Goal: Information Seeking & Learning: Learn about a topic

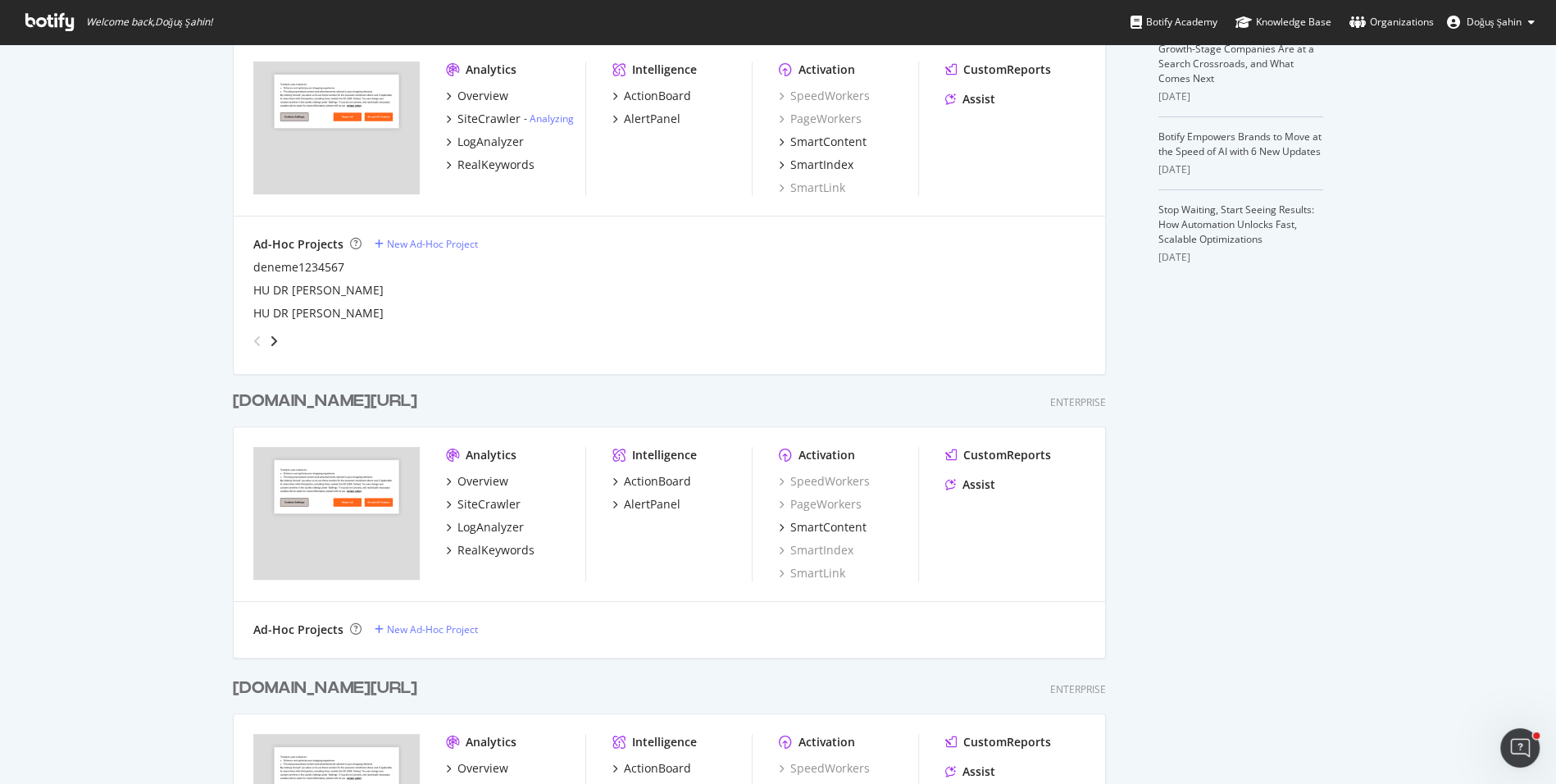
scroll to position [965, 0]
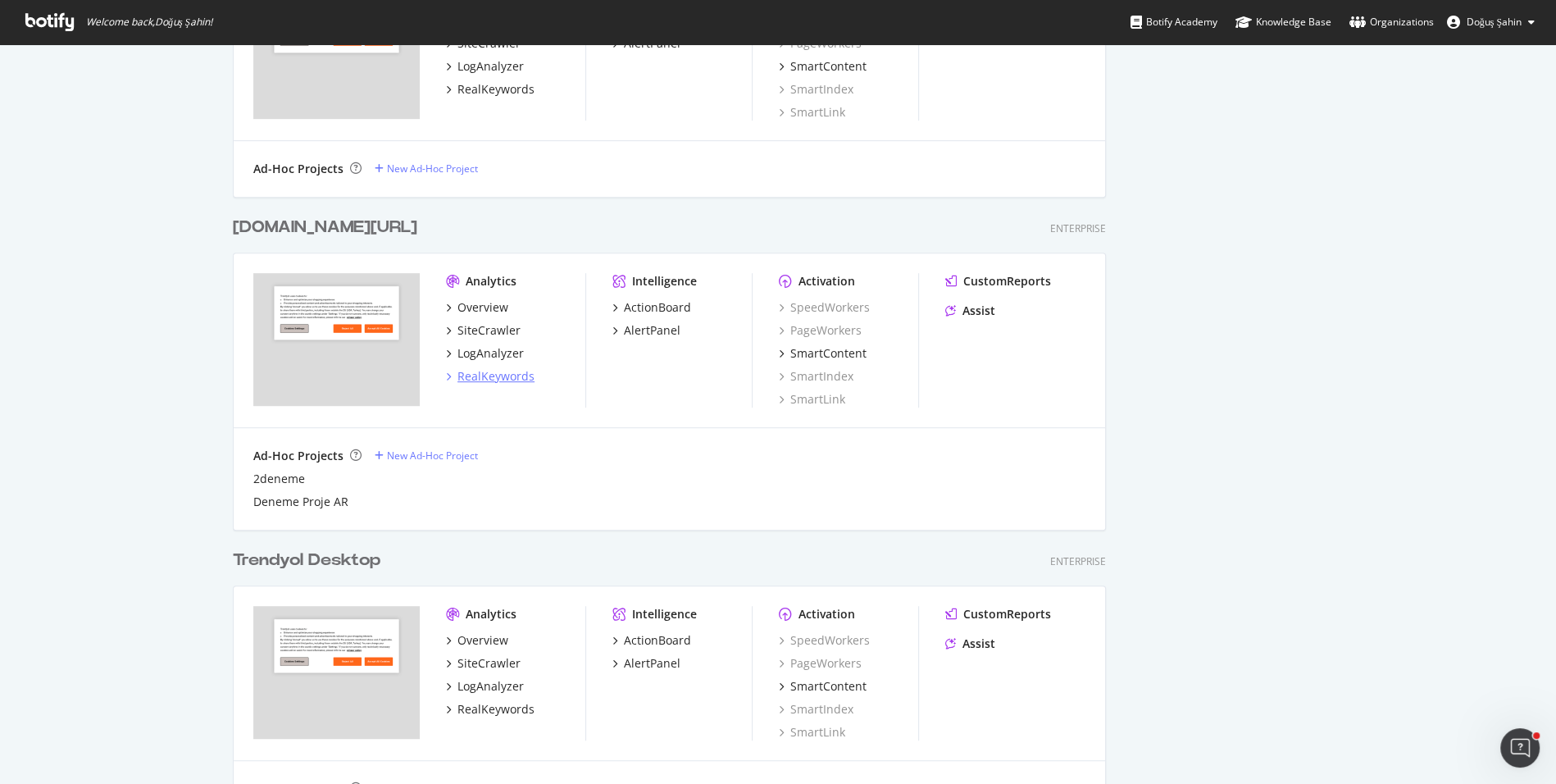
click at [524, 375] on div "RealKeywords" at bounding box center [497, 376] width 77 height 16
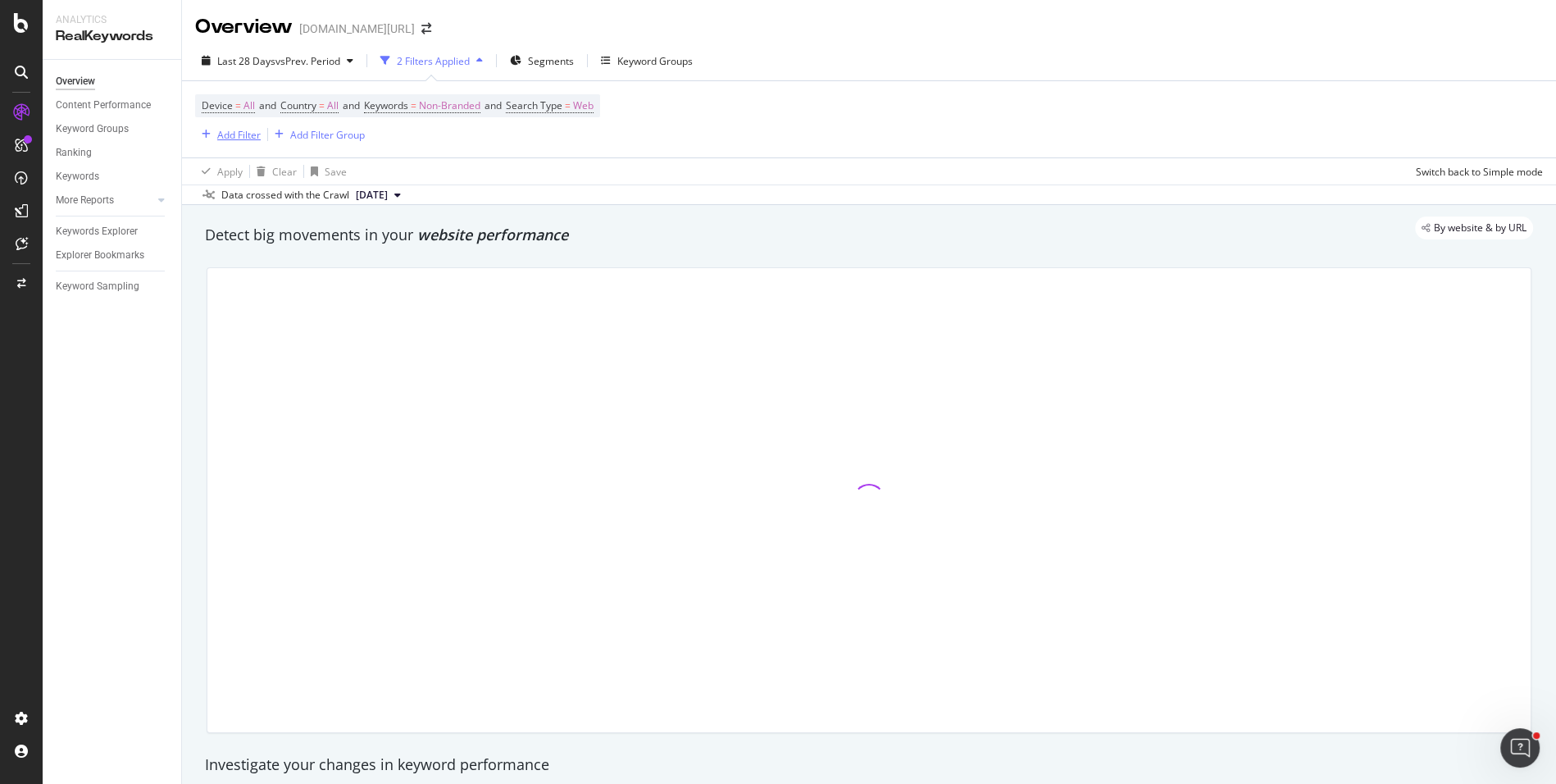
click at [248, 132] on div "Add Filter" at bounding box center [239, 135] width 44 height 14
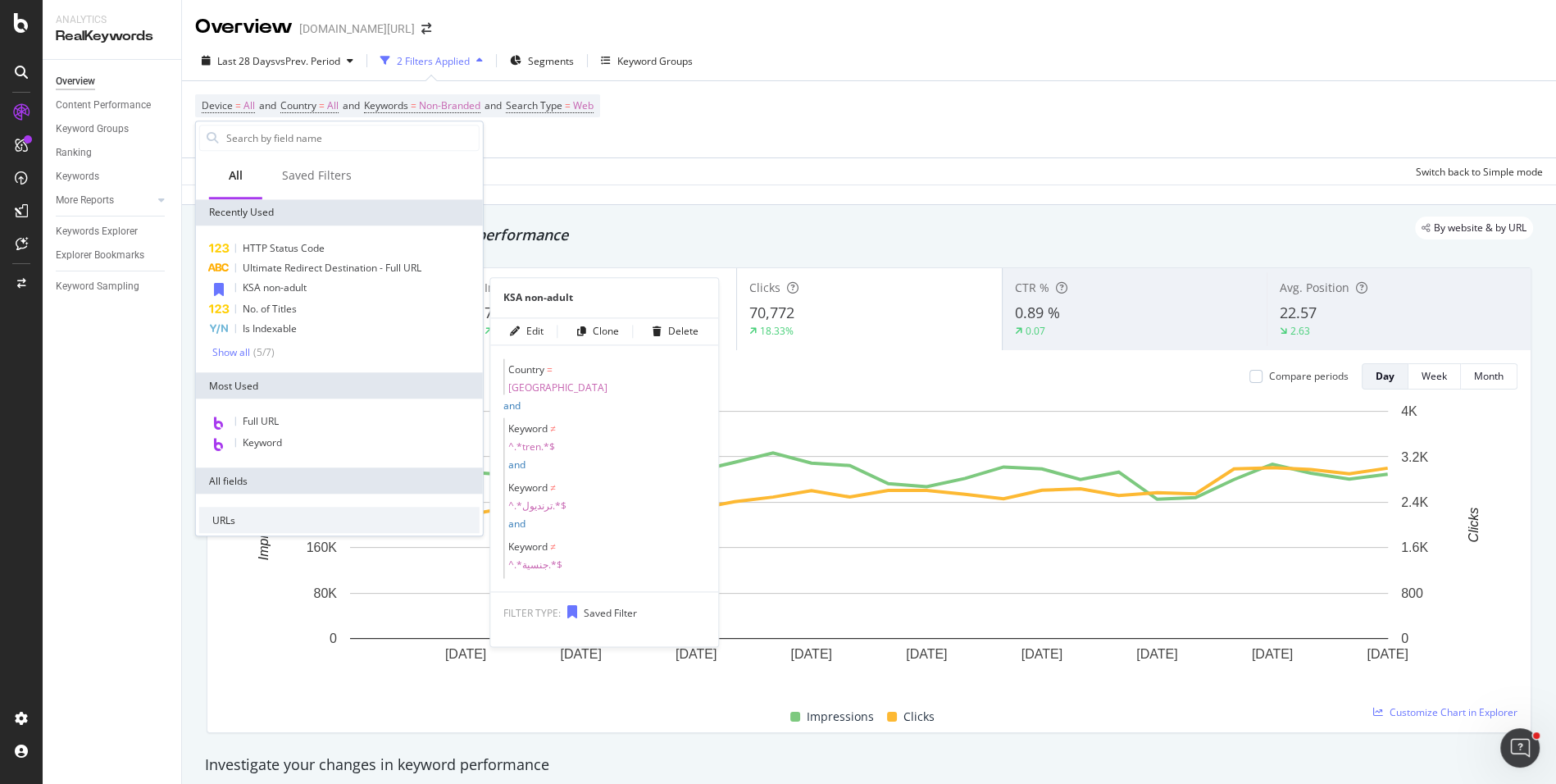
click at [288, 281] on span "KSA non-adult" at bounding box center [274, 287] width 64 height 14
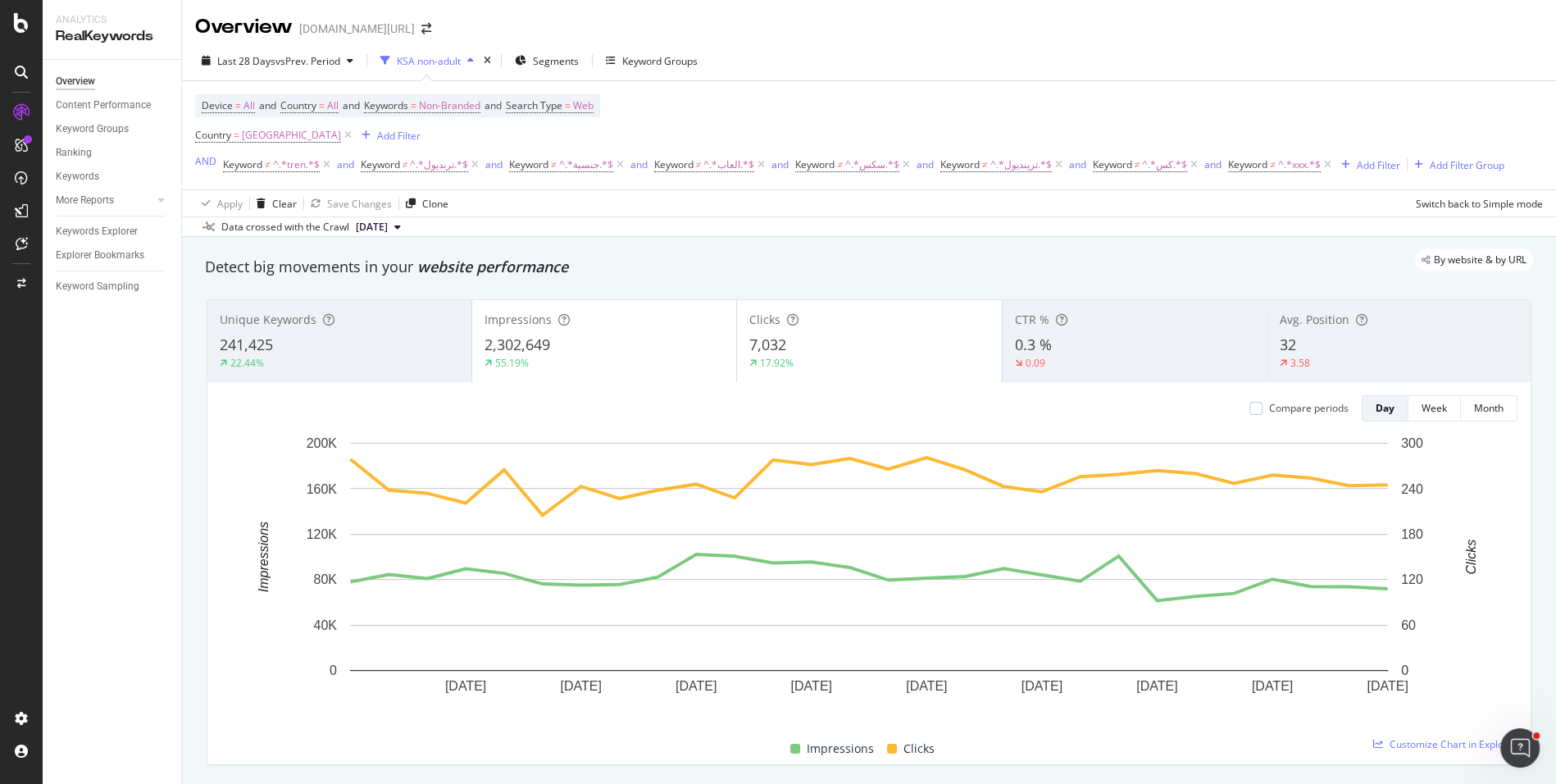
click at [371, 366] on div "22.44%" at bounding box center [339, 363] width 240 height 15
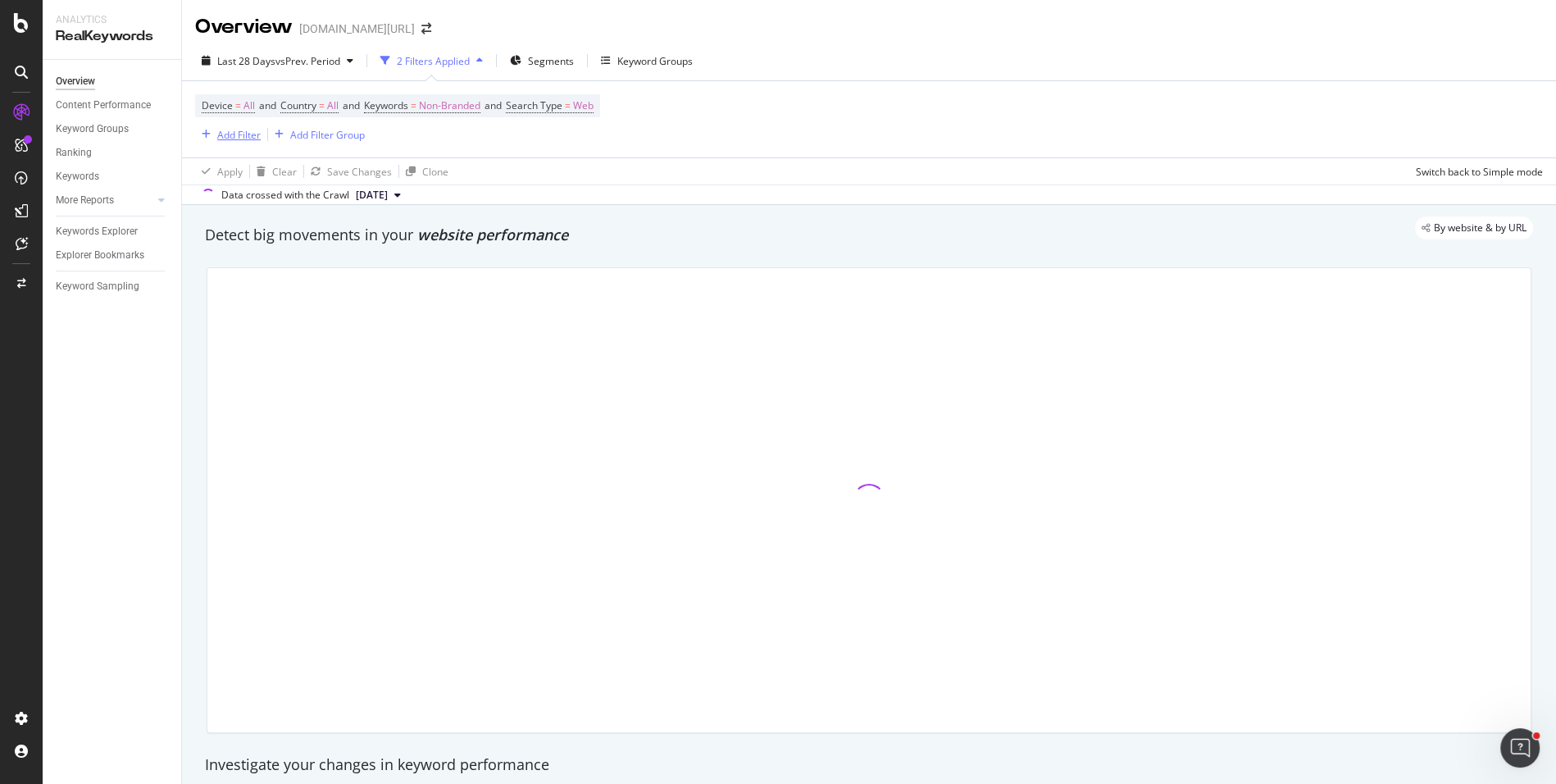
click at [246, 132] on div "Add Filter" at bounding box center [239, 135] width 44 height 14
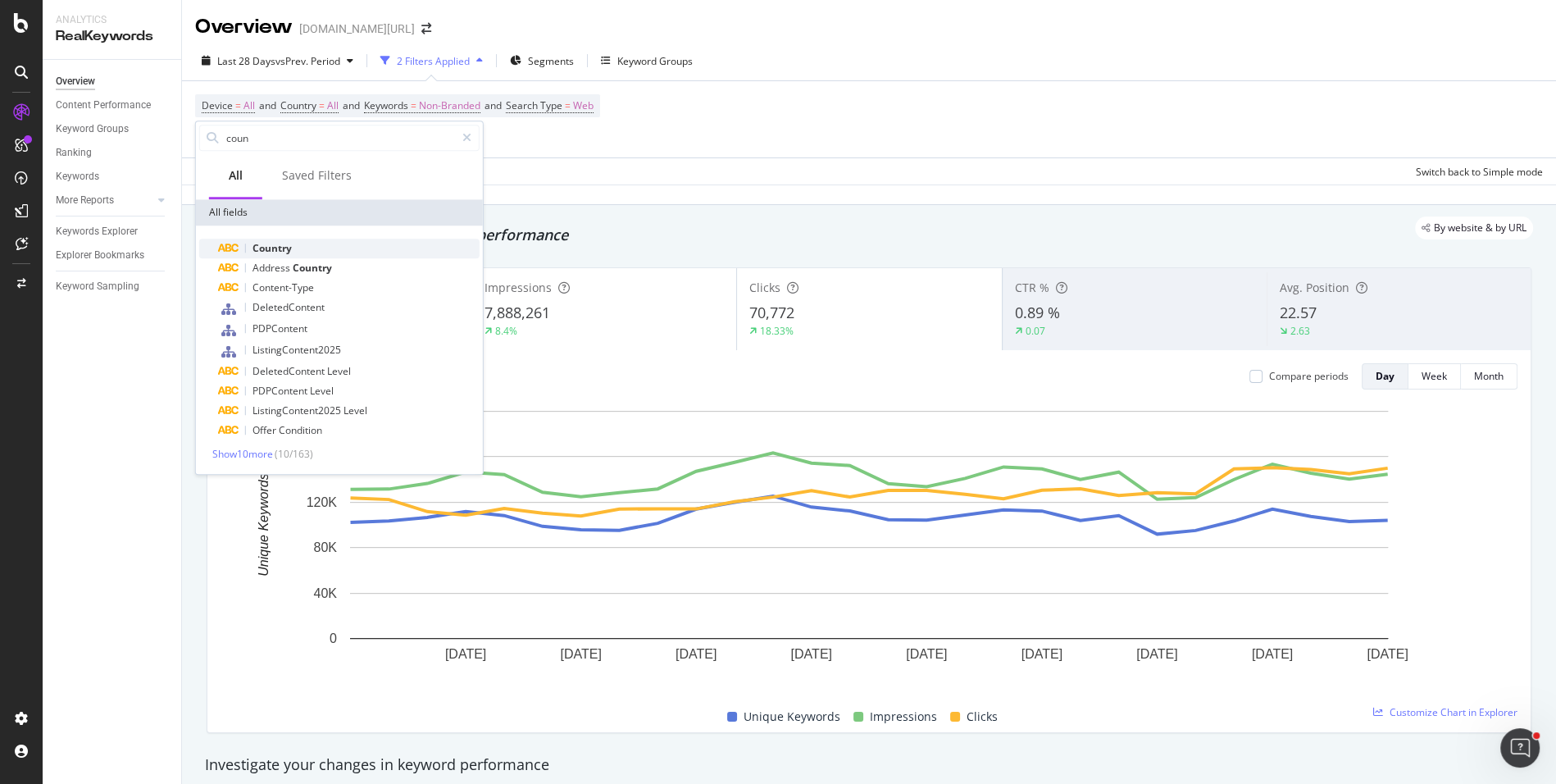
type input "coun"
click at [281, 249] on span "Country" at bounding box center [272, 247] width 40 height 14
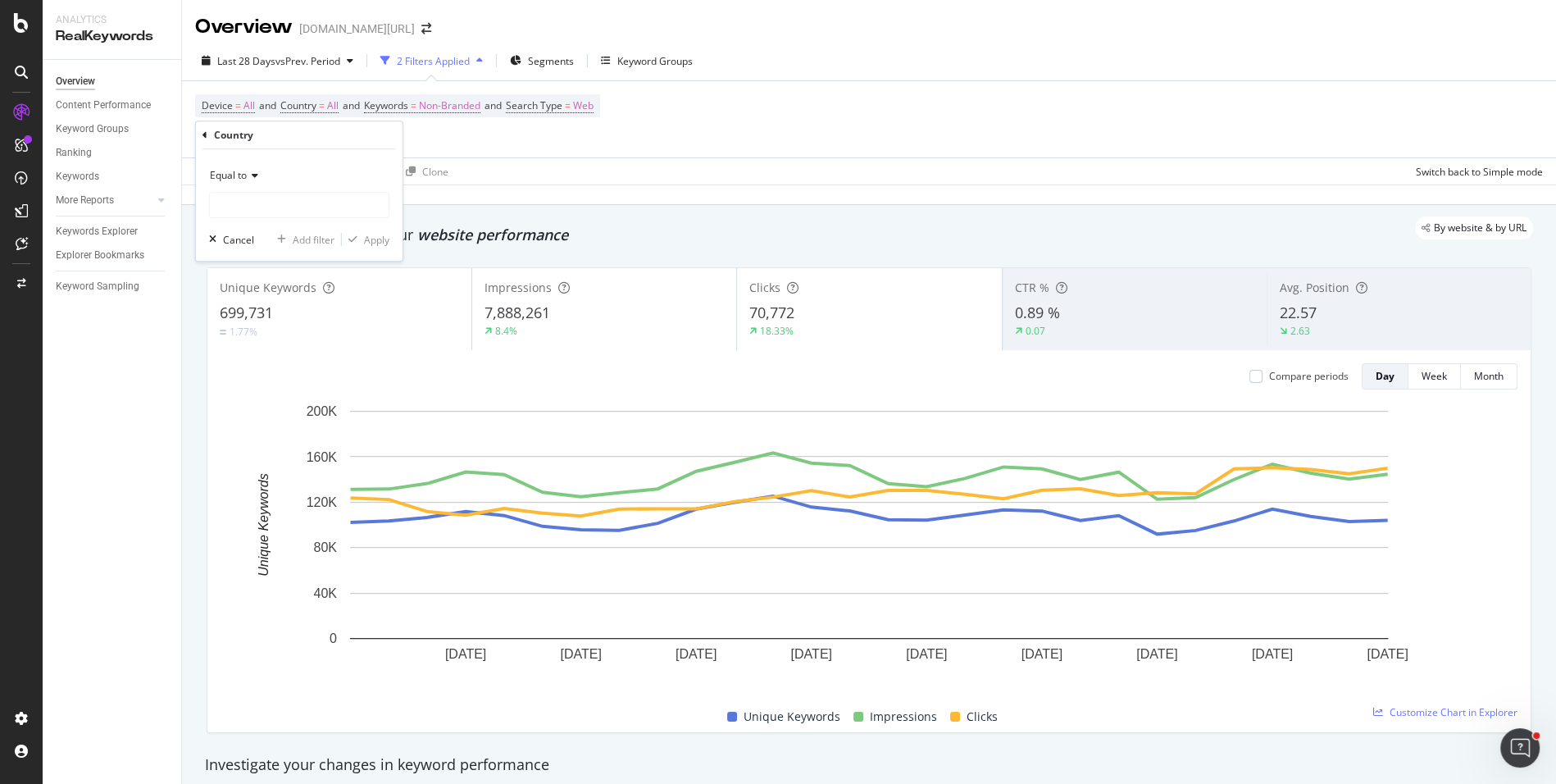
click at [260, 183] on div "Equal to" at bounding box center [299, 175] width 180 height 26
click at [312, 186] on div "Equal to" at bounding box center [299, 175] width 180 height 26
click at [311, 203] on input "text" at bounding box center [299, 204] width 178 height 26
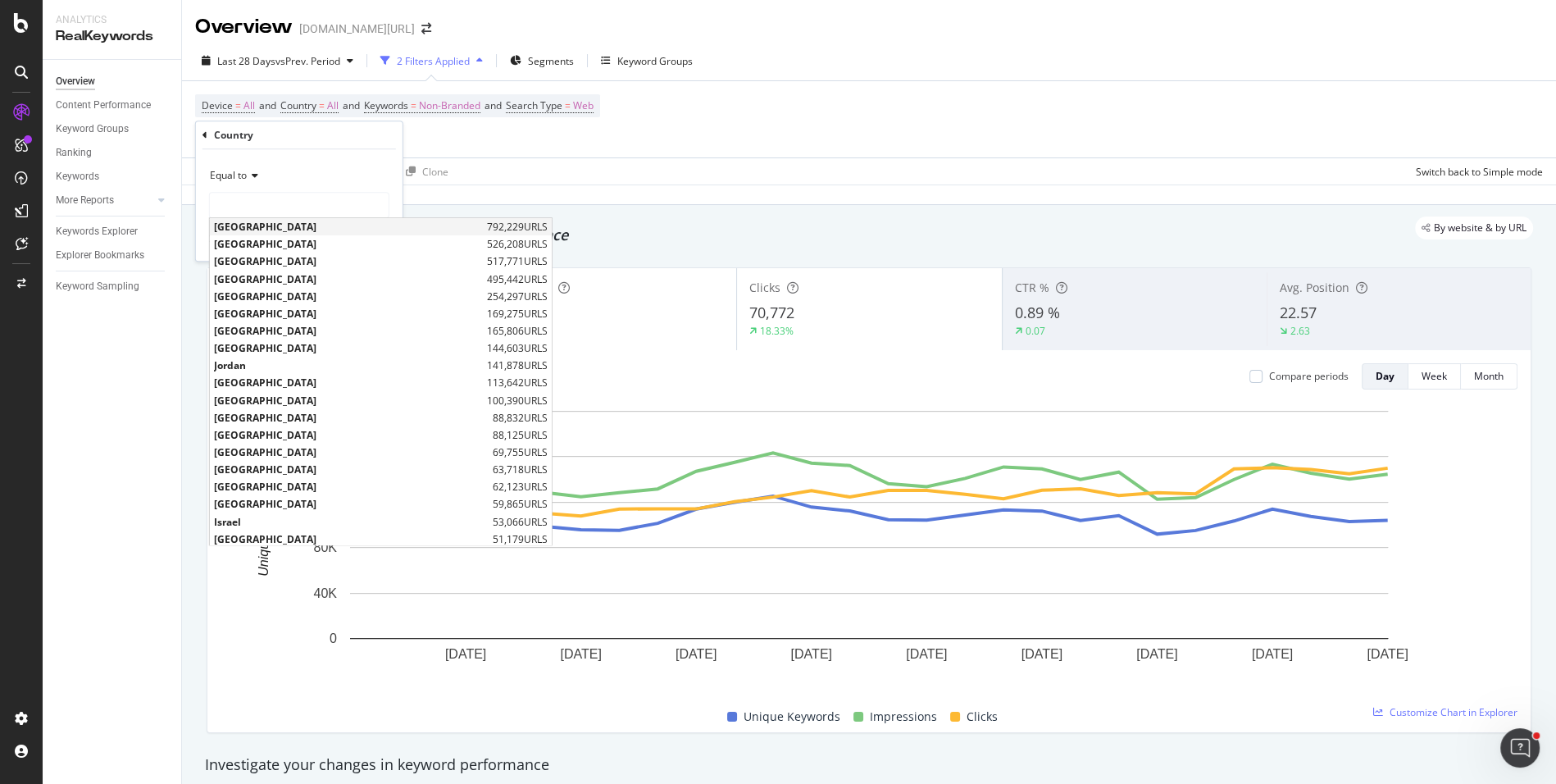
click at [303, 223] on span "[GEOGRAPHIC_DATA]" at bounding box center [348, 226] width 269 height 14
type input "[GEOGRAPHIC_DATA]"
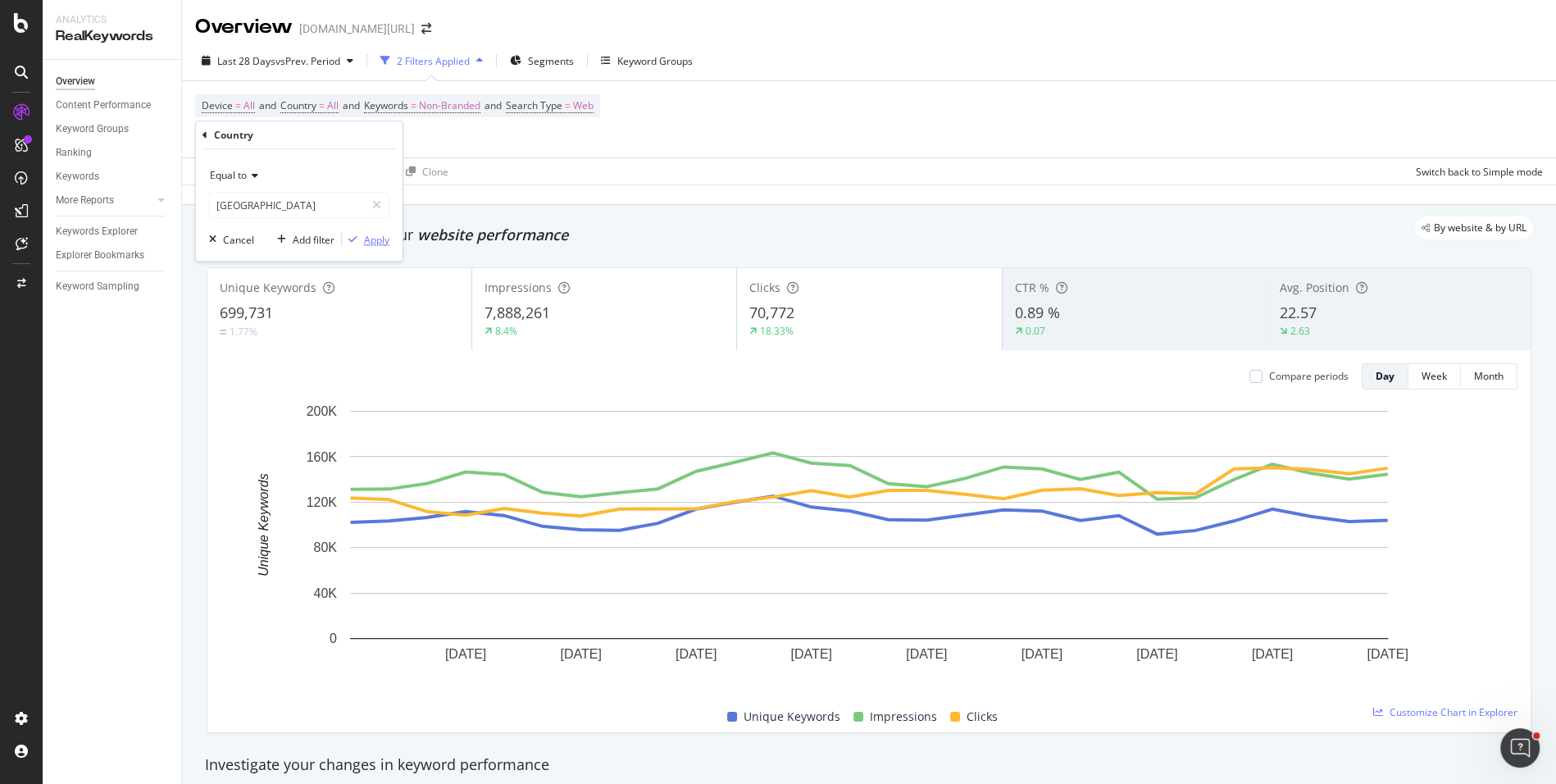
click at [363, 241] on div "button" at bounding box center [353, 240] width 22 height 10
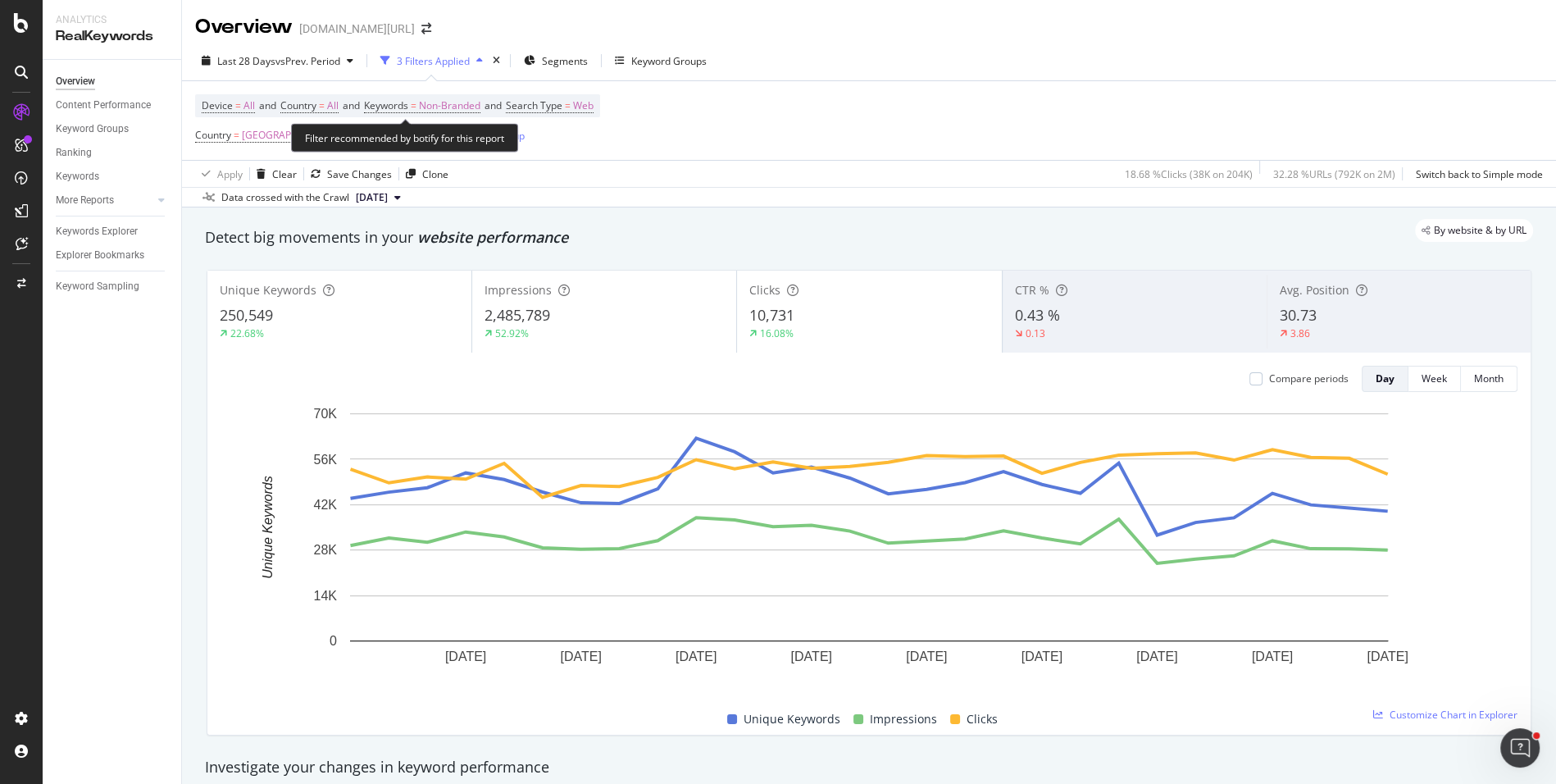
click at [568, 98] on span "Device = All and Country = All and Keywords = Non-Branded and Search Type = Web" at bounding box center [398, 105] width 392 height 23
click at [562, 108] on span "Search Type" at bounding box center [534, 105] width 56 height 14
click at [566, 145] on icon at bounding box center [564, 144] width 12 height 10
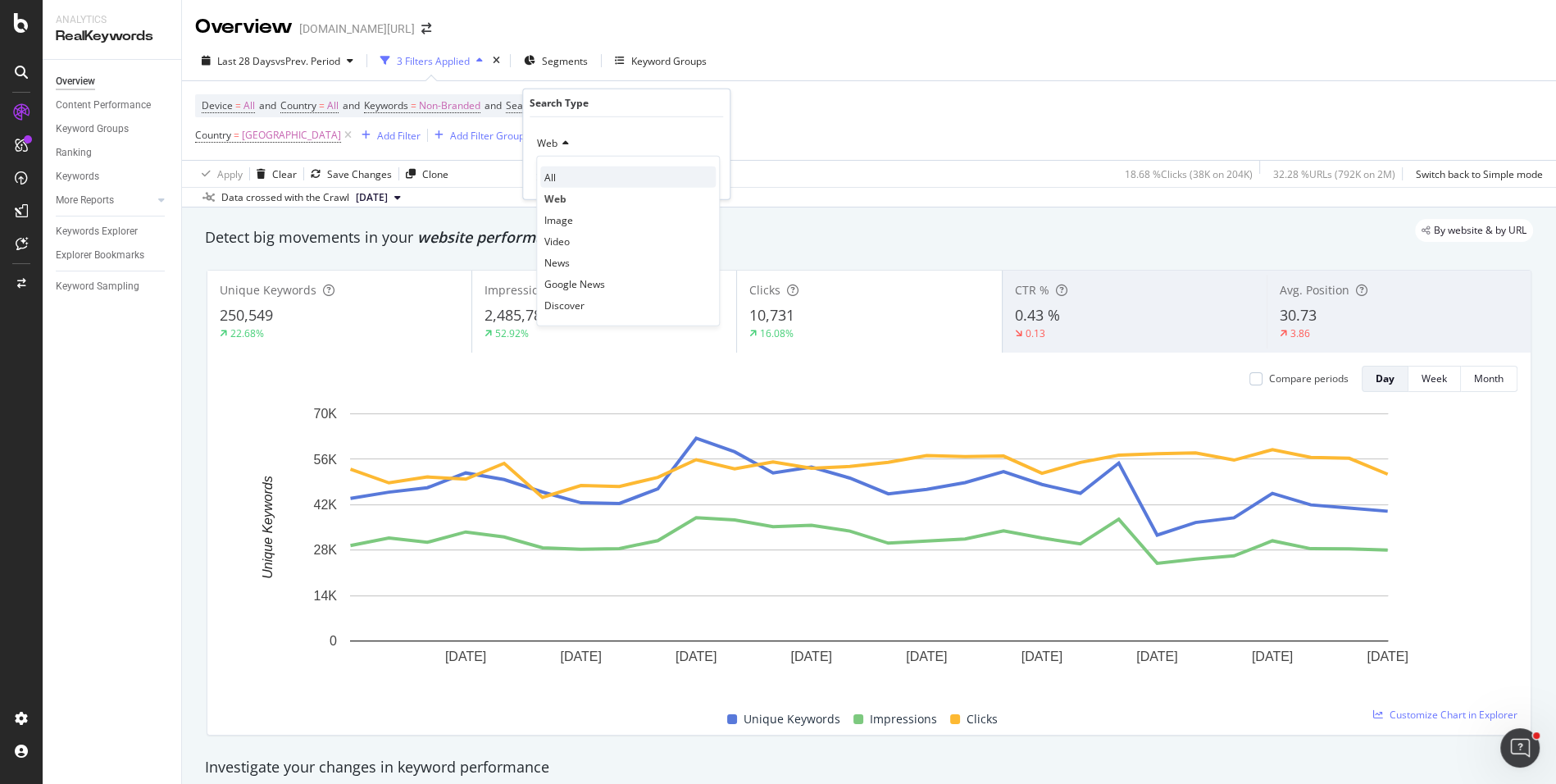
click at [566, 171] on div "All" at bounding box center [628, 177] width 176 height 21
click at [709, 167] on div "All Cancel Add filter Apply" at bounding box center [627, 157] width 207 height 82
click at [708, 187] on div "All Cancel Add filter Apply" at bounding box center [627, 157] width 207 height 82
click at [706, 182] on div "Apply" at bounding box center [704, 177] width 25 height 14
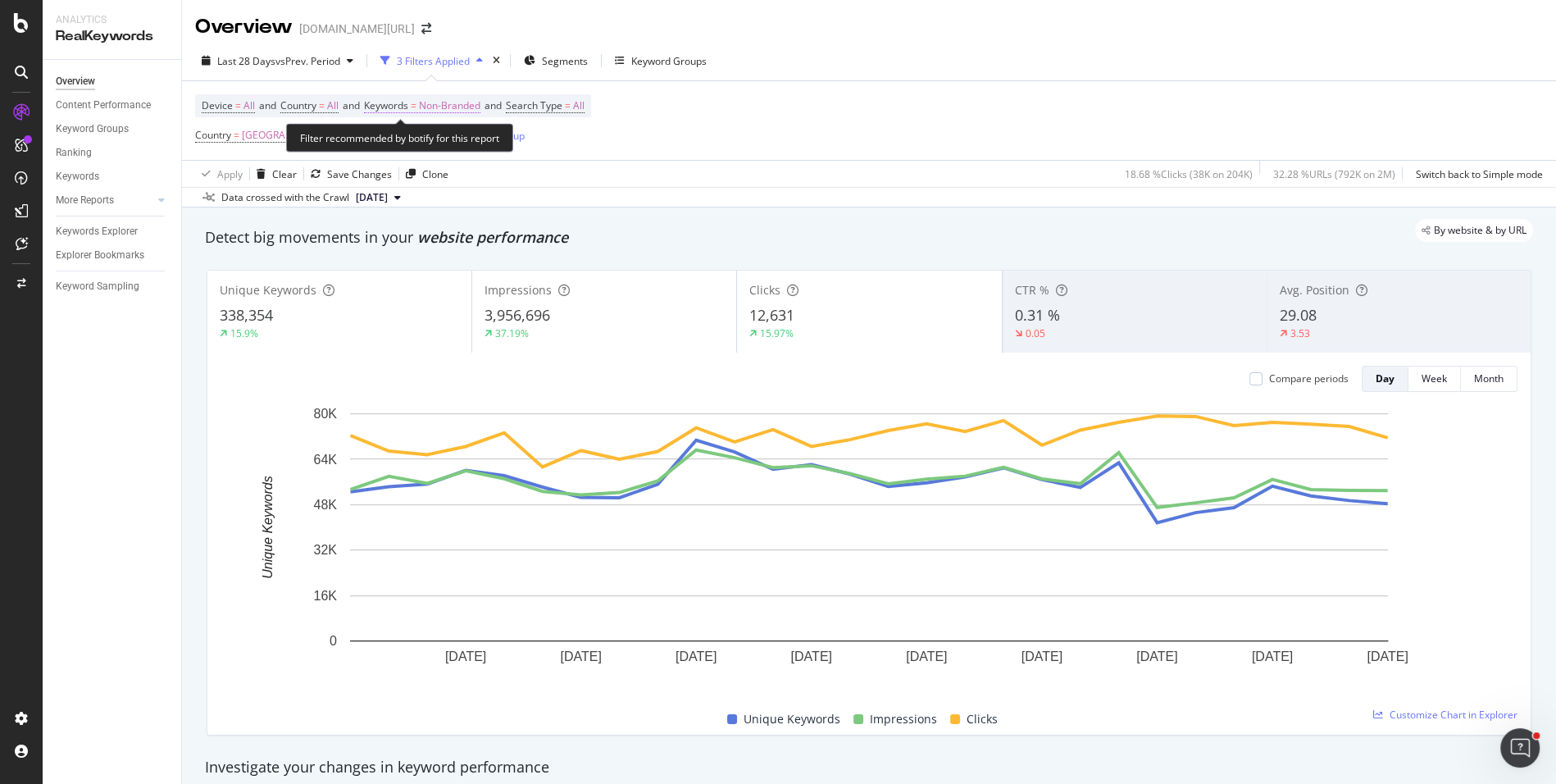
click at [454, 97] on span "Non-Branded" at bounding box center [449, 105] width 61 height 23
click at [440, 128] on div "Non-Branded Cancel Add filter Apply" at bounding box center [478, 157] width 207 height 82
click at [439, 151] on div "Non-Branded" at bounding box center [432, 143] width 88 height 24
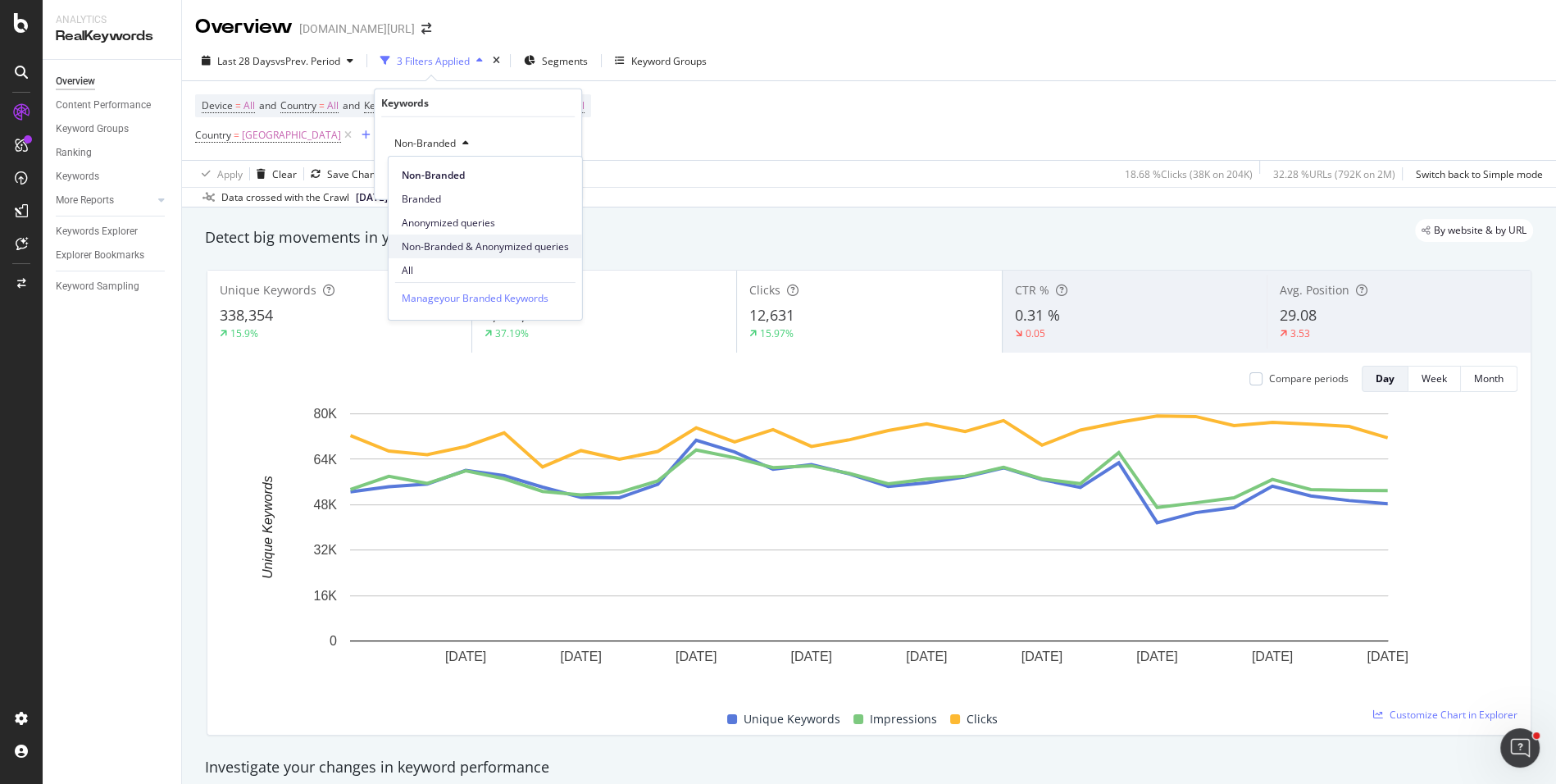
click at [481, 238] on div "Non-Branded & Anonymized queries" at bounding box center [486, 246] width 194 height 24
click at [559, 183] on div "Apply" at bounding box center [569, 177] width 25 height 14
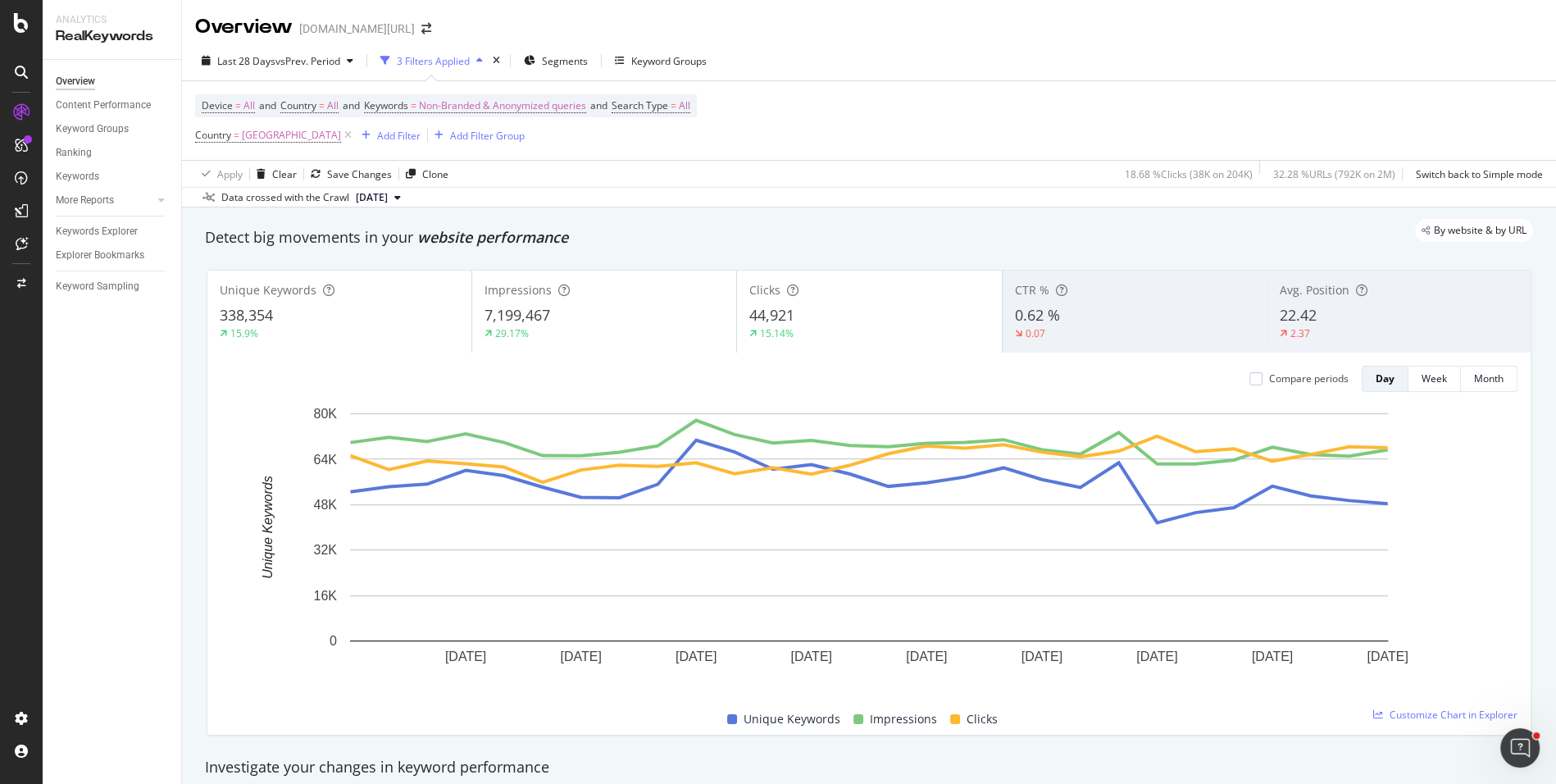
click at [590, 299] on div "Impressions 7,199,467 29.17%" at bounding box center [604, 311] width 264 height 74
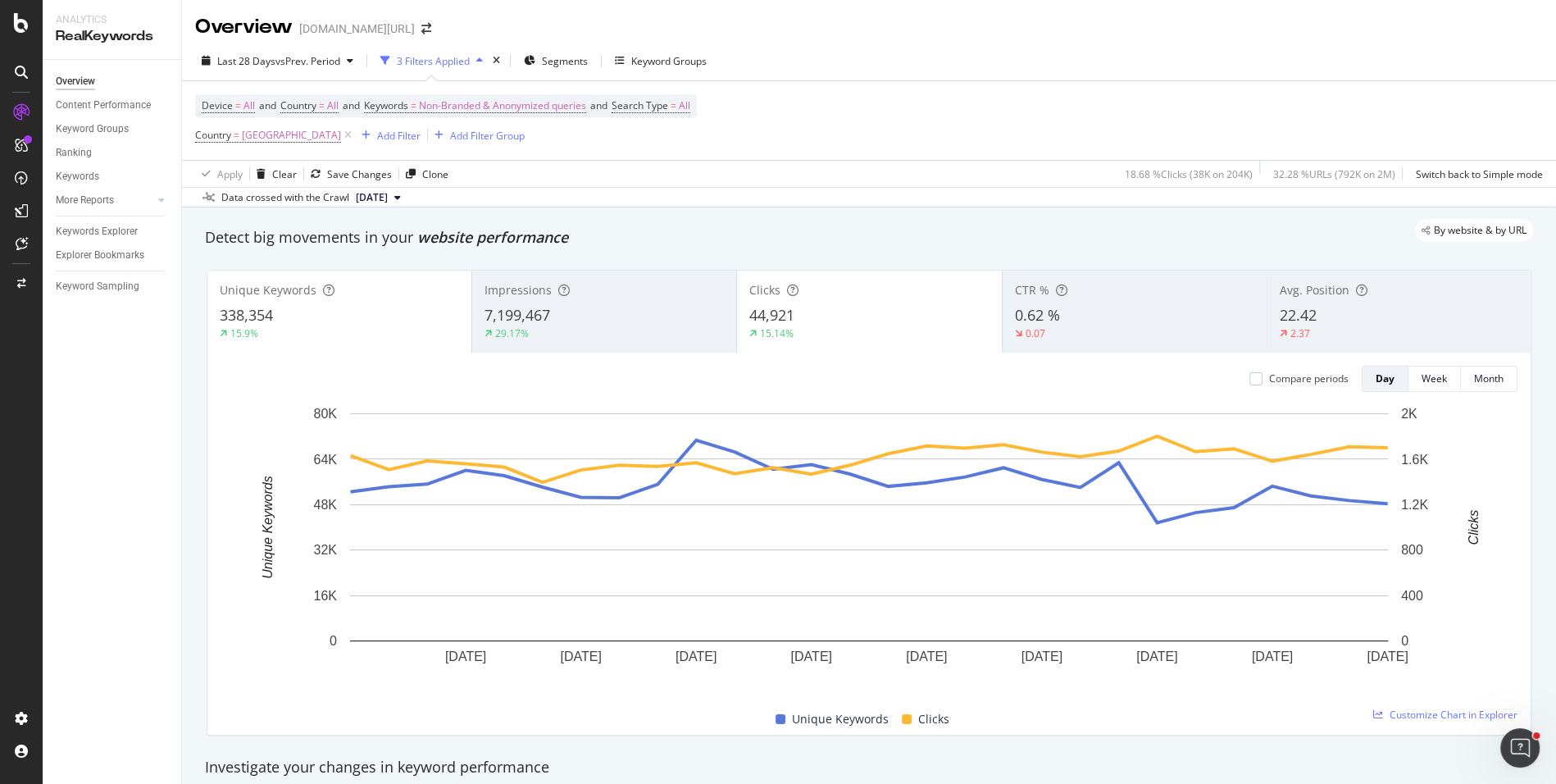
click at [391, 321] on div "338,354" at bounding box center [339, 315] width 240 height 21
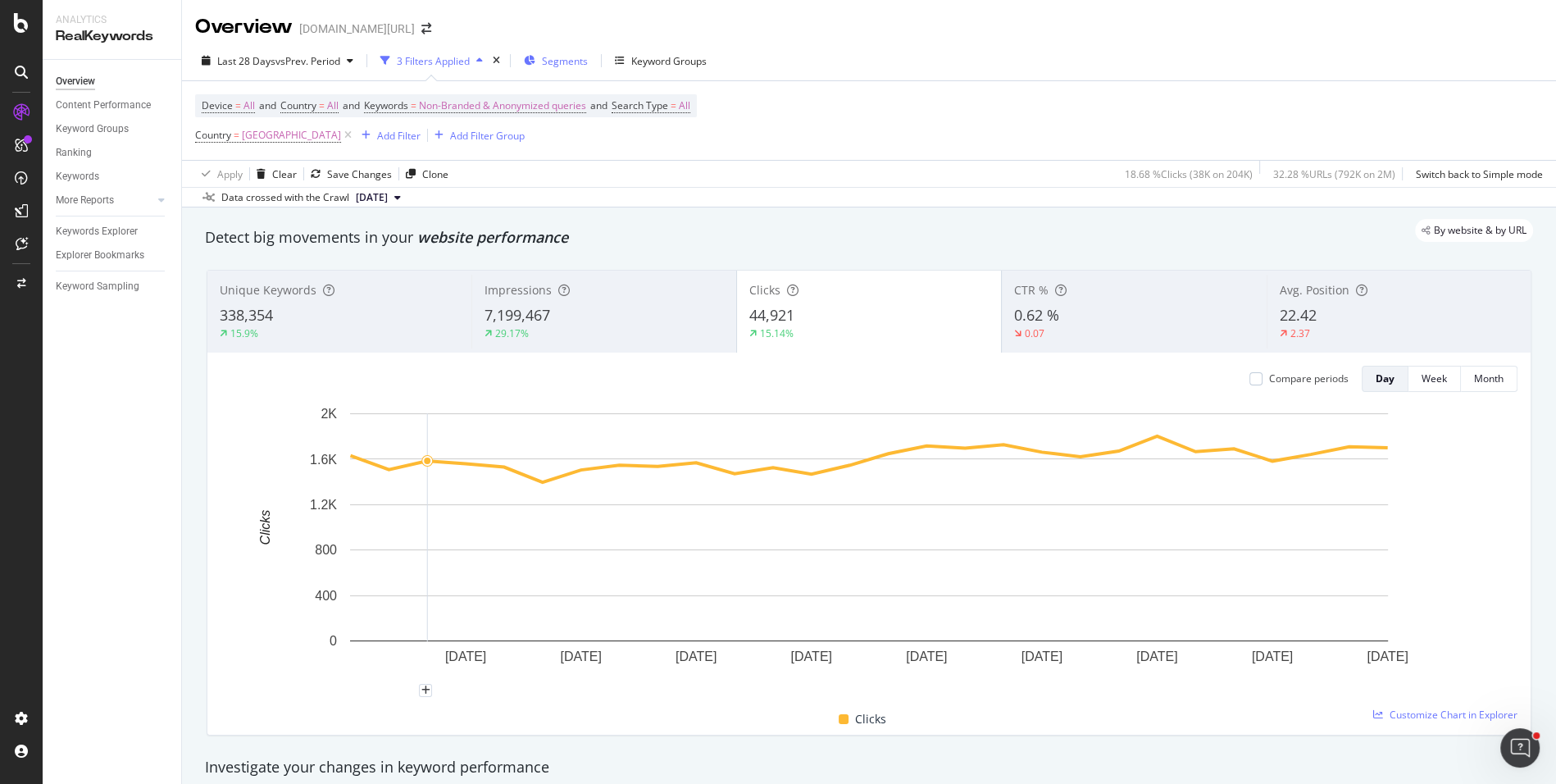
click at [589, 60] on button "Segments" at bounding box center [556, 61] width 77 height 26
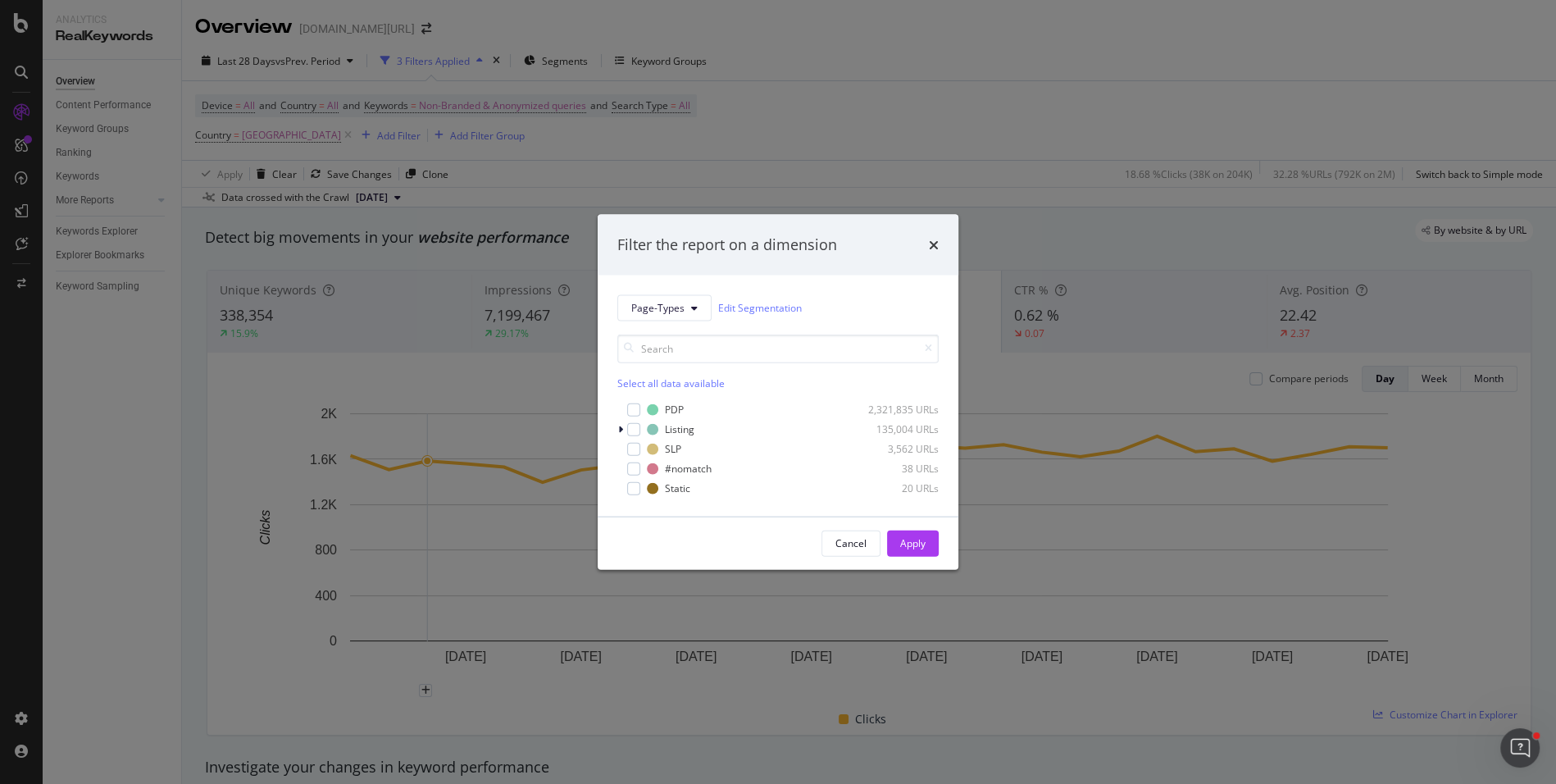
click at [830, 168] on div "Filter the report on a dimension Page-Types Edit Segmentation Select all data a…" at bounding box center [778, 392] width 1556 height 784
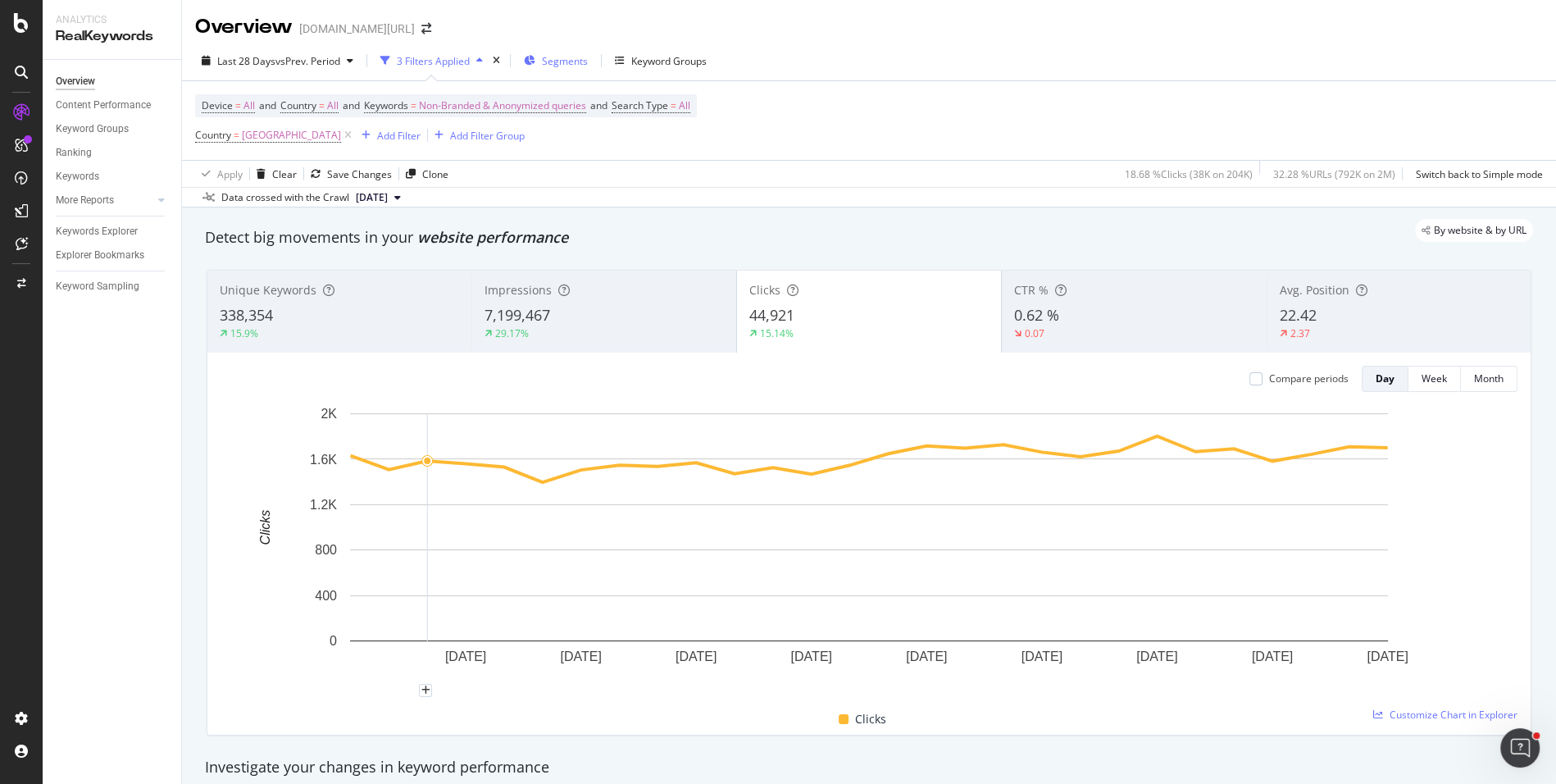
click at [582, 66] on span "Segments" at bounding box center [565, 61] width 46 height 14
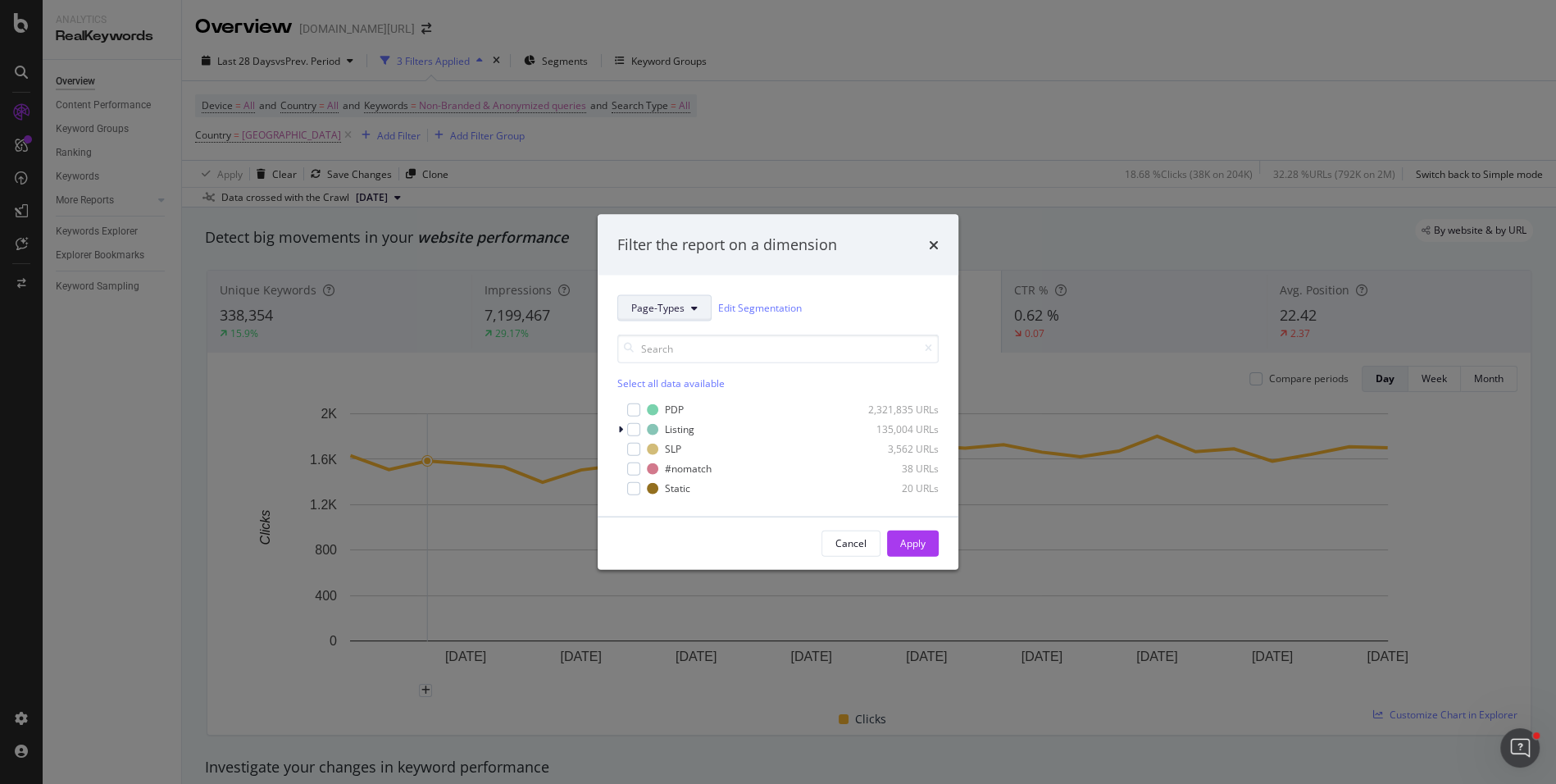
click at [652, 305] on span "Page-Types" at bounding box center [657, 308] width 53 height 14
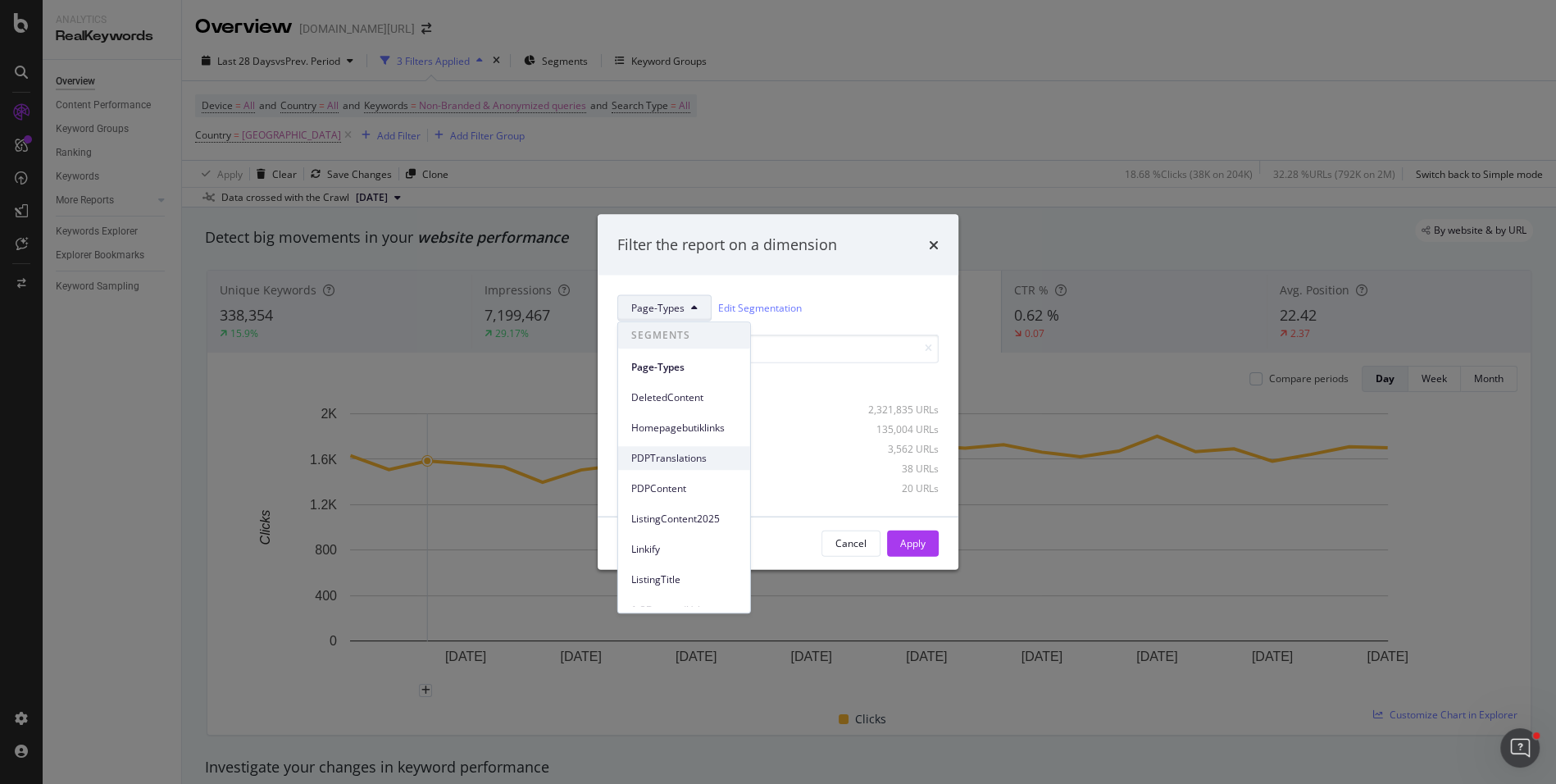
click at [698, 458] on span "PDPTranslations" at bounding box center [684, 458] width 106 height 15
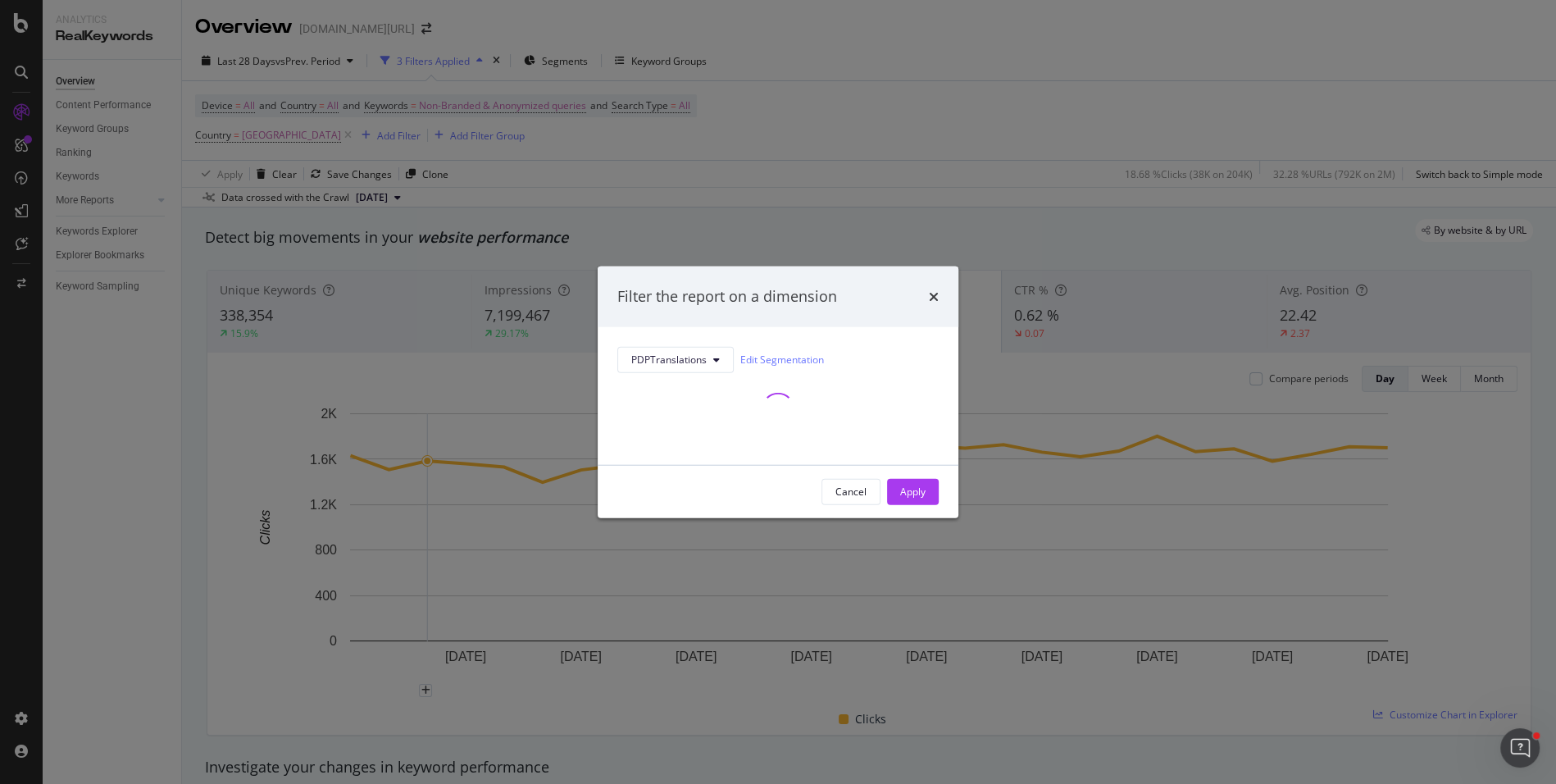
click at [689, 387] on div "modal" at bounding box center [778, 408] width 321 height 72
click at [689, 370] on button "PDPTranslations" at bounding box center [676, 358] width 116 height 26
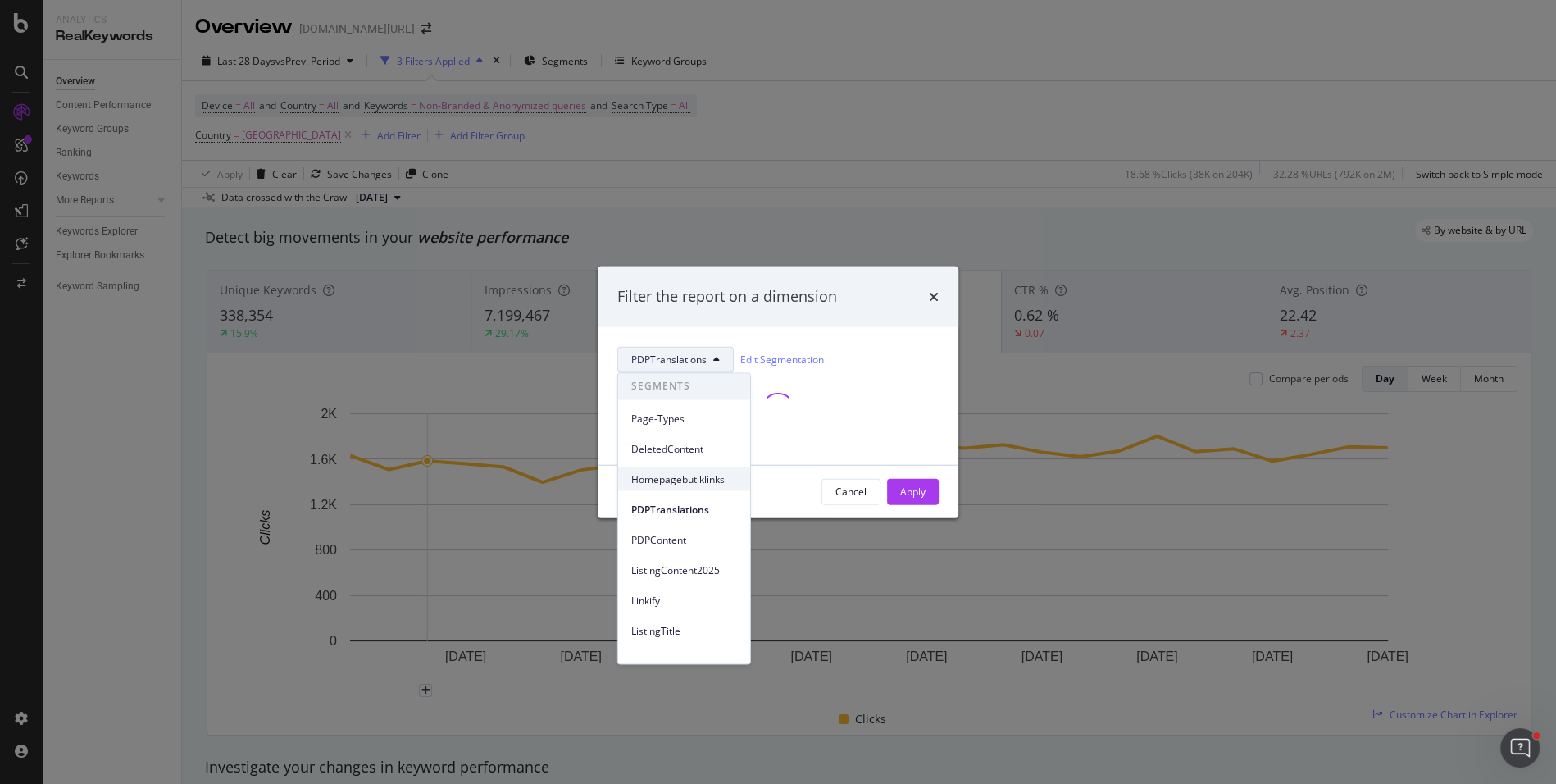
scroll to position [55, 0]
click at [689, 482] on span "PDPContent" at bounding box center [684, 485] width 106 height 15
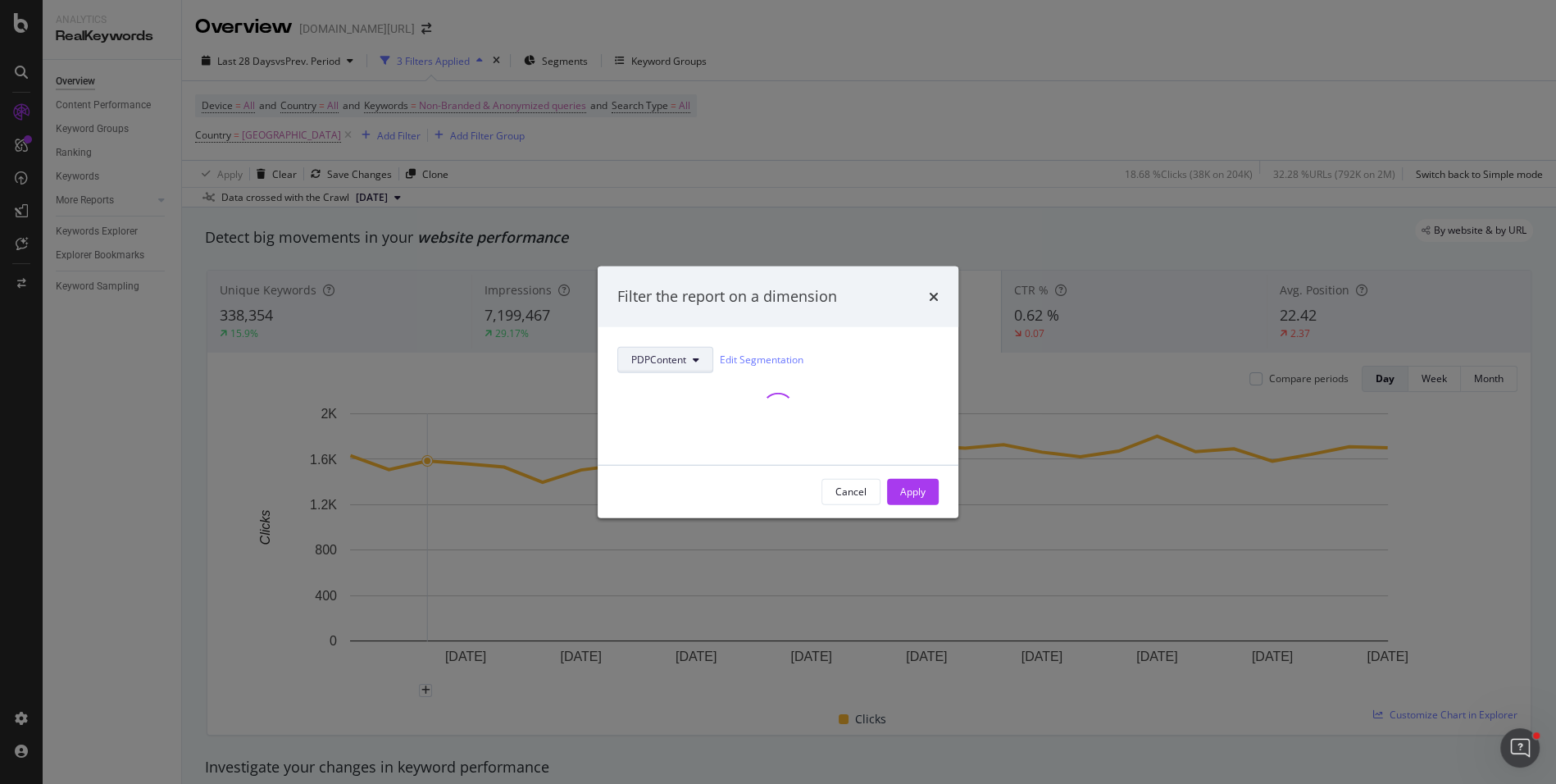
click at [674, 358] on span "PDPContent" at bounding box center [658, 359] width 55 height 14
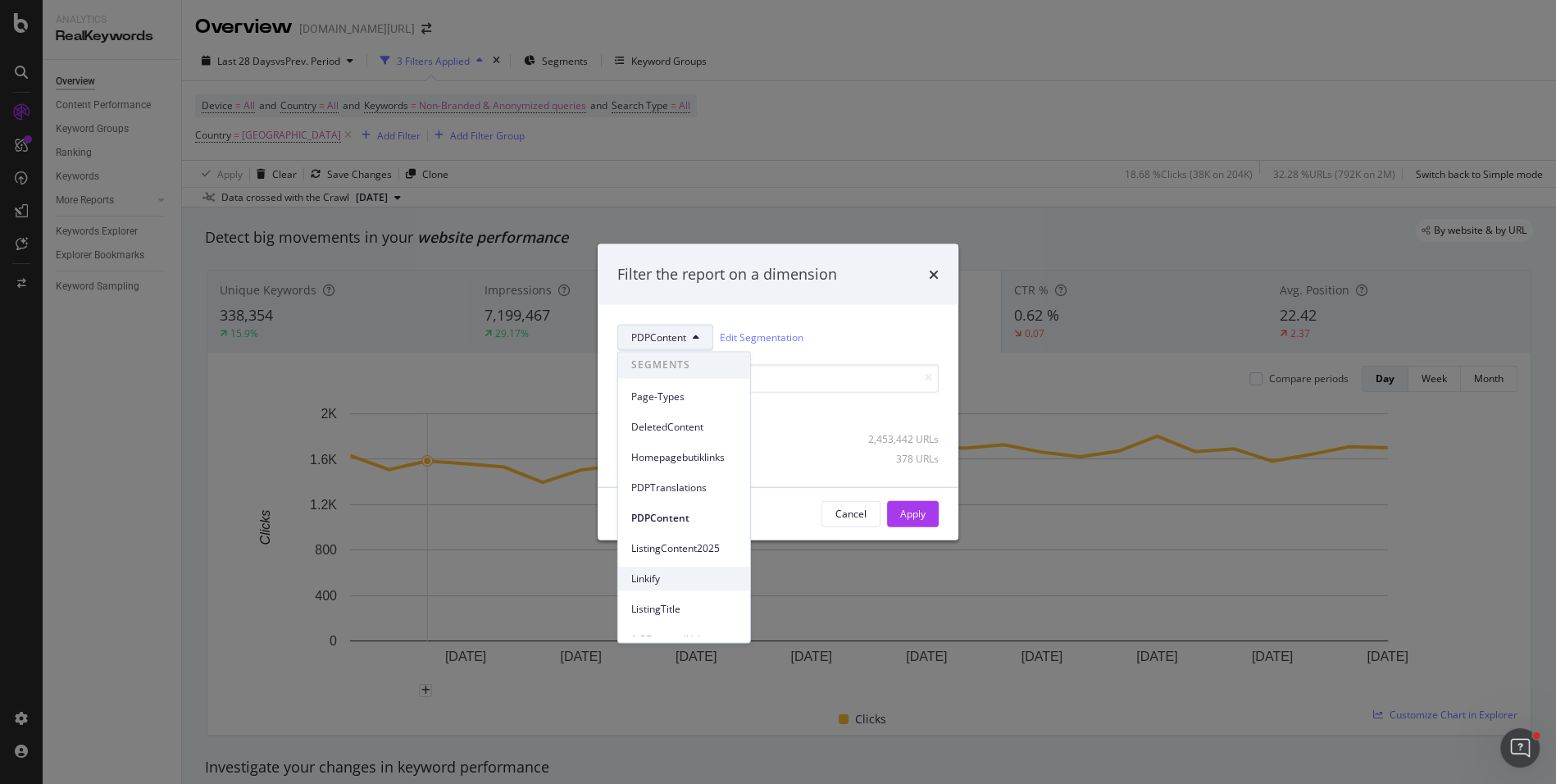
scroll to position [72, 0]
click at [689, 569] on span "1-3DroppedUrls" at bounding box center [684, 569] width 106 height 15
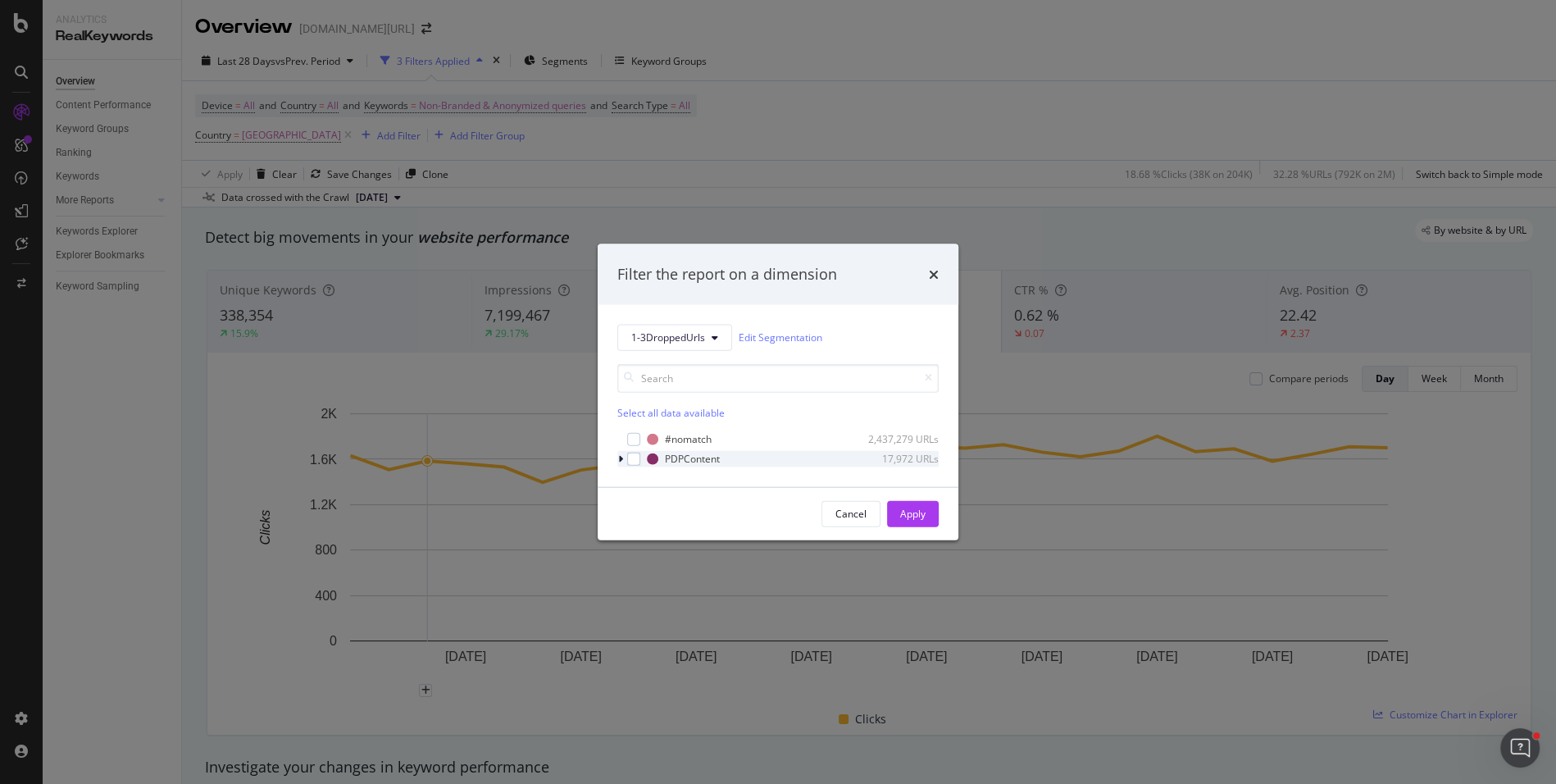
click at [619, 458] on icon "modal" at bounding box center [621, 458] width 5 height 10
click at [624, 456] on div "modal" at bounding box center [623, 458] width 10 height 16
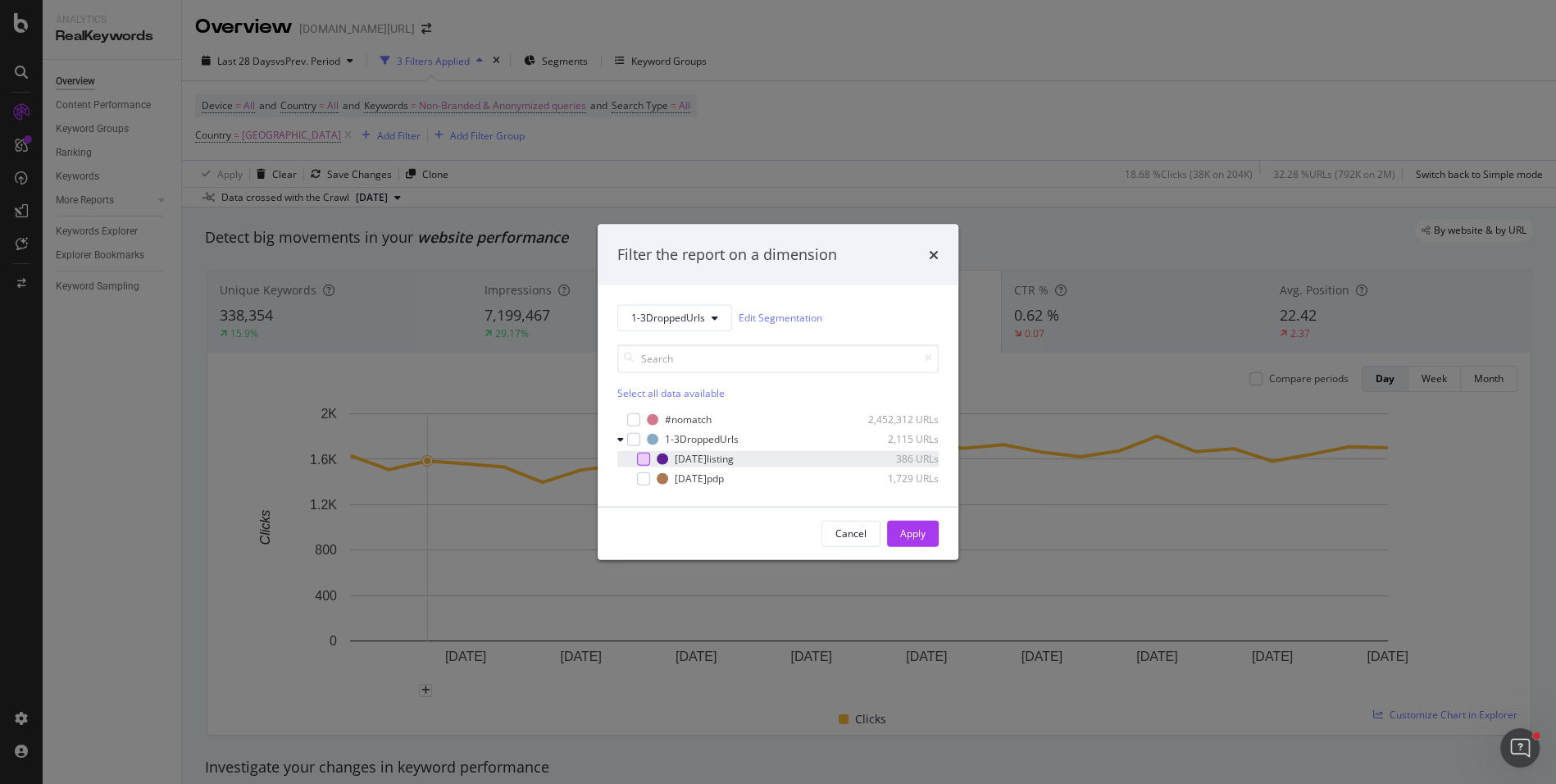
click at [640, 462] on div "modal" at bounding box center [644, 458] width 13 height 13
click at [639, 482] on div "modal" at bounding box center [644, 478] width 13 height 13
click at [920, 522] on div "Apply" at bounding box center [913, 532] width 25 height 24
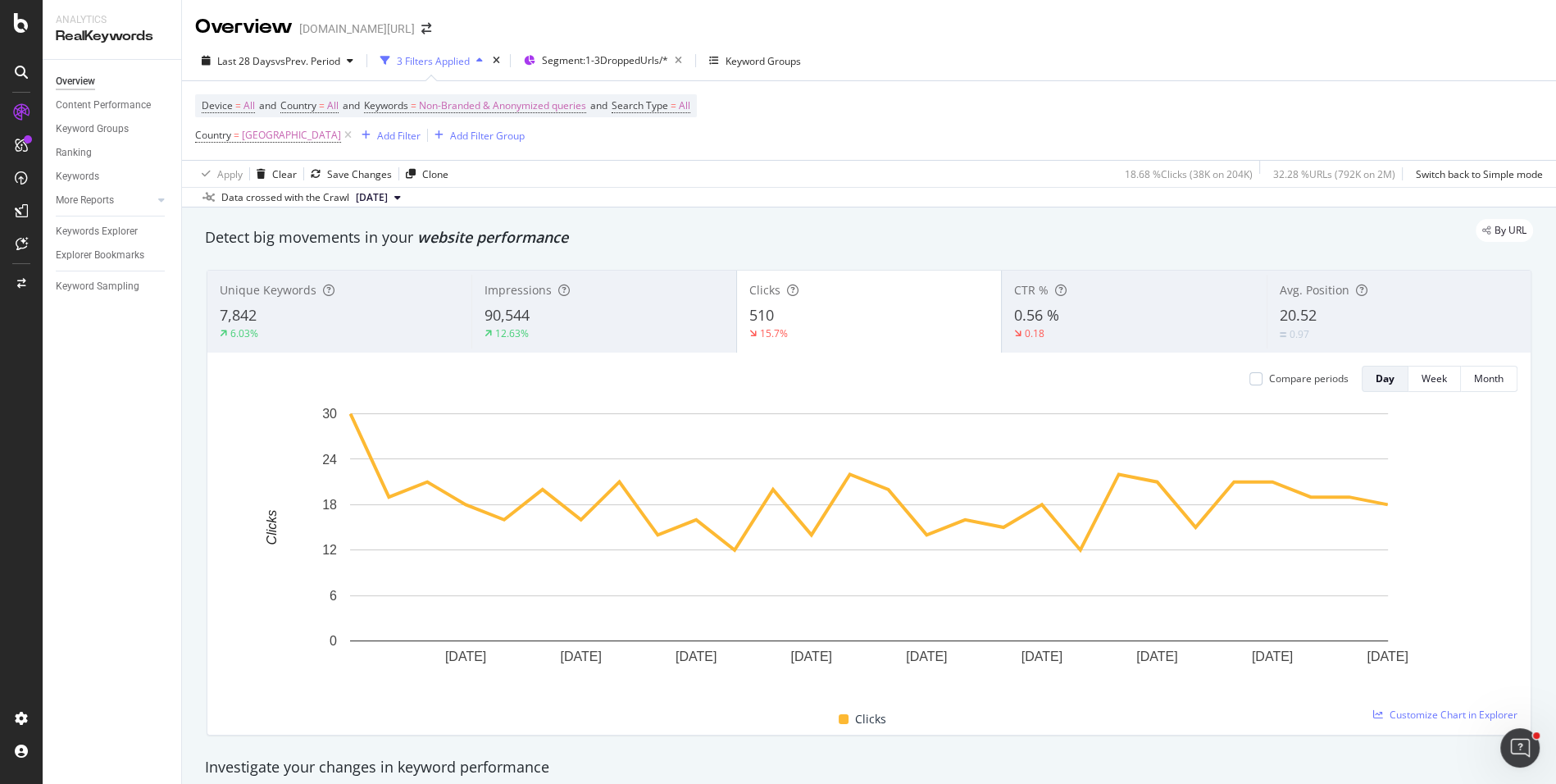
click at [573, 315] on div "90,544" at bounding box center [604, 315] width 239 height 21
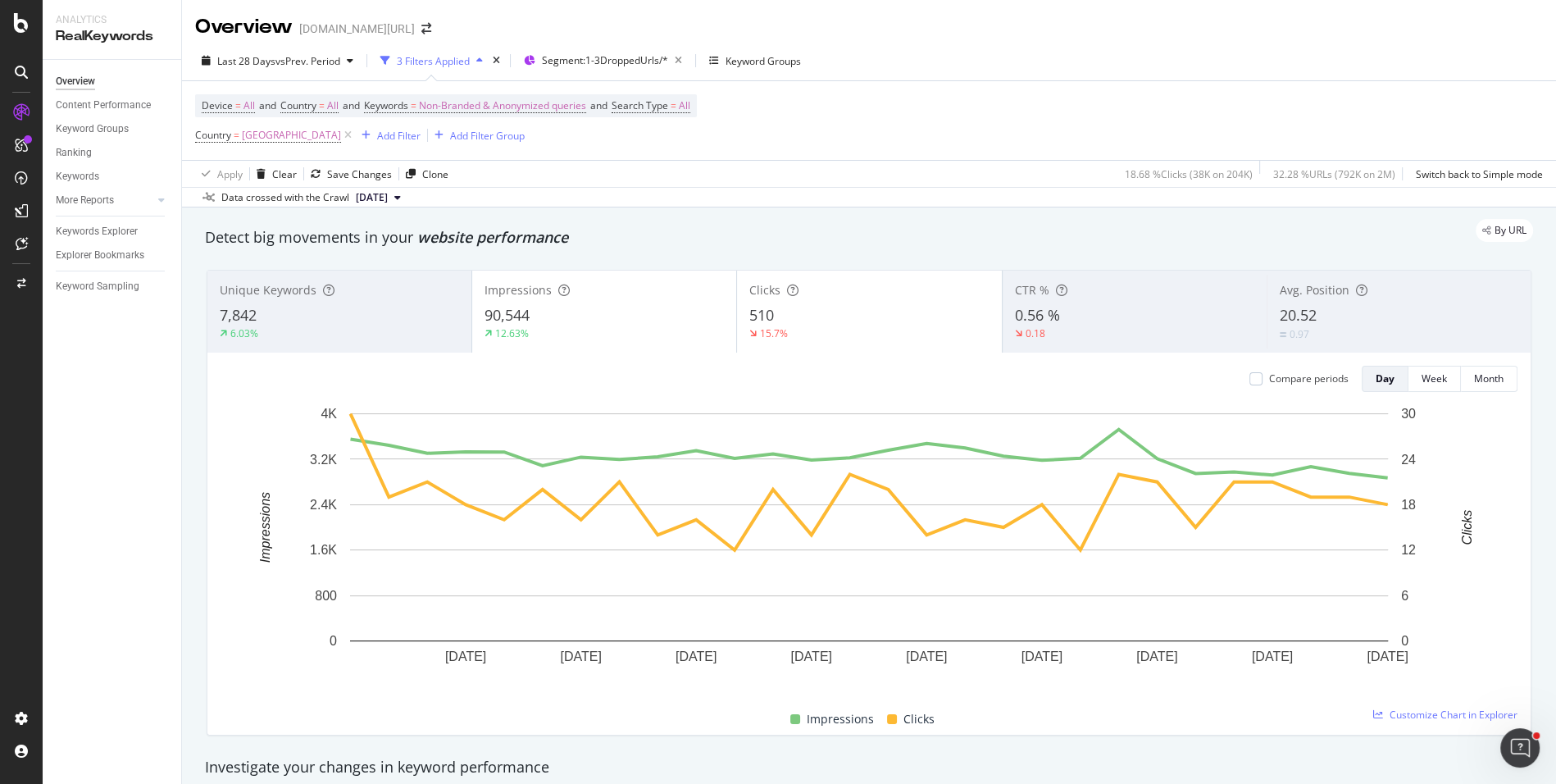
click at [421, 320] on div "7,842" at bounding box center [339, 315] width 240 height 21
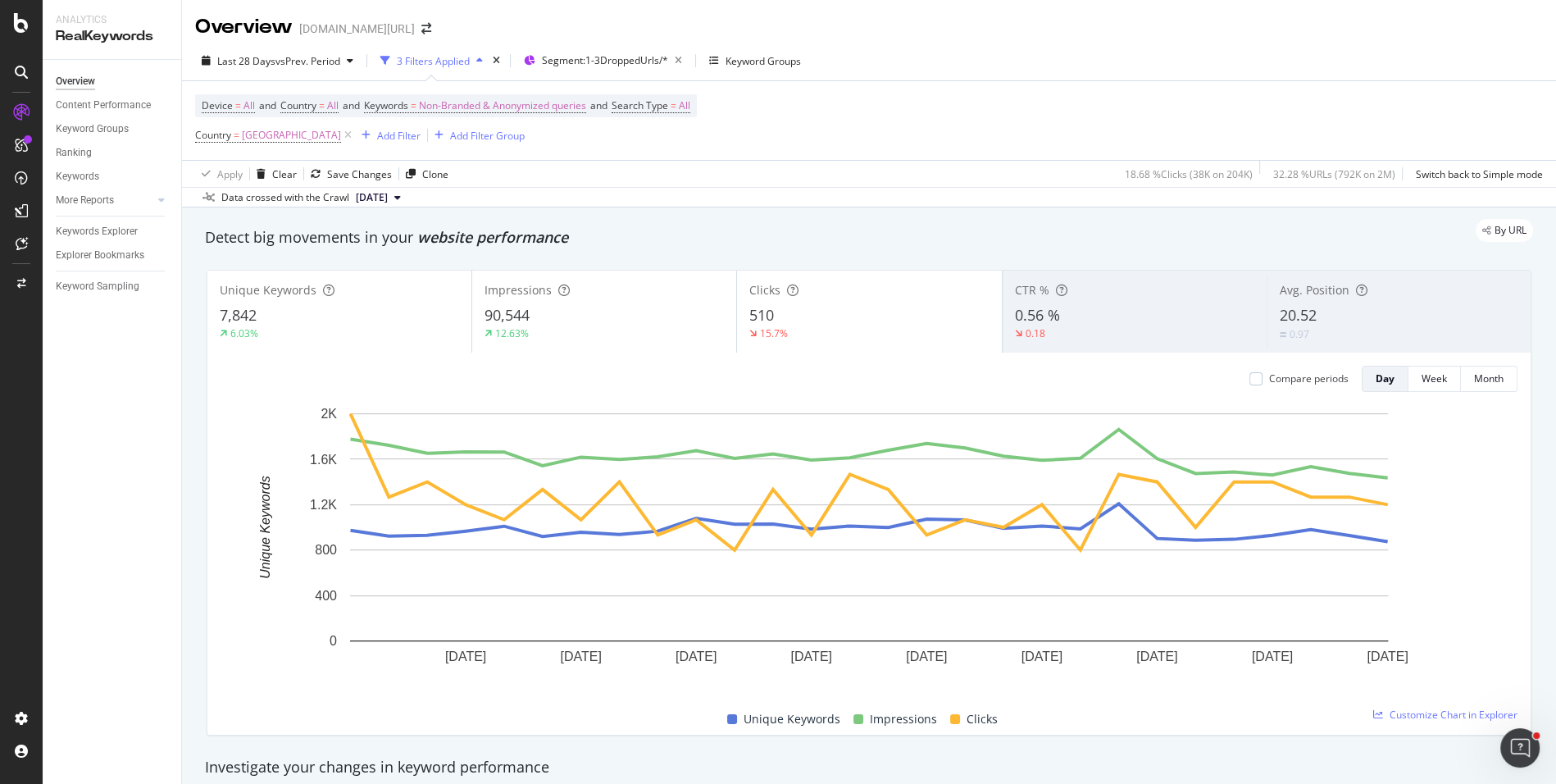
click at [1306, 323] on span "20.52" at bounding box center [1298, 314] width 37 height 19
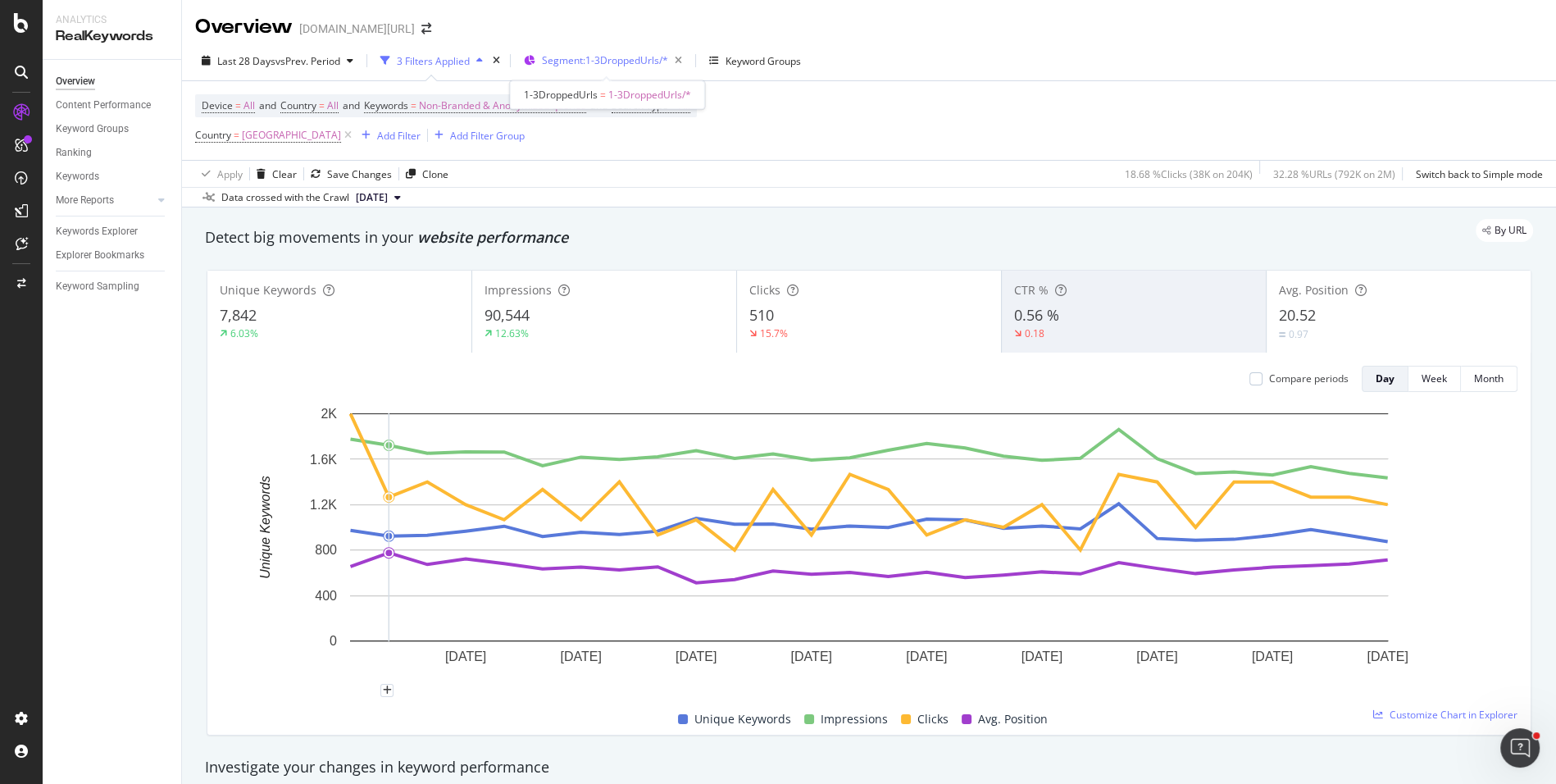
click at [618, 54] on span "Segment: 1-3DroppedUrls/*" at bounding box center [605, 60] width 126 height 14
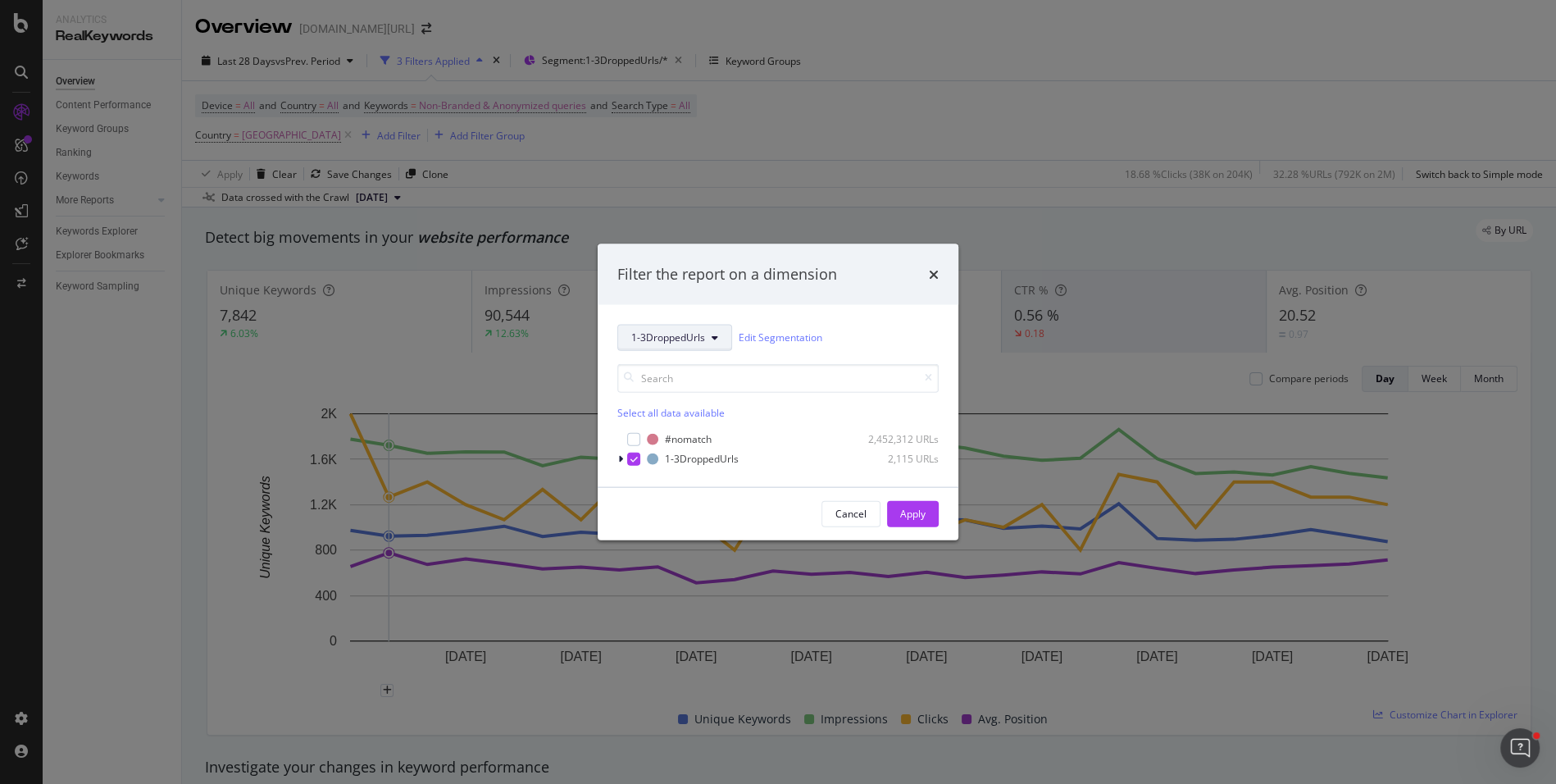
click at [666, 335] on span "1-3DroppedUrls" at bounding box center [668, 337] width 74 height 14
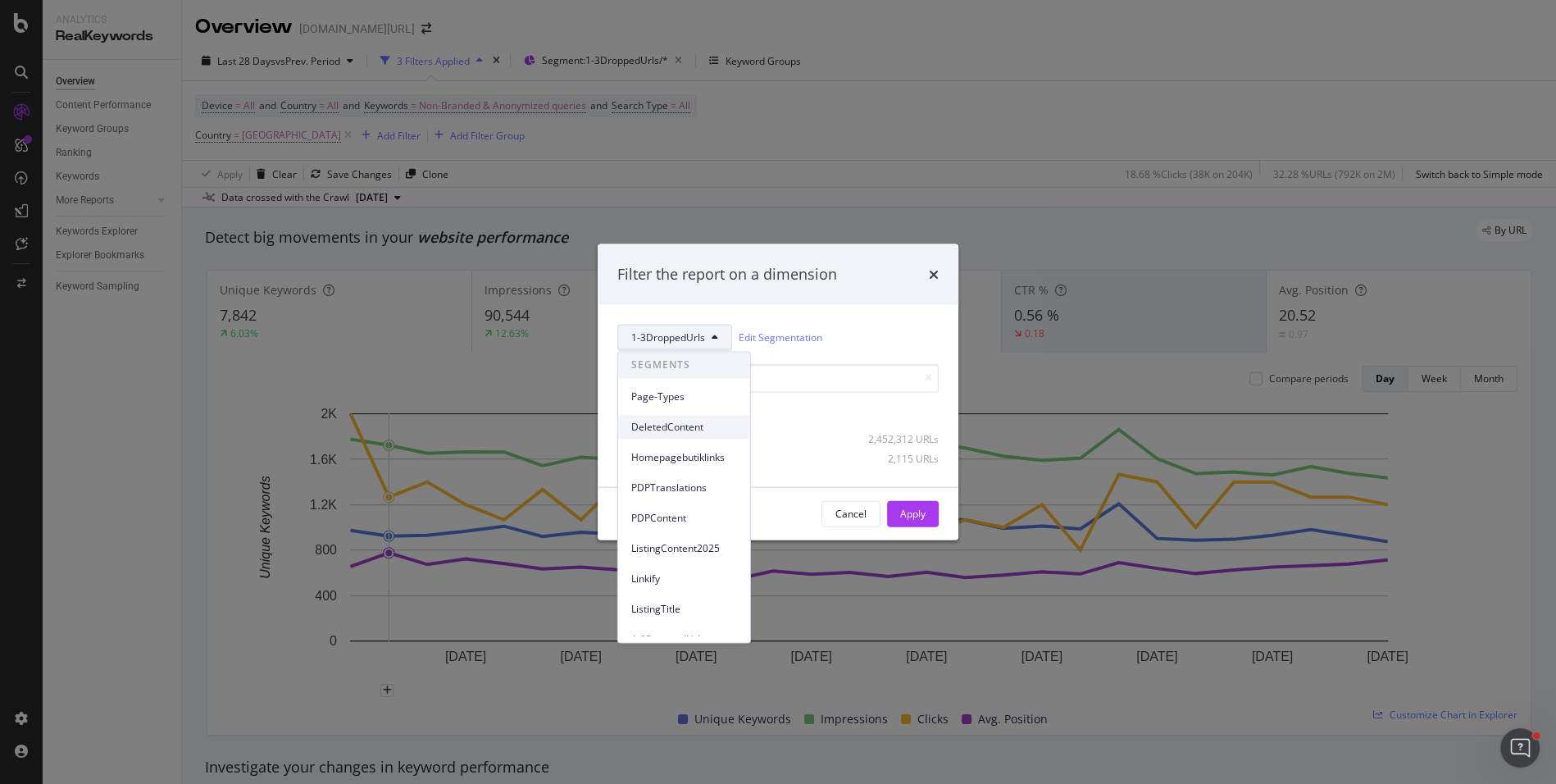
click at [688, 435] on div "DeletedContent" at bounding box center [684, 426] width 132 height 24
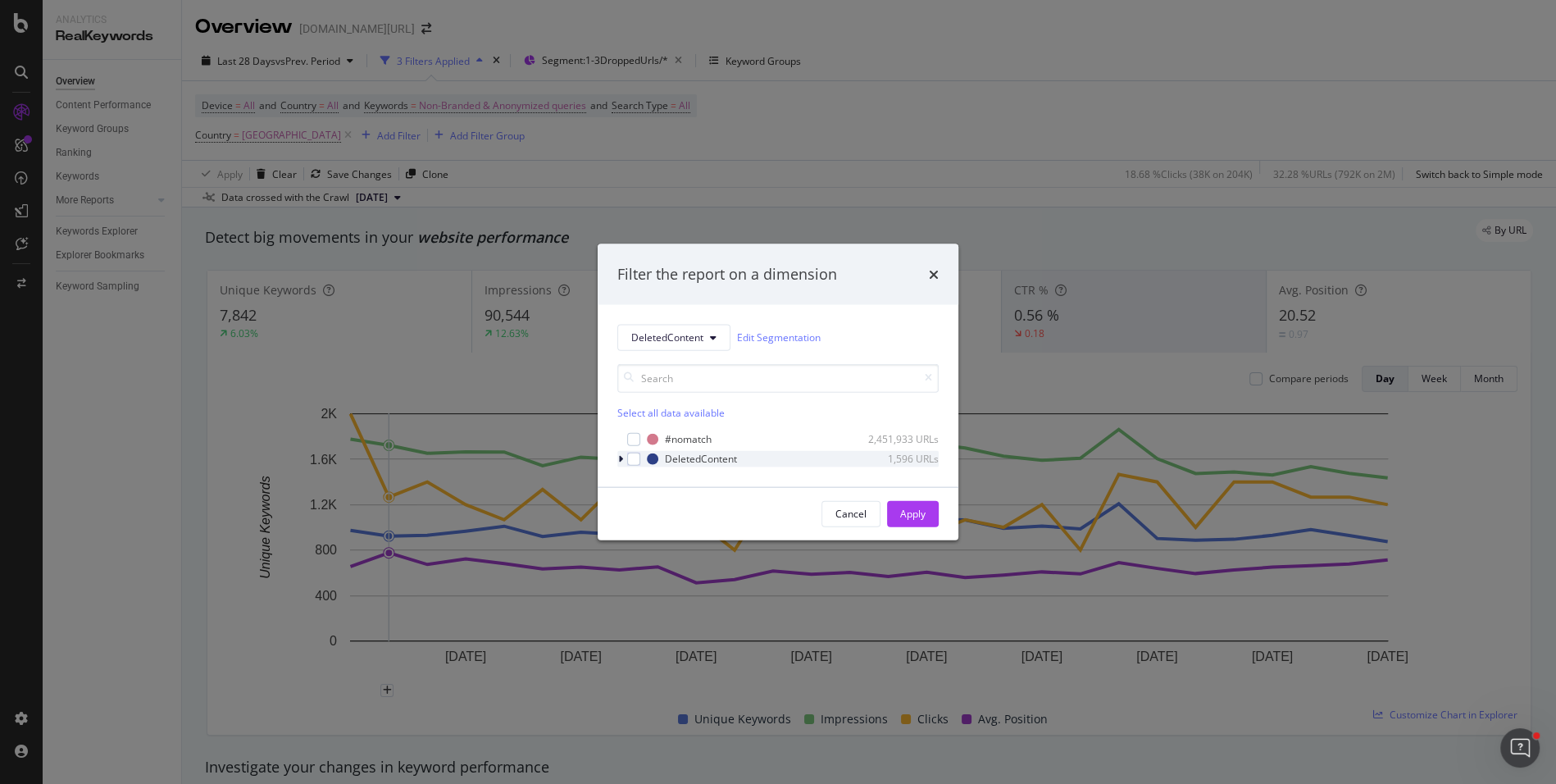
click at [619, 453] on icon "modal" at bounding box center [621, 458] width 5 height 10
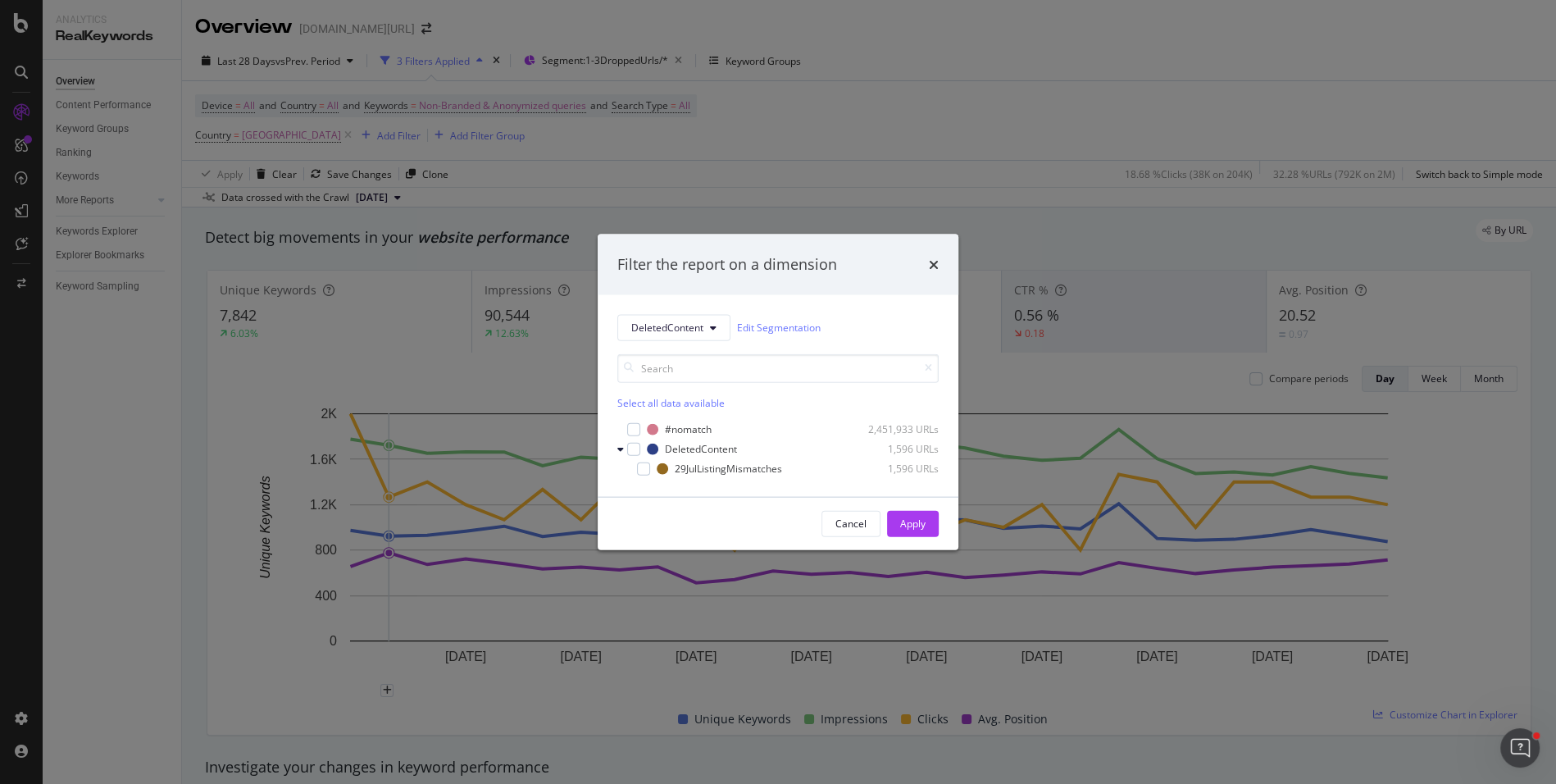
click at [640, 476] on div "DeletedContent Edit Segmentation Select all data available #nomatch 2,451,933 U…" at bounding box center [778, 395] width 361 height 202
click at [644, 472] on div "modal" at bounding box center [644, 469] width 13 height 13
click at [887, 514] on button "Apply" at bounding box center [912, 522] width 51 height 26
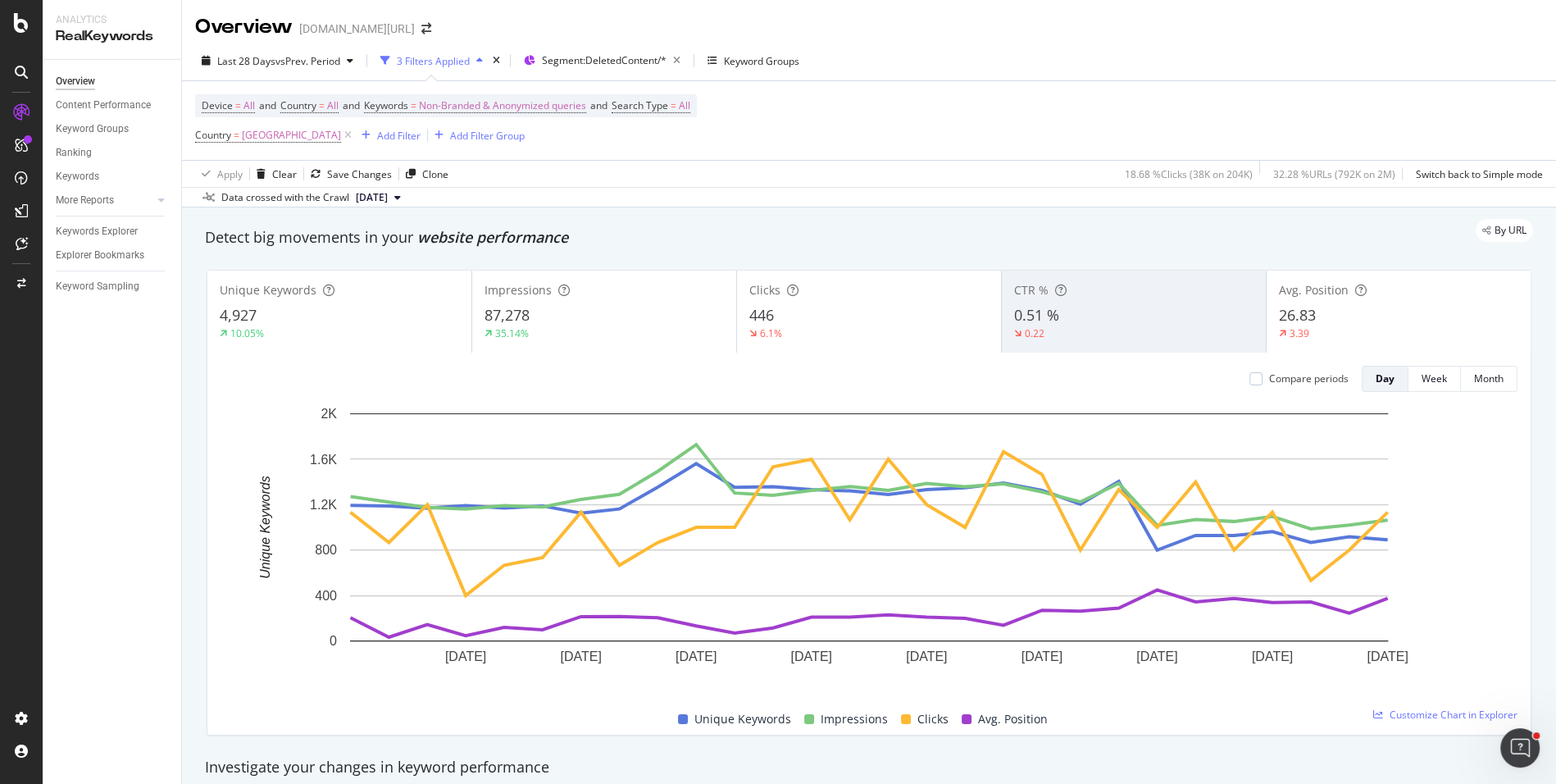
click at [815, 329] on div "6.1%" at bounding box center [869, 334] width 240 height 15
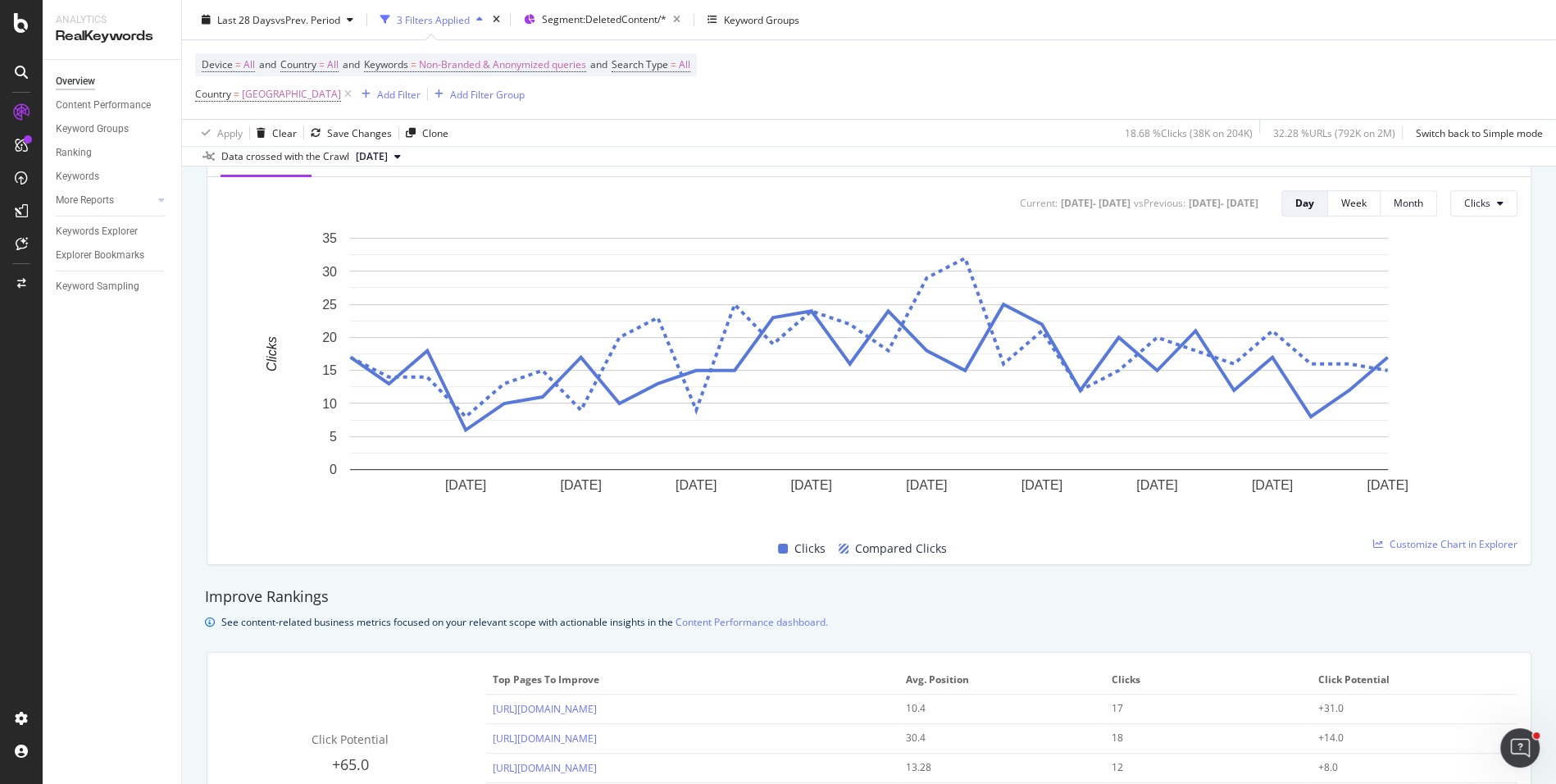
scroll to position [304, 0]
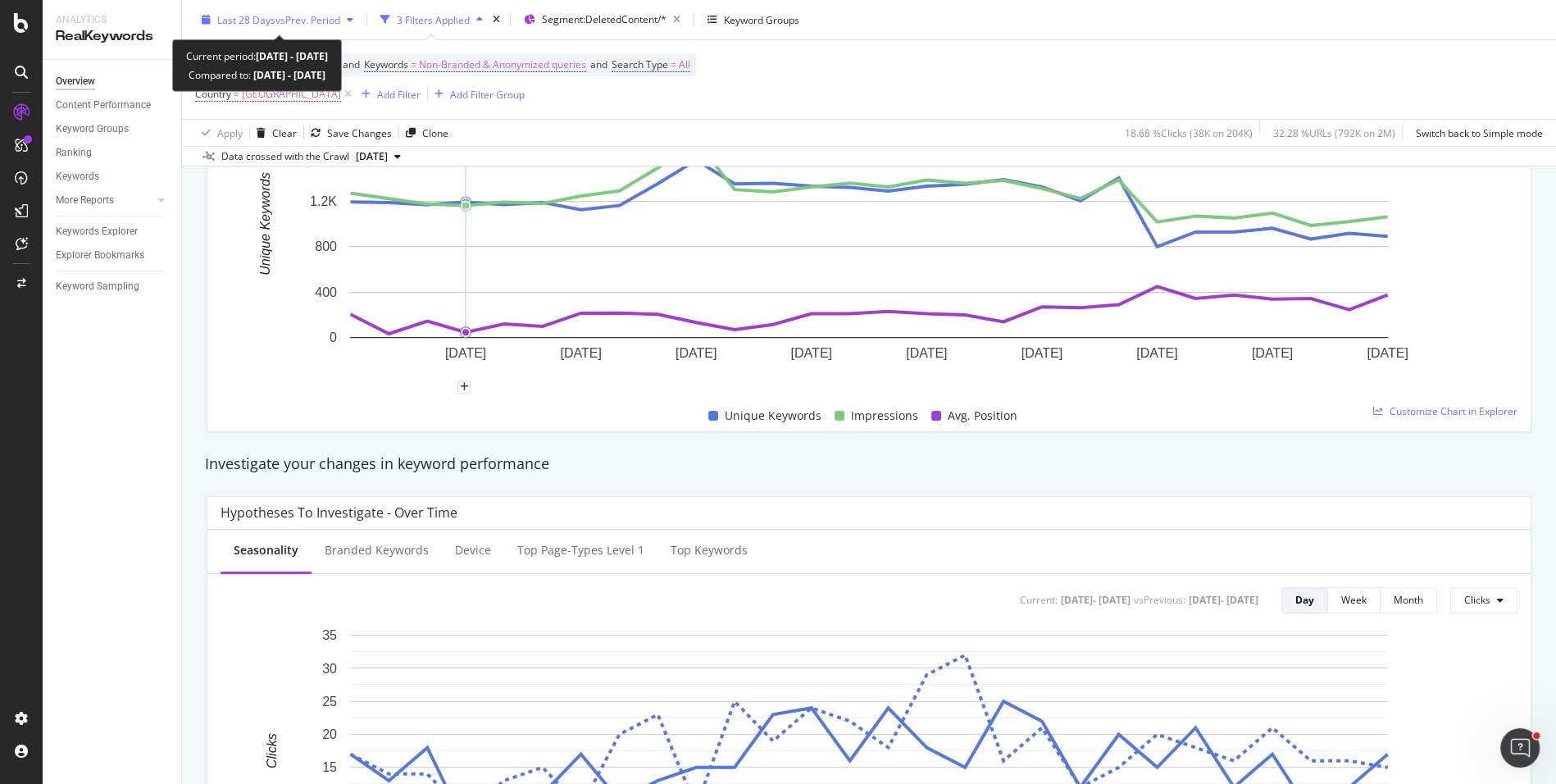
click at [296, 12] on div "Last 28 Days vs Prev. Period" at bounding box center [278, 19] width 165 height 24
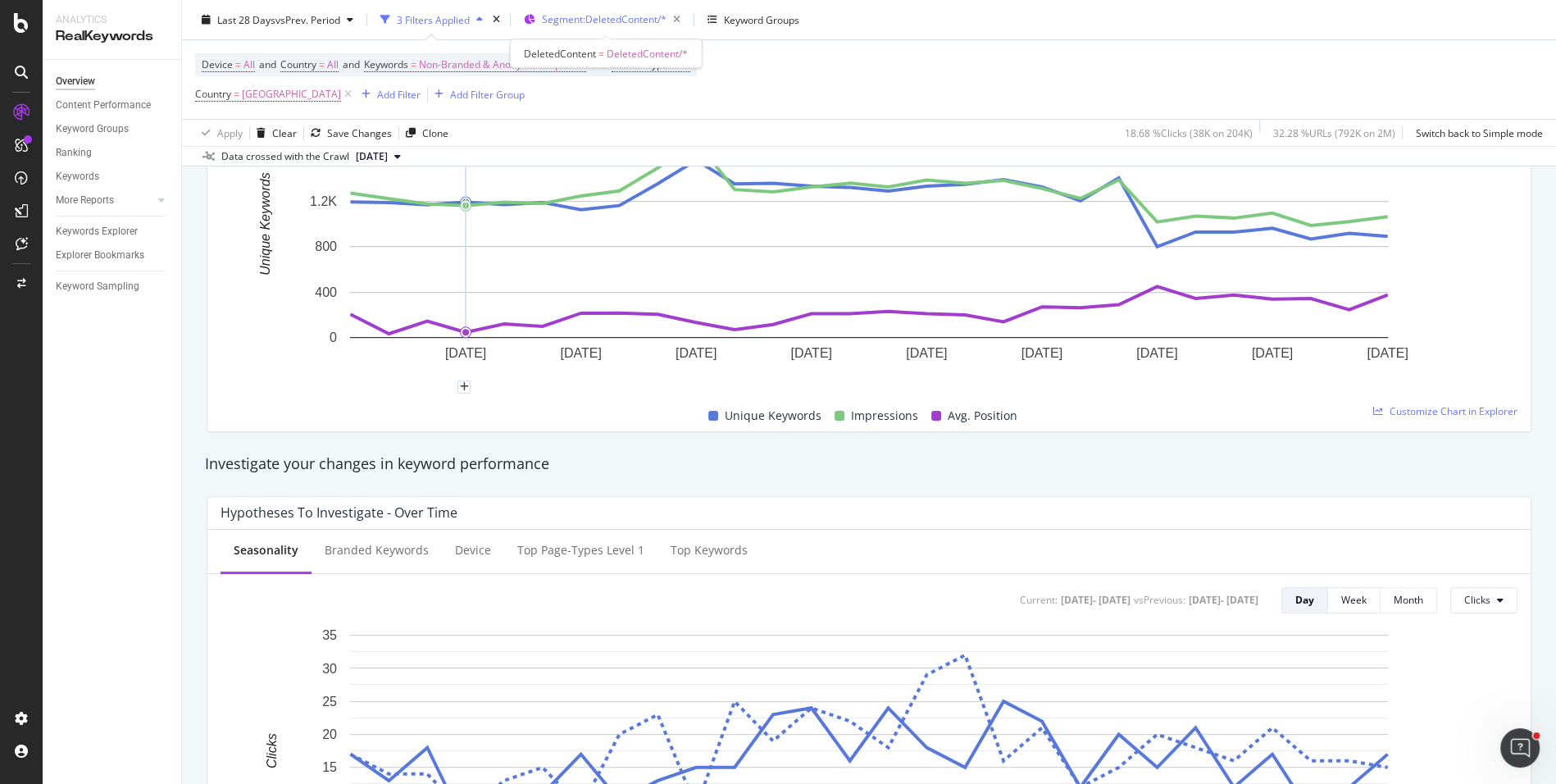
click at [630, 24] on span "Segment: DeletedContent/*" at bounding box center [604, 19] width 125 height 14
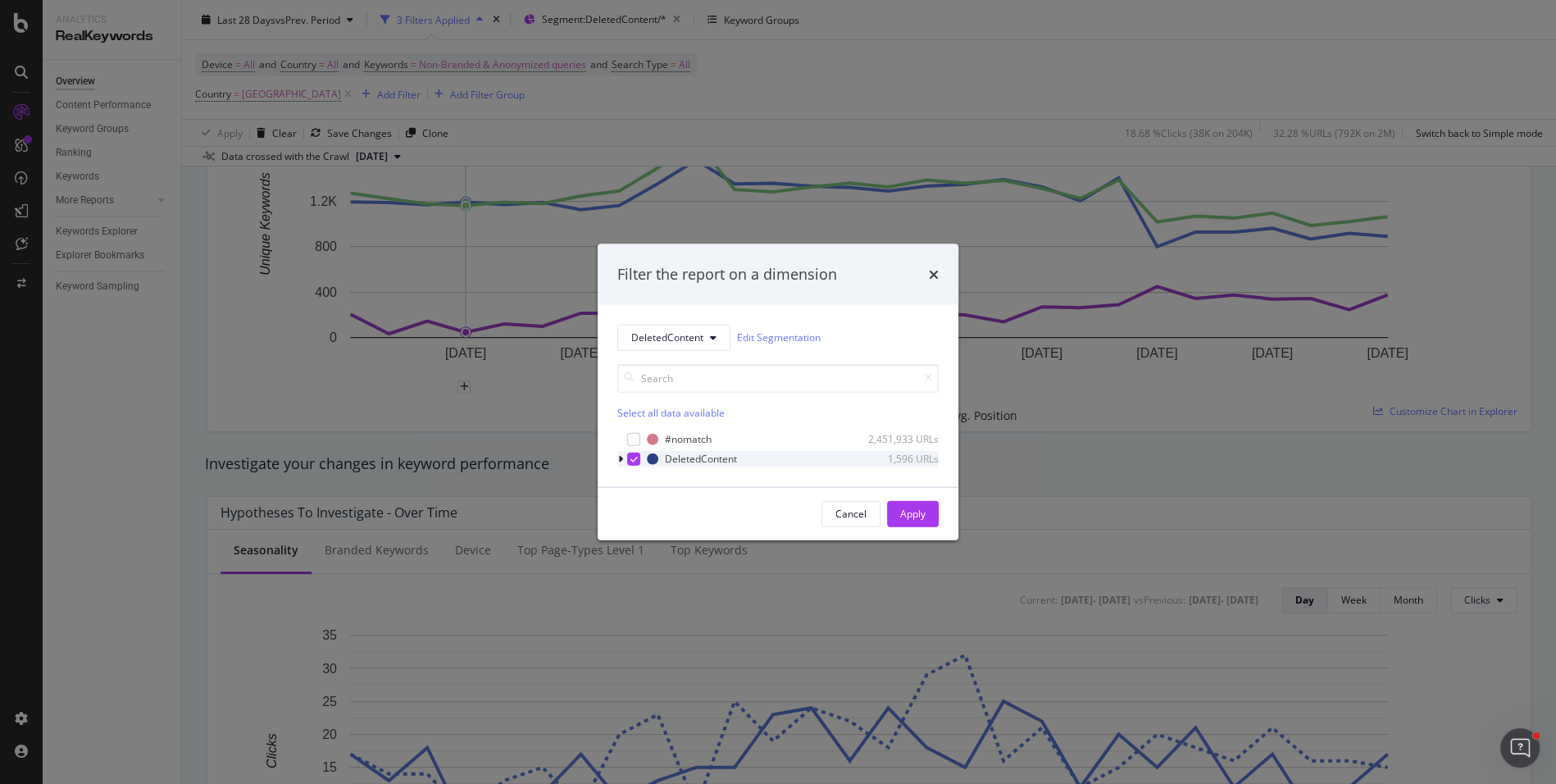
click at [630, 460] on icon "modal" at bounding box center [634, 458] width 8 height 8
click at [680, 358] on div "Select all data available #nomatch 2,451,933 URLs DeletedContent 1,596 URLs" at bounding box center [778, 408] width 321 height 116
click at [681, 337] on span "DeletedContent" at bounding box center [667, 337] width 72 height 14
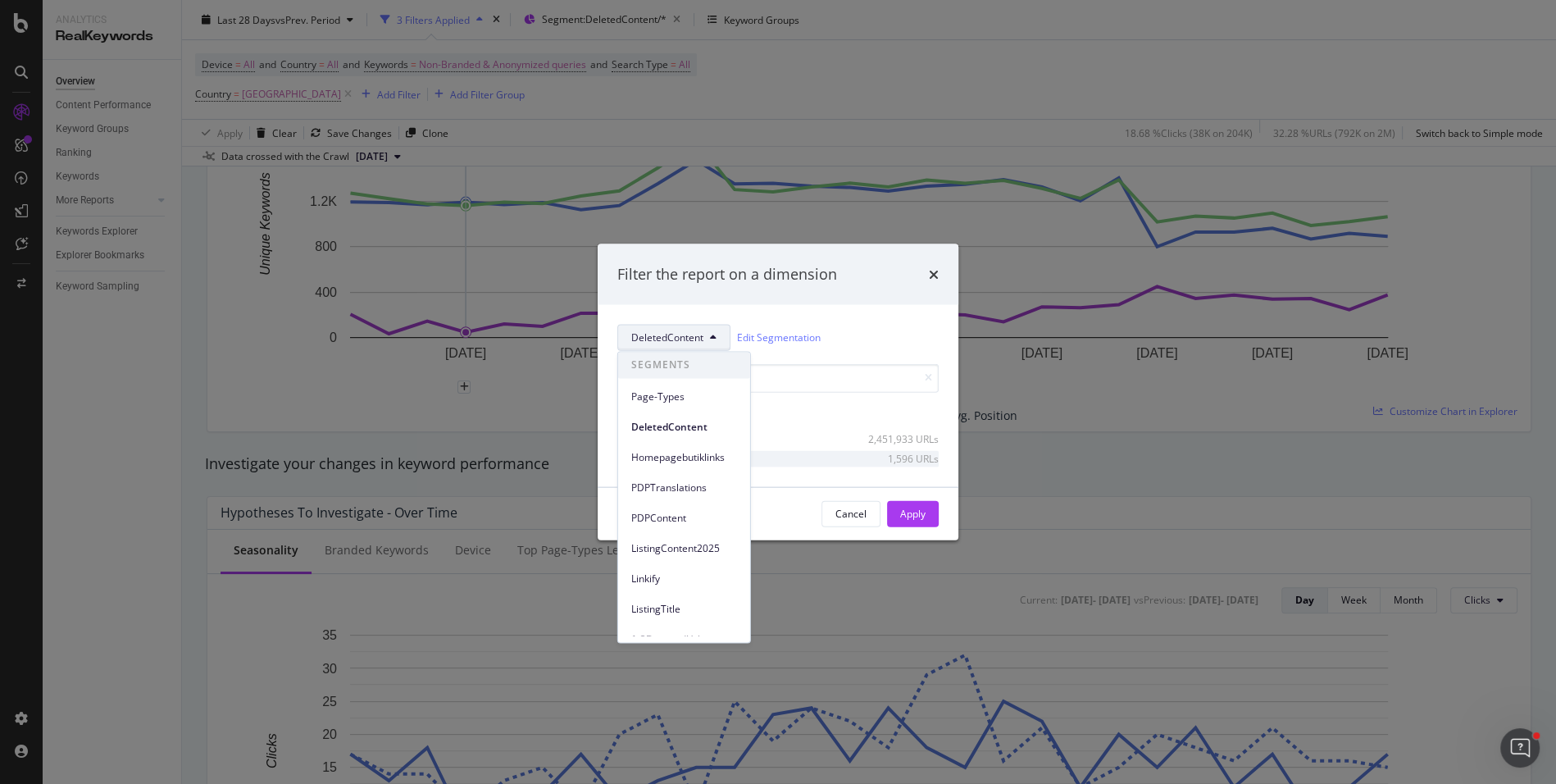
scroll to position [66, 0]
click at [694, 546] on span "ListingTitle" at bounding box center [684, 543] width 106 height 15
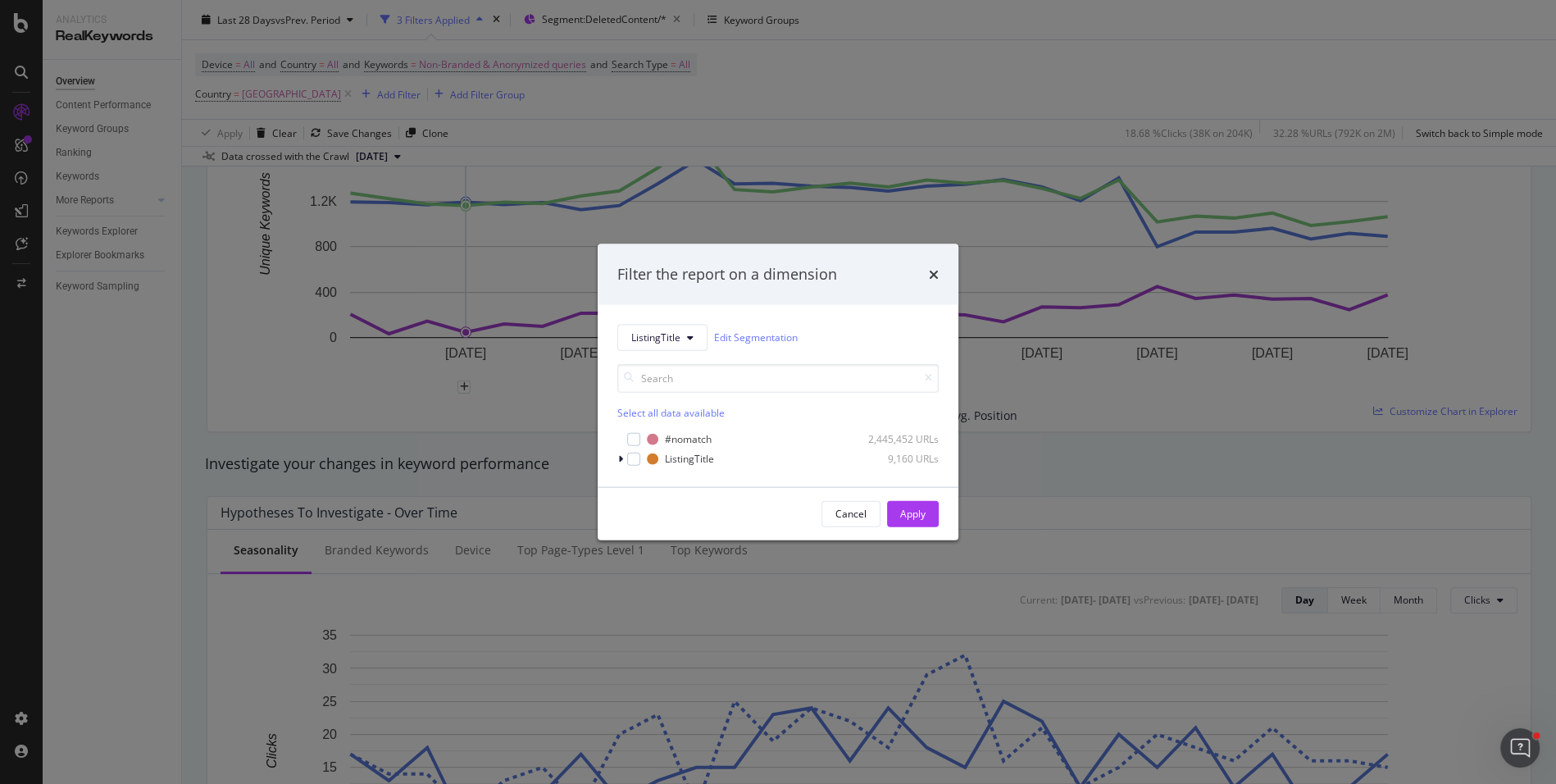
click at [615, 460] on div "ListingTitle Edit Segmentation Select all data available #nomatch 2,445,452 URL…" at bounding box center [778, 395] width 361 height 182
click at [619, 460] on icon "modal" at bounding box center [621, 458] width 5 height 10
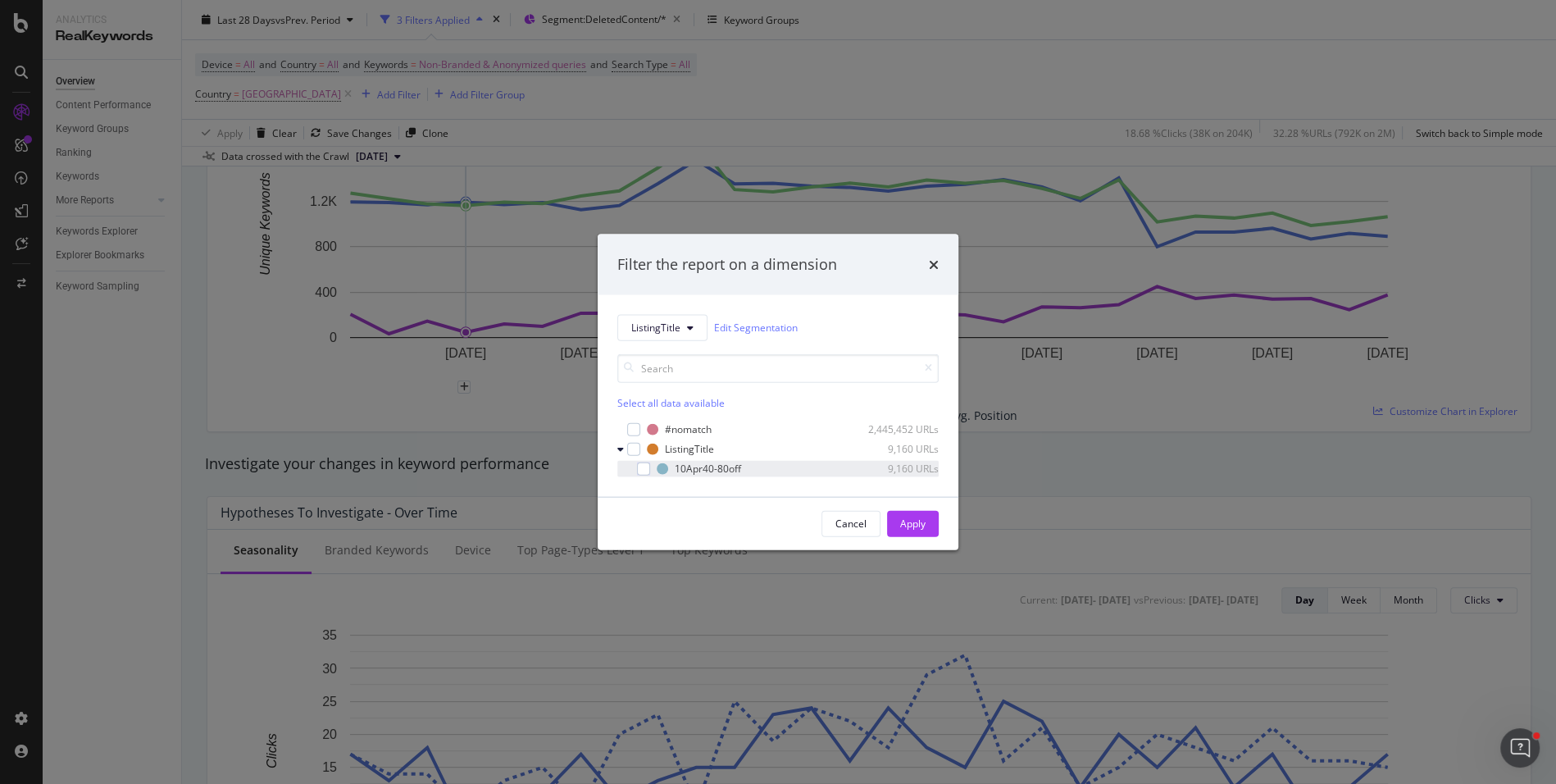
click at [635, 469] on div "modal" at bounding box center [632, 468] width 10 height 16
click at [927, 532] on button "Apply" at bounding box center [912, 522] width 51 height 26
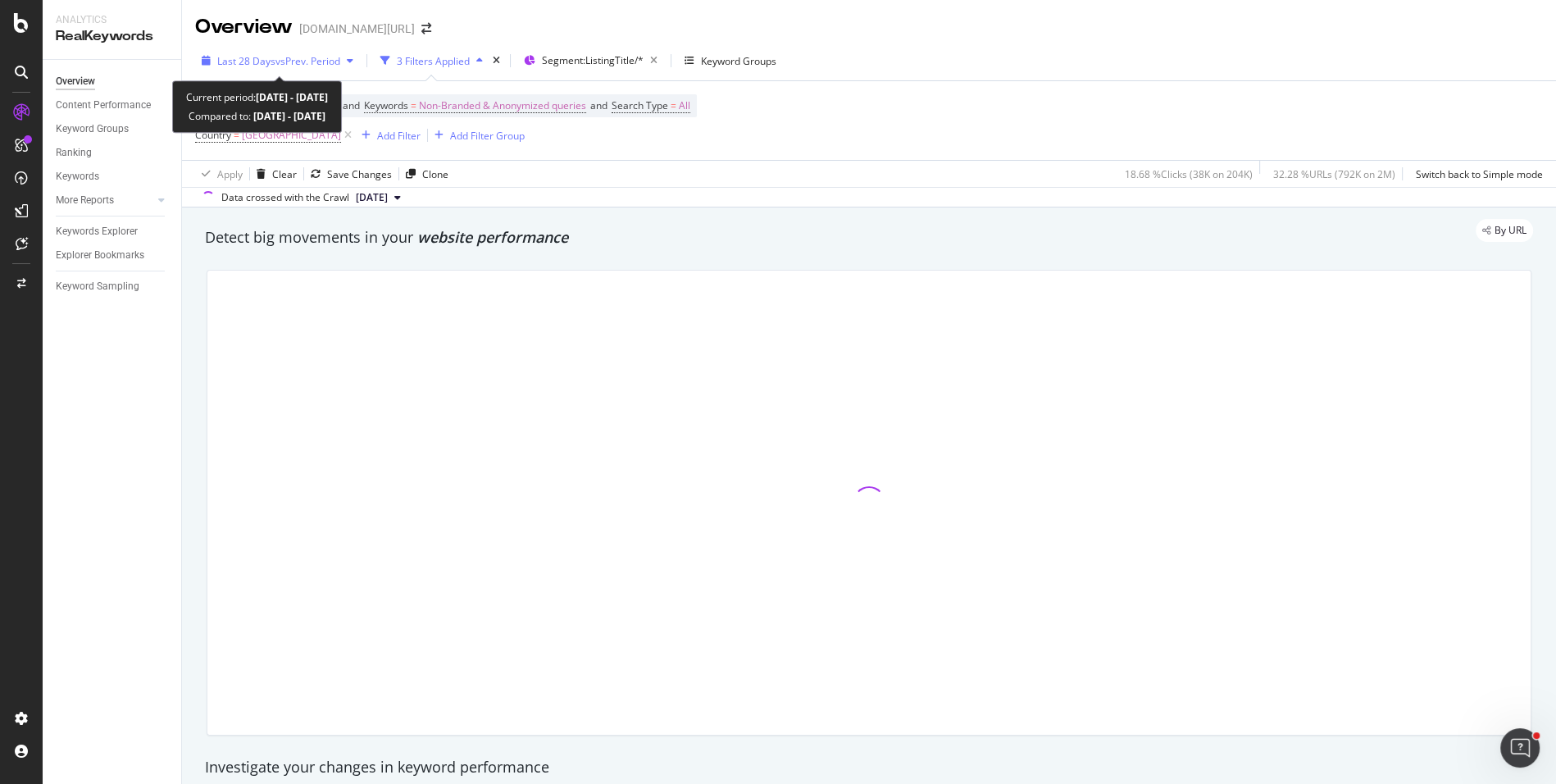
click at [321, 64] on span "vs Prev. Period" at bounding box center [307, 61] width 65 height 14
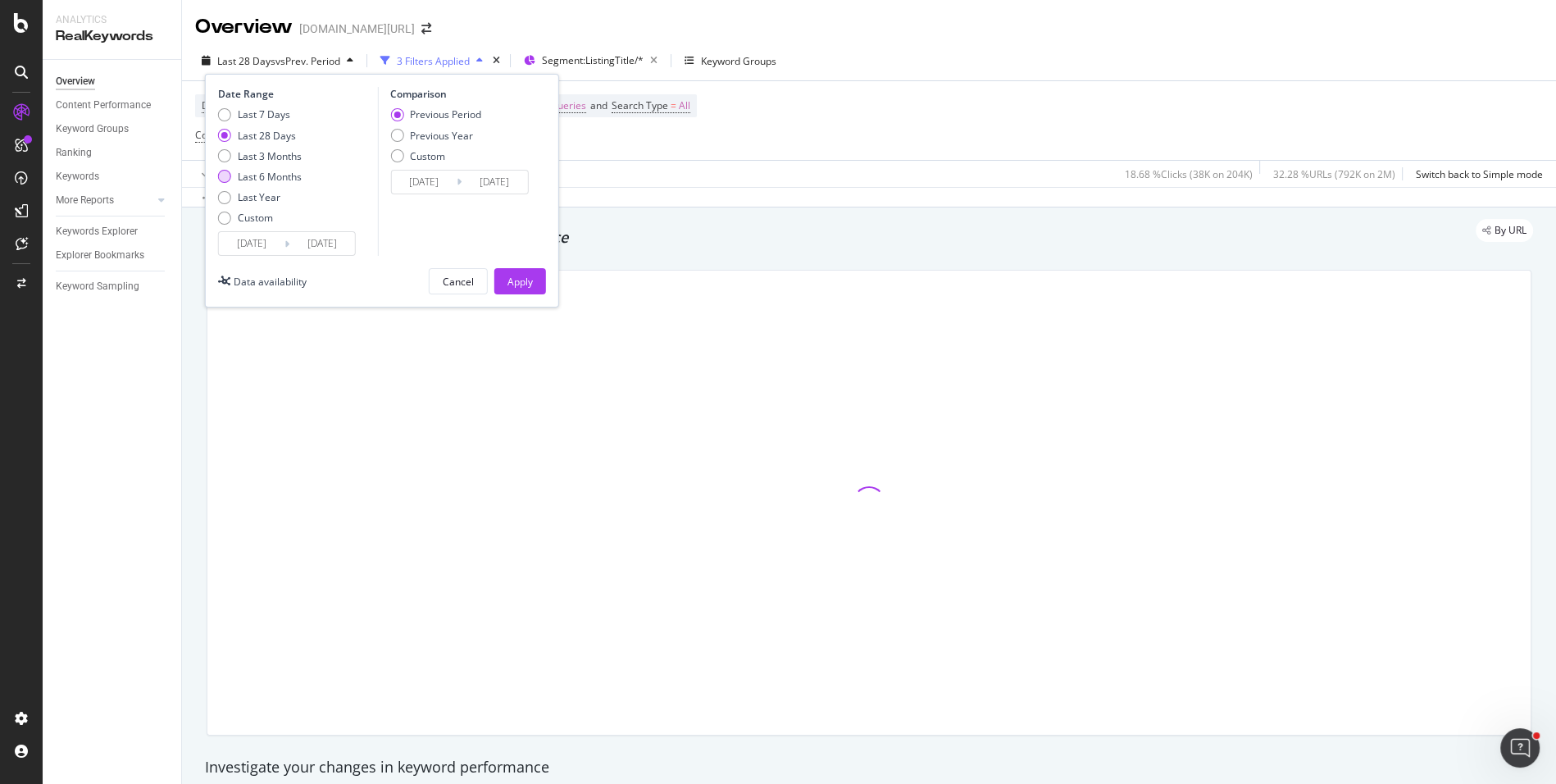
click at [279, 170] on div "Last 6 Months" at bounding box center [270, 177] width 64 height 14
type input "2025/02/09"
type input "2024/08/12"
type input "2025/02/08"
click at [497, 269] on button "Apply" at bounding box center [520, 281] width 51 height 26
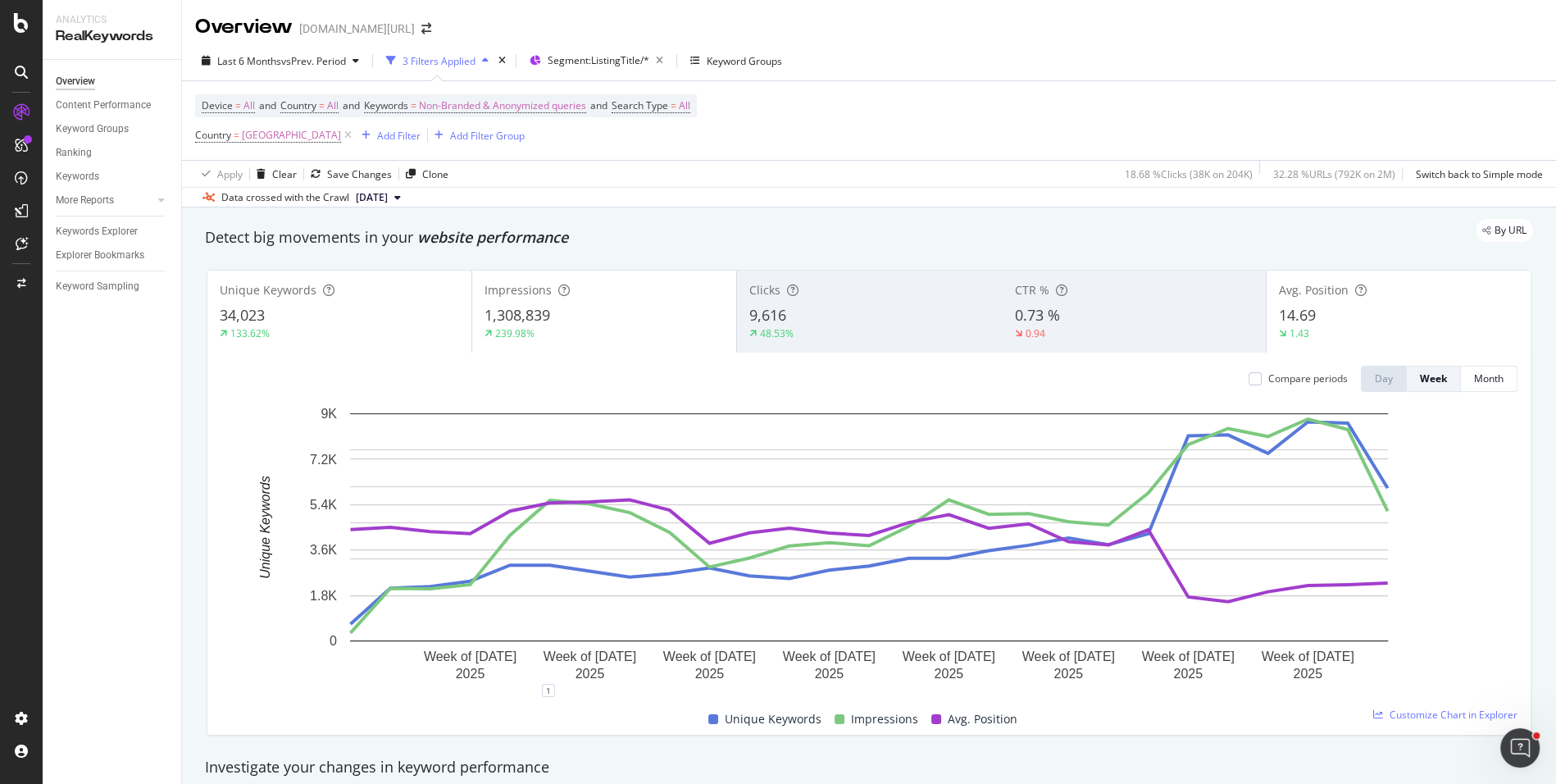
click at [1342, 311] on div "14.69" at bounding box center [1399, 315] width 240 height 21
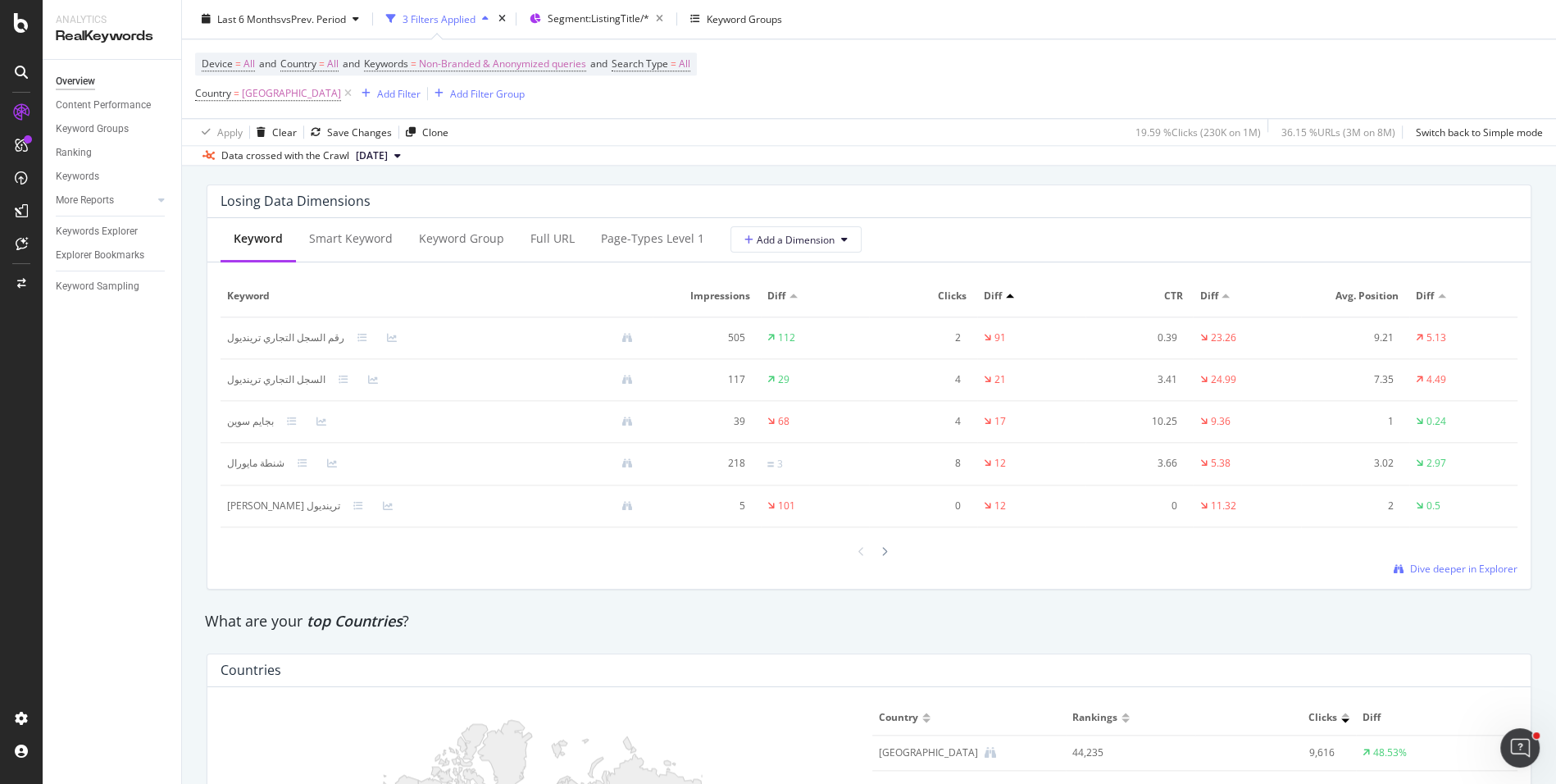
scroll to position [1971, 0]
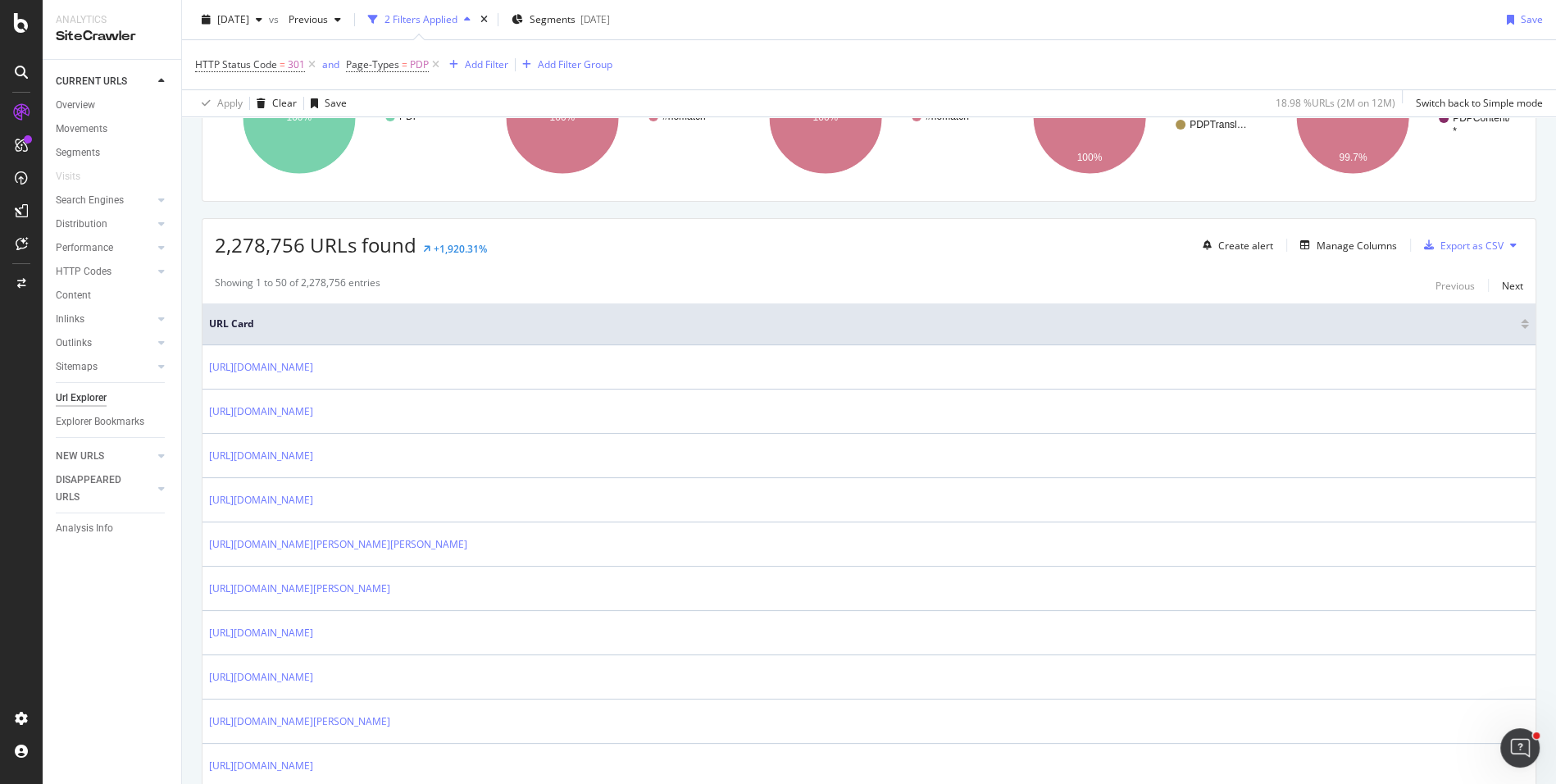
scroll to position [297, 0]
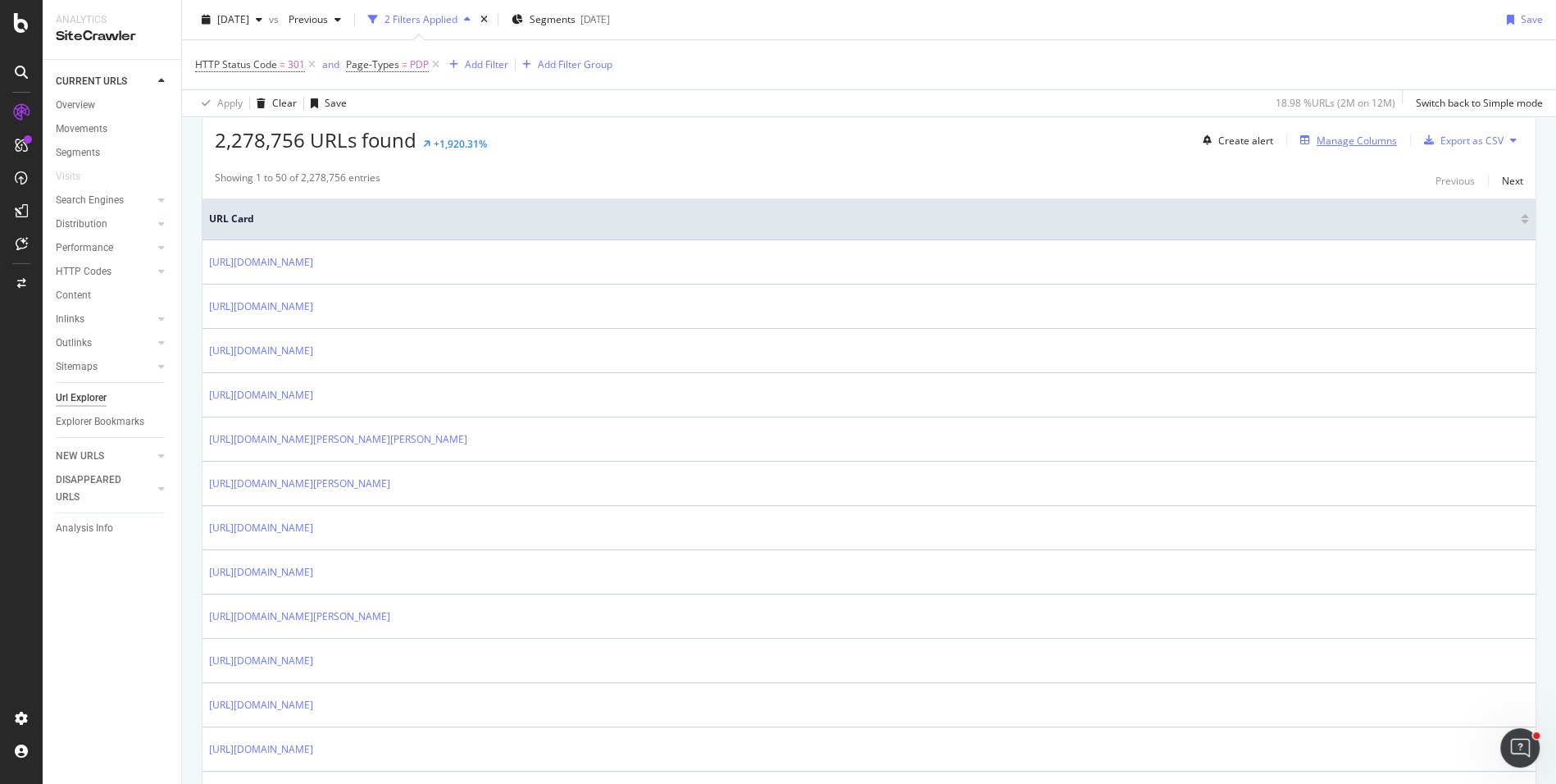
click at [1343, 134] on div "Manage Columns" at bounding box center [1357, 140] width 80 height 14
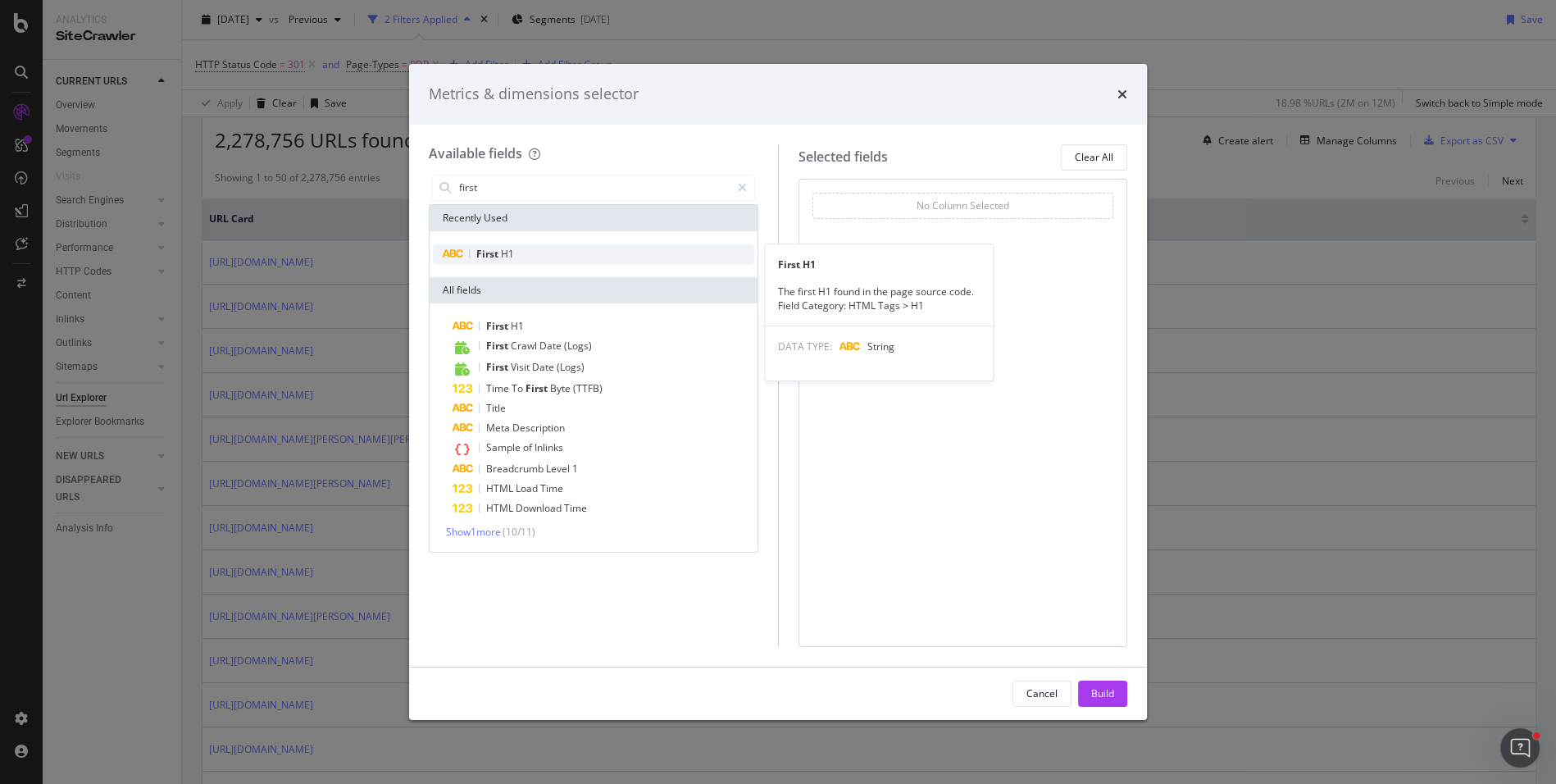
type input "first"
click at [522, 252] on div "First H1" at bounding box center [593, 253] width 321 height 19
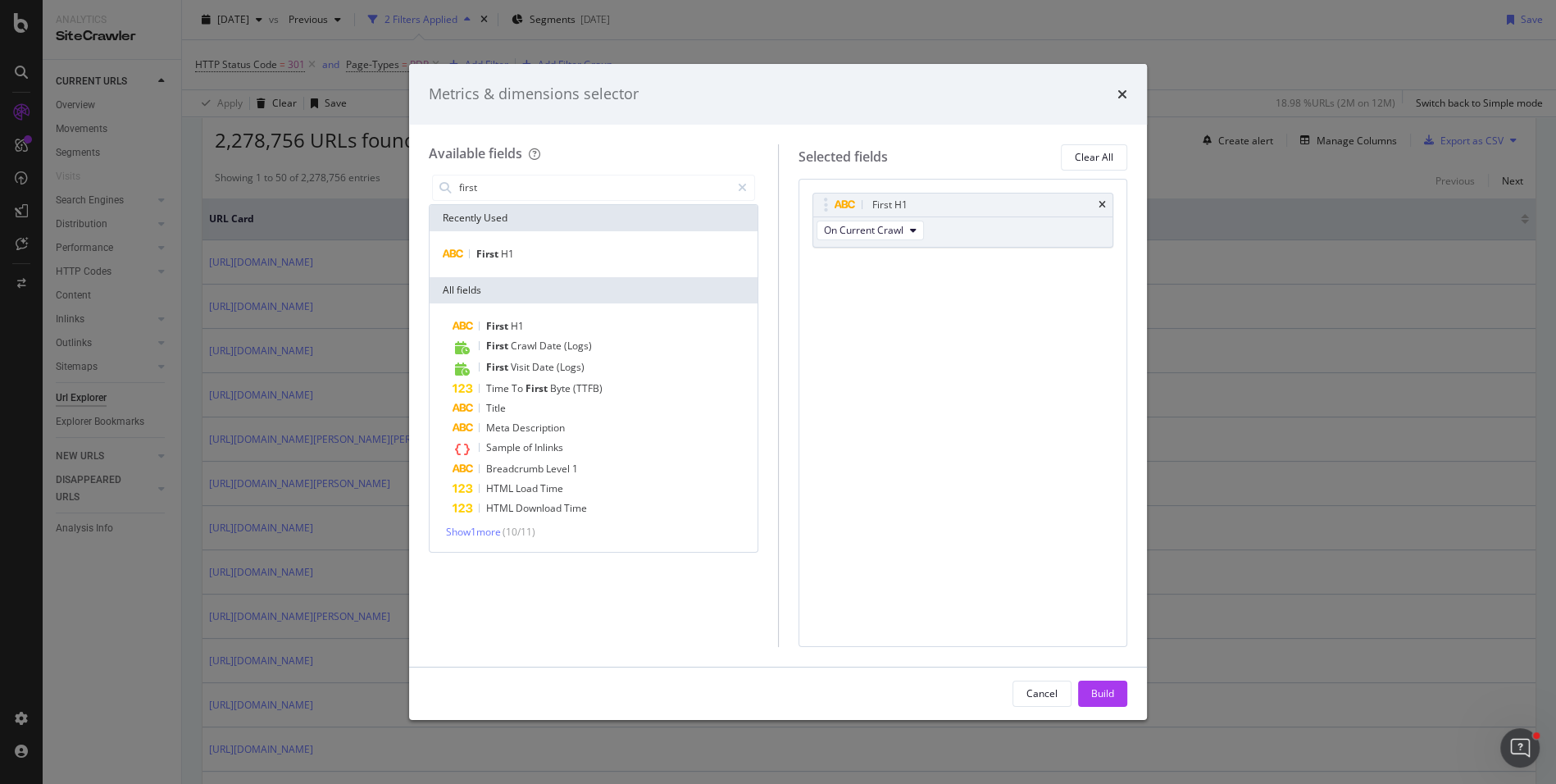
click at [1112, 698] on div "Build" at bounding box center [1102, 693] width 23 height 14
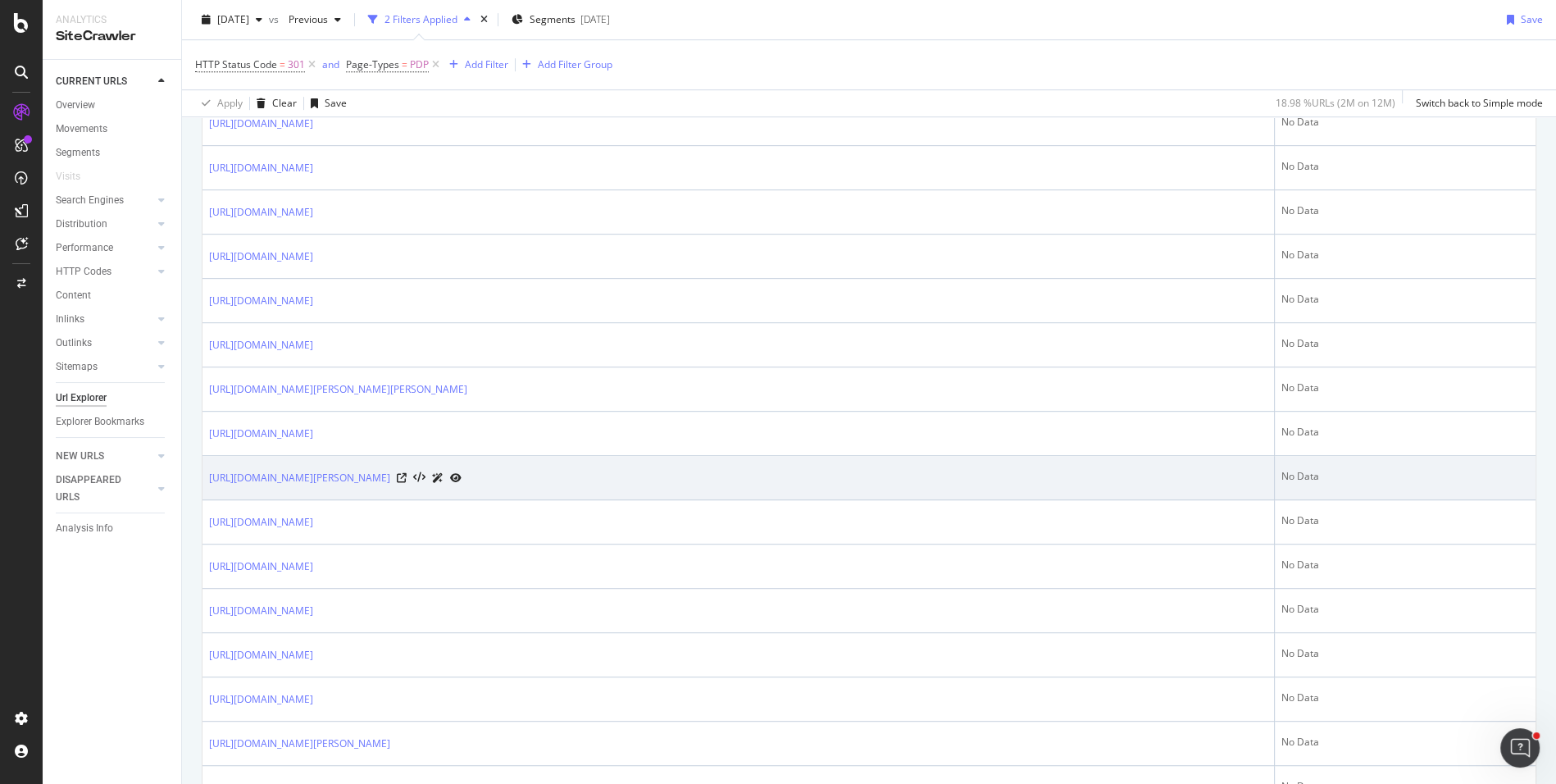
scroll to position [1282, 0]
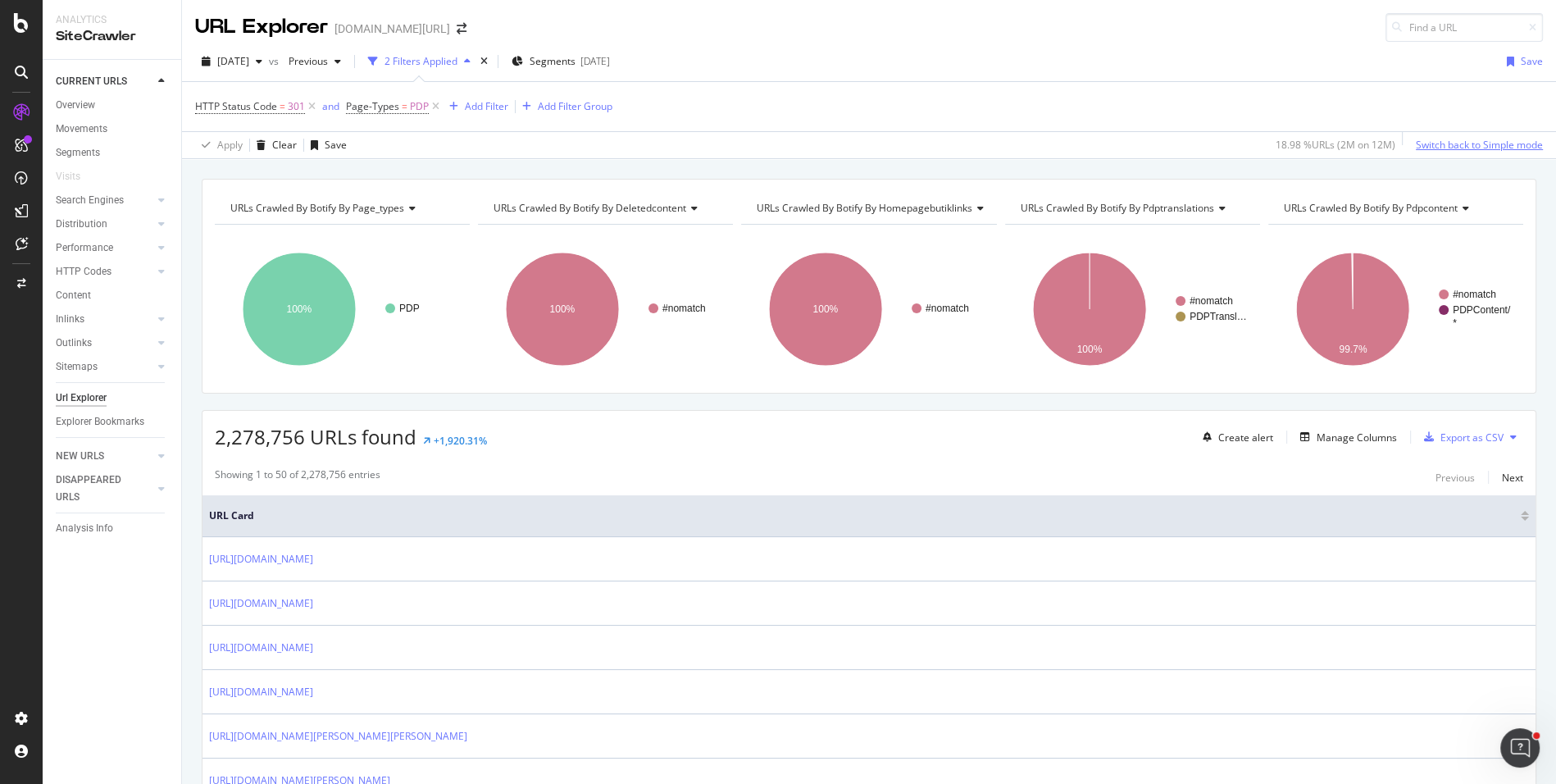
click at [1509, 147] on div "Switch back to Simple mode" at bounding box center [1479, 145] width 127 height 14
click at [1487, 140] on div "Switch to Advanced Mode" at bounding box center [1484, 145] width 117 height 14
click at [1471, 206] on div "URLs Crawled By Botify By pdpcontent" at bounding box center [1394, 208] width 228 height 26
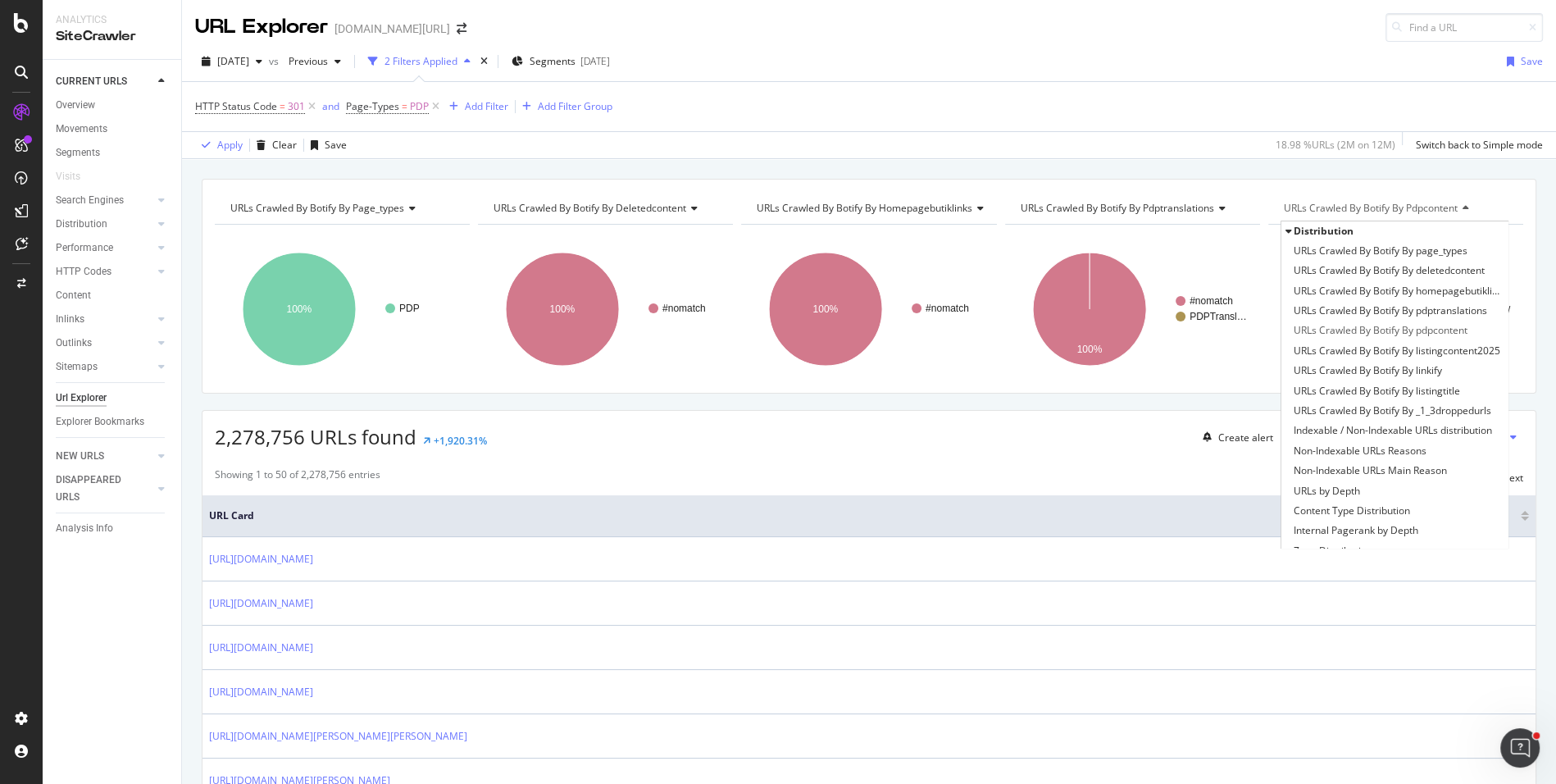
click at [1466, 207] on icon at bounding box center [1464, 209] width 12 height 10
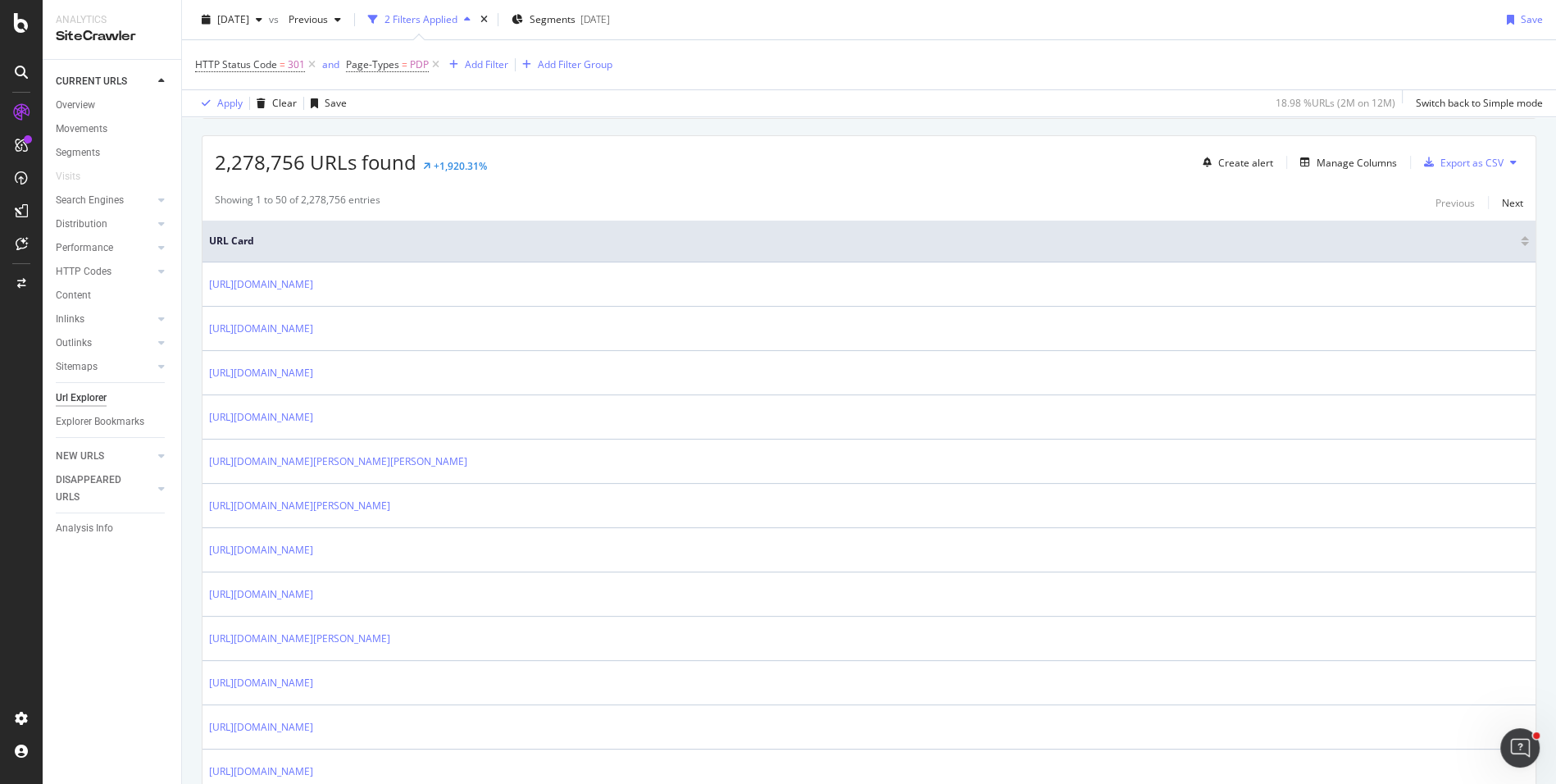
scroll to position [277, 0]
click at [1485, 161] on div "Export as CSV" at bounding box center [1472, 160] width 63 height 14
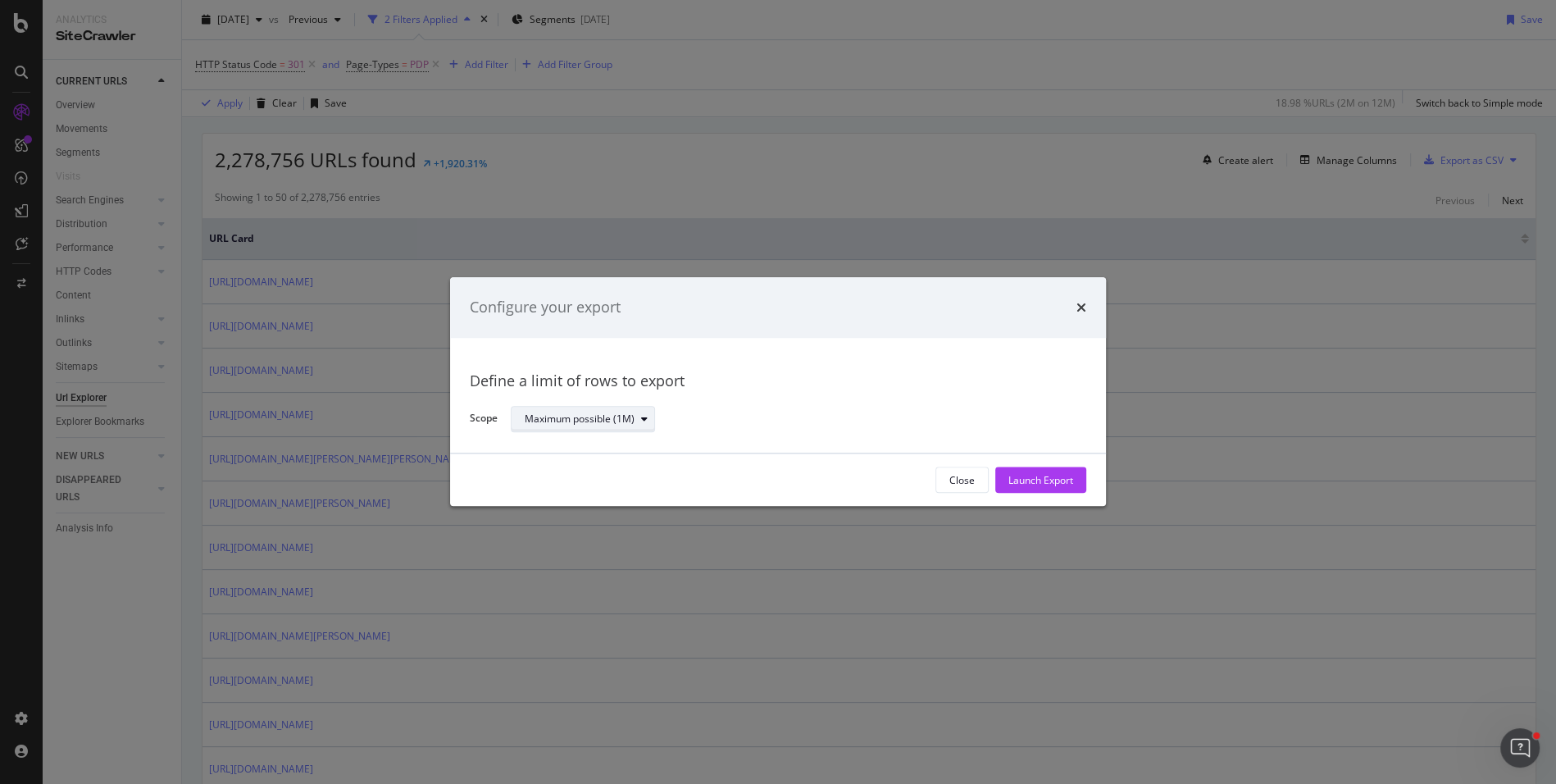
click at [608, 416] on div "Maximum possible (1M)" at bounding box center [580, 419] width 110 height 10
click at [613, 470] on div "Define a limit" at bounding box center [590, 474] width 144 height 20
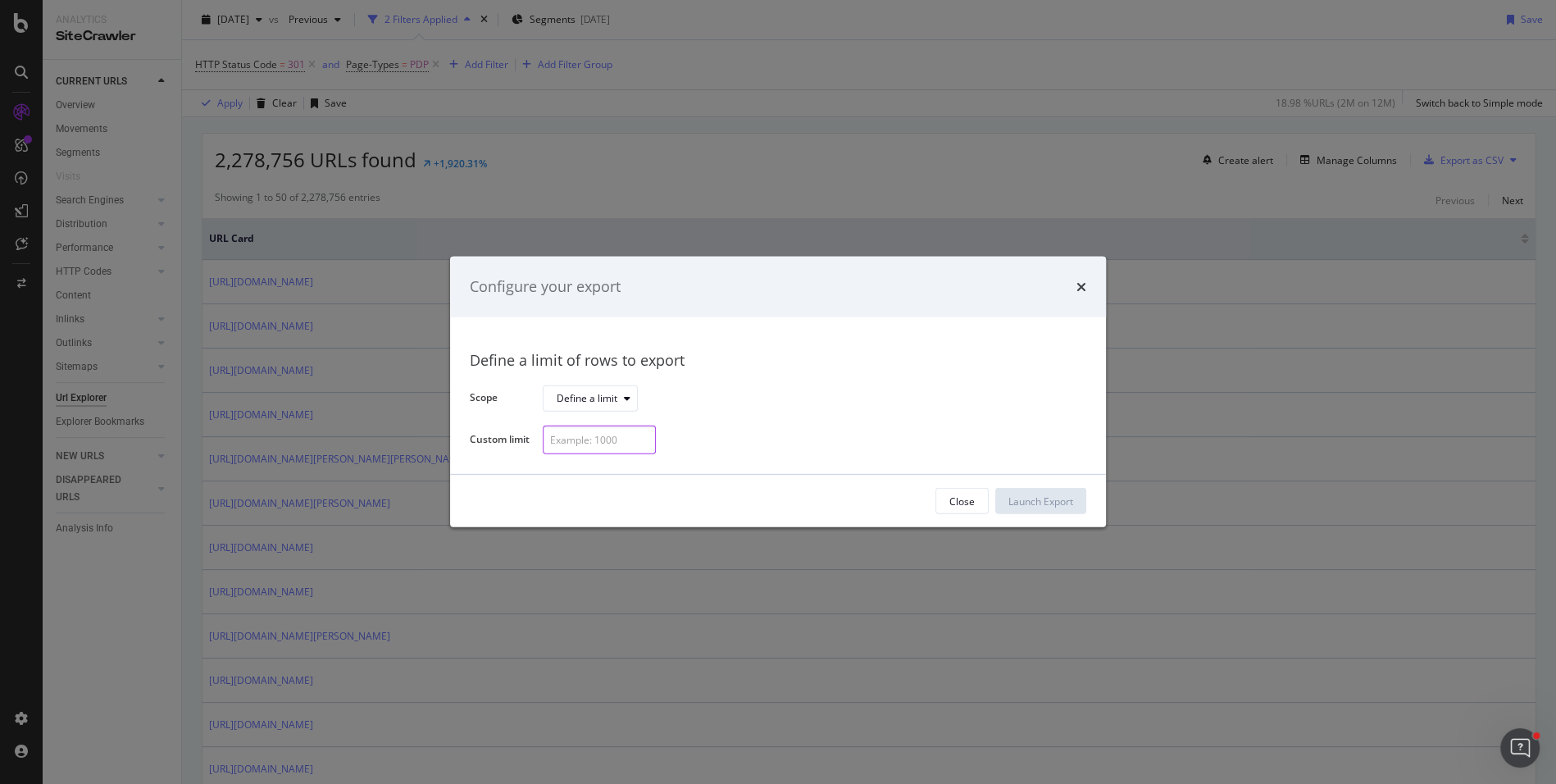
click at [600, 445] on input "modal" at bounding box center [599, 440] width 113 height 29
type input "5000"
click at [1059, 495] on div "Launch Export" at bounding box center [1041, 501] width 65 height 14
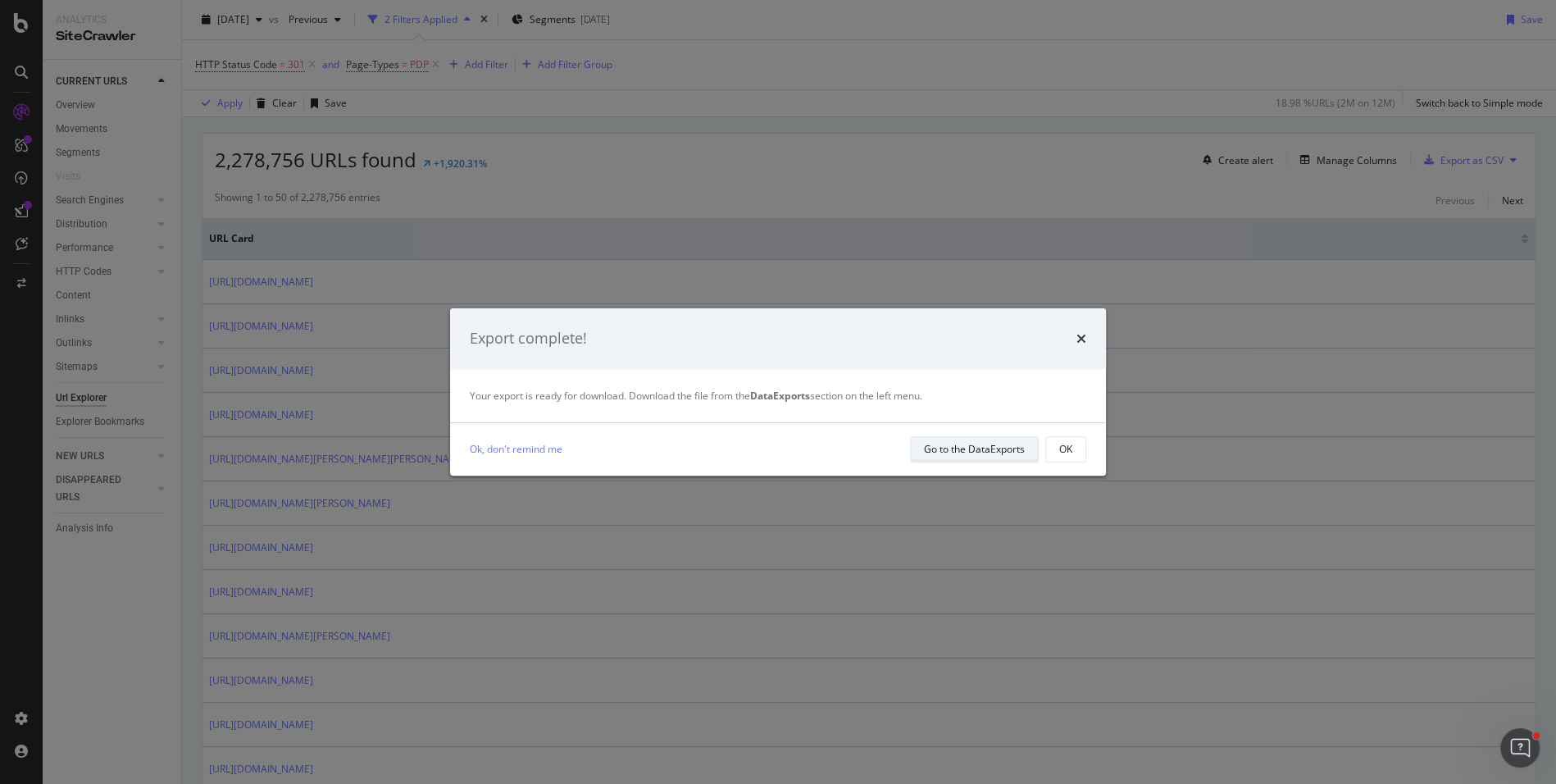
click at [985, 444] on div "Go to the DataExports" at bounding box center [974, 448] width 101 height 14
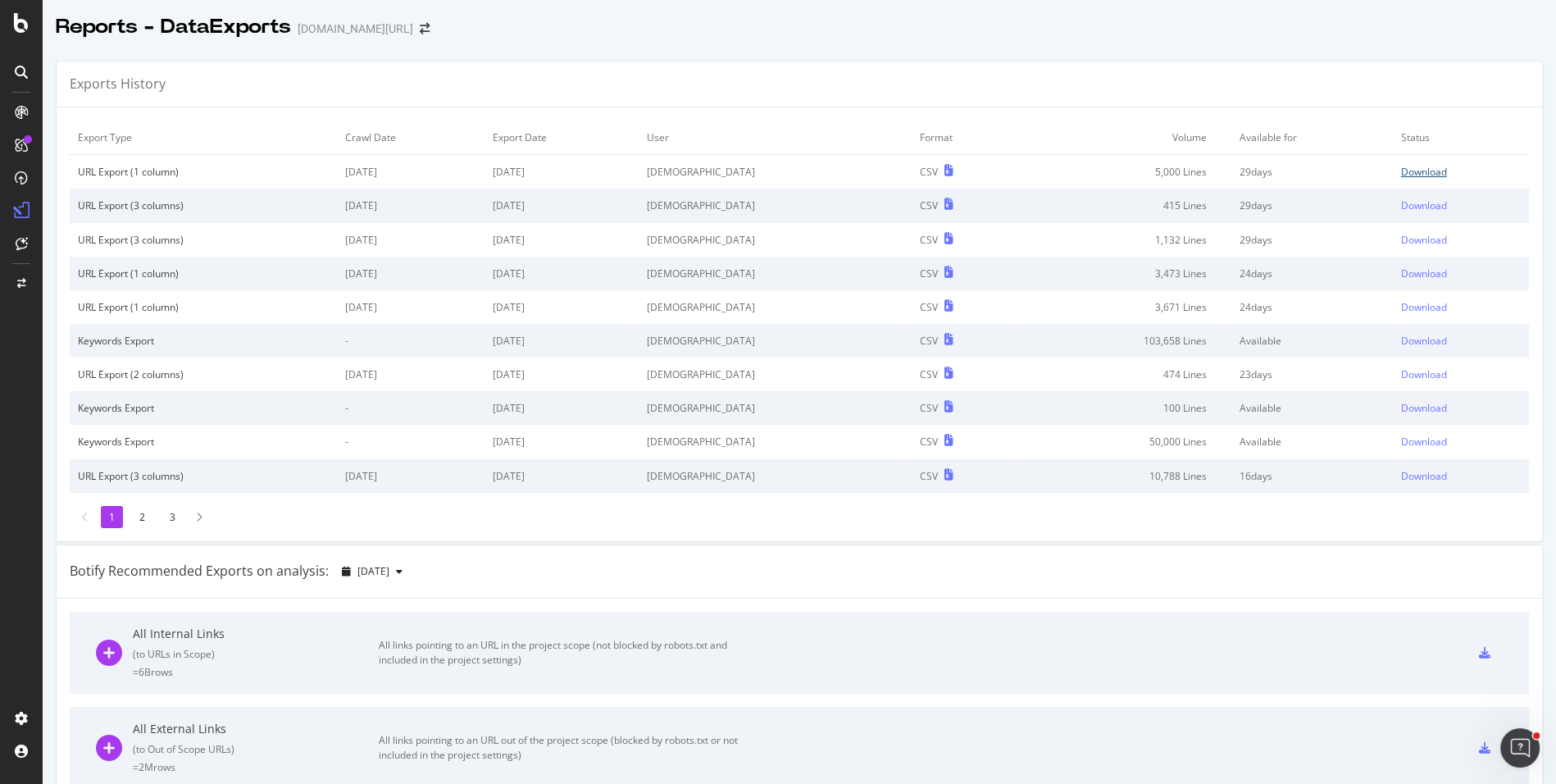
click at [1414, 173] on div "Download" at bounding box center [1424, 172] width 46 height 14
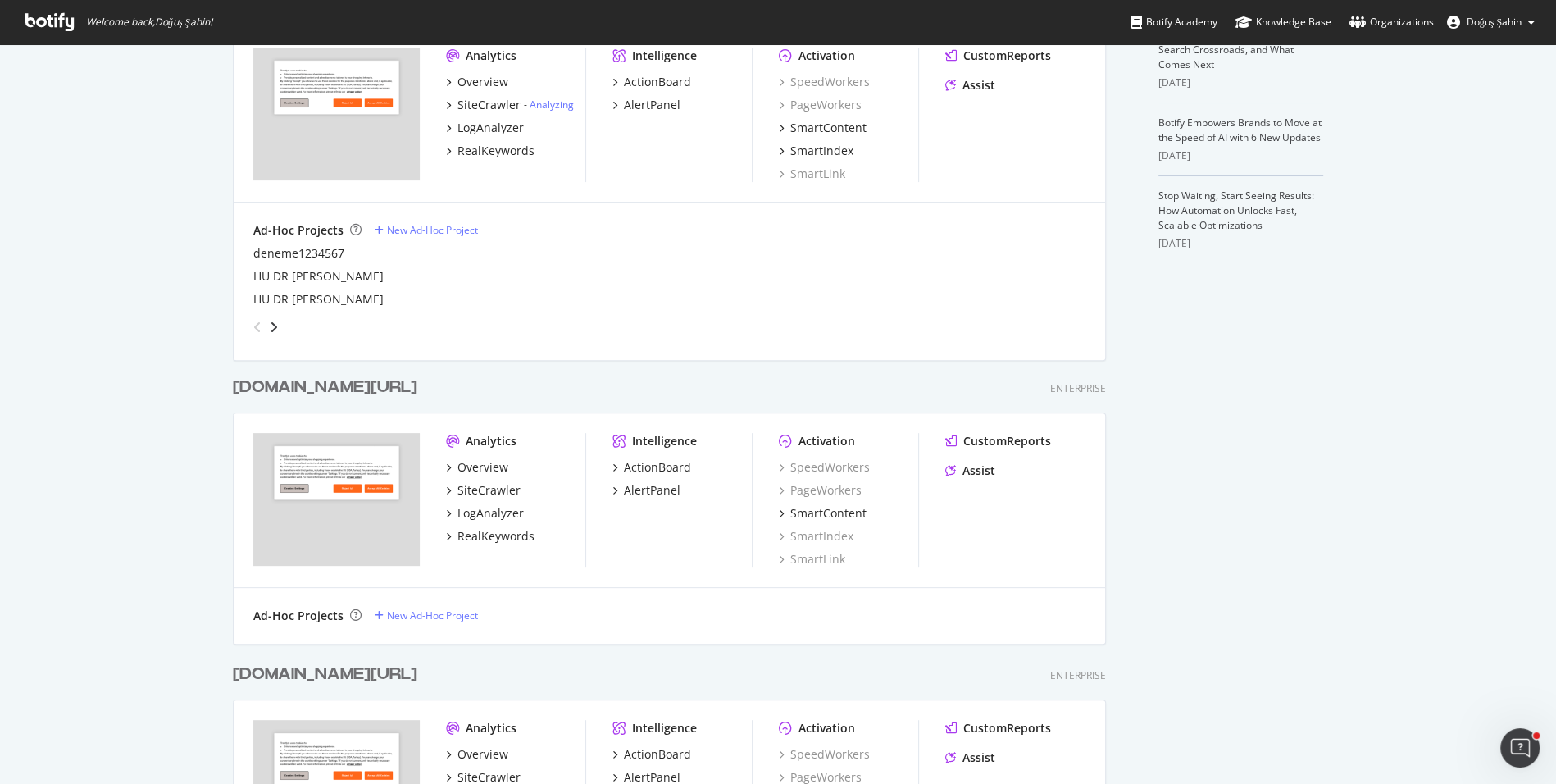
scroll to position [849, 0]
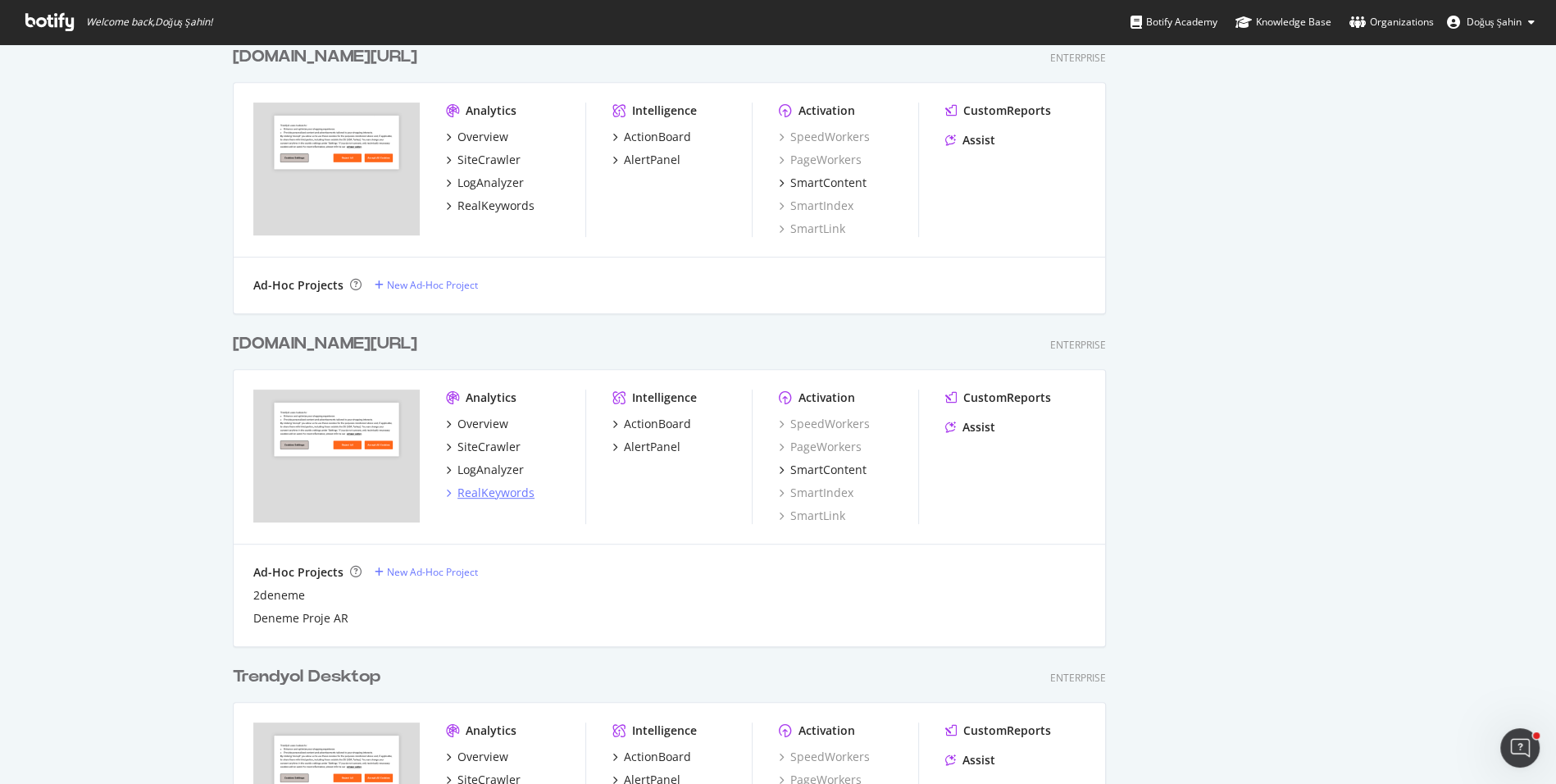
click at [500, 488] on div "RealKeywords" at bounding box center [497, 492] width 77 height 16
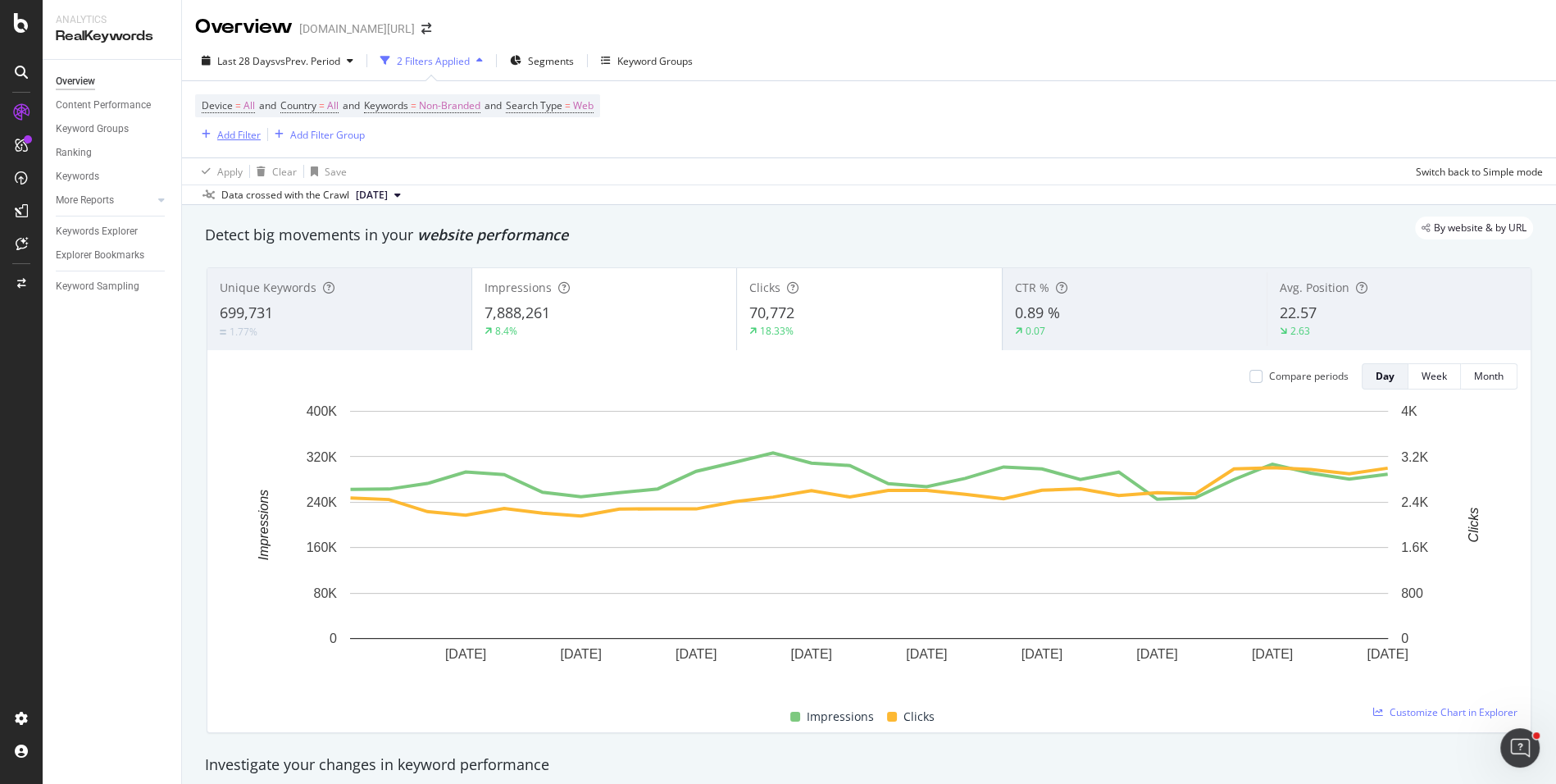
click at [242, 140] on div "Add Filter" at bounding box center [239, 135] width 44 height 14
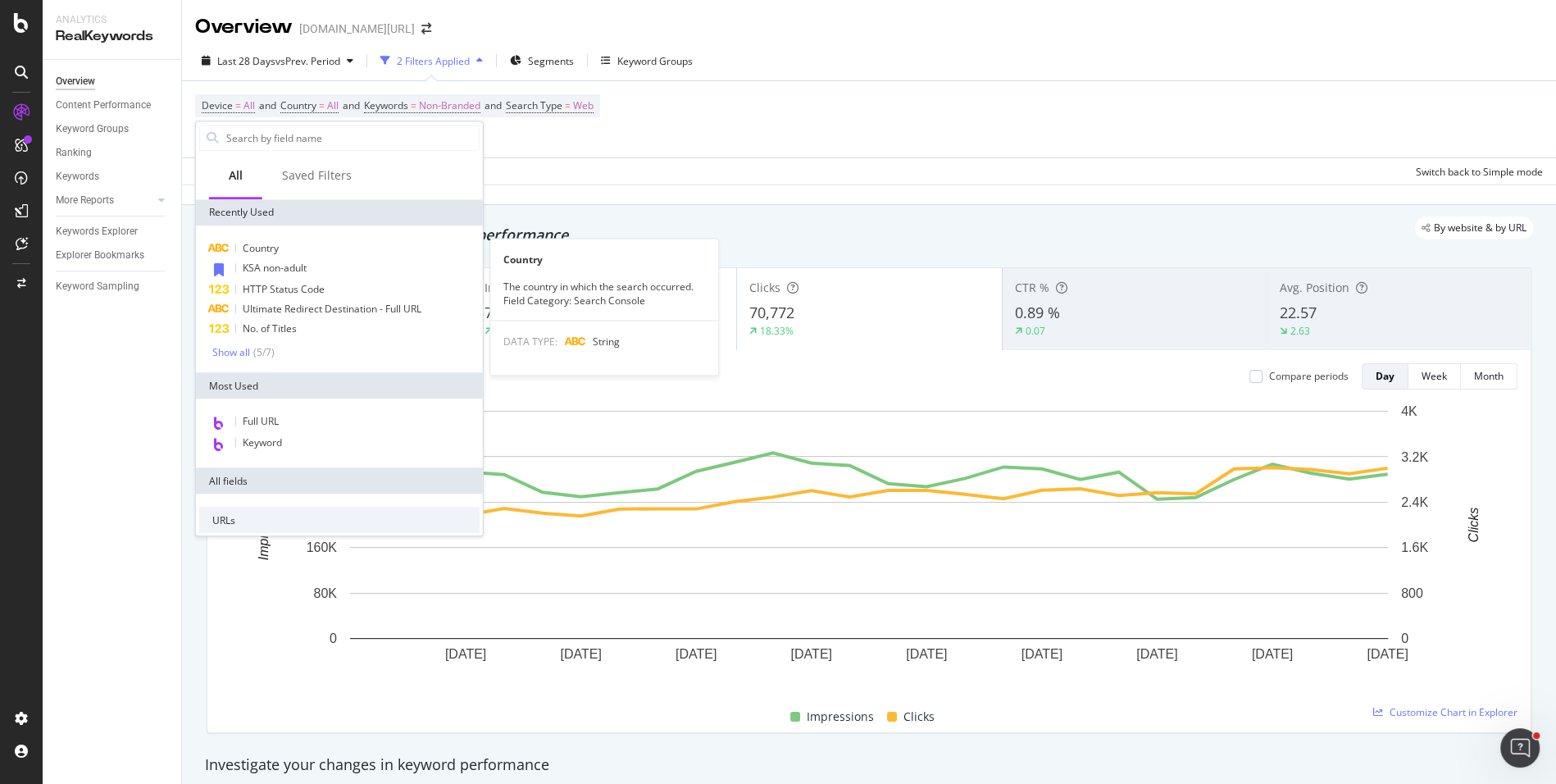
click at [298, 266] on span "KSA non-adult" at bounding box center [274, 268] width 64 height 14
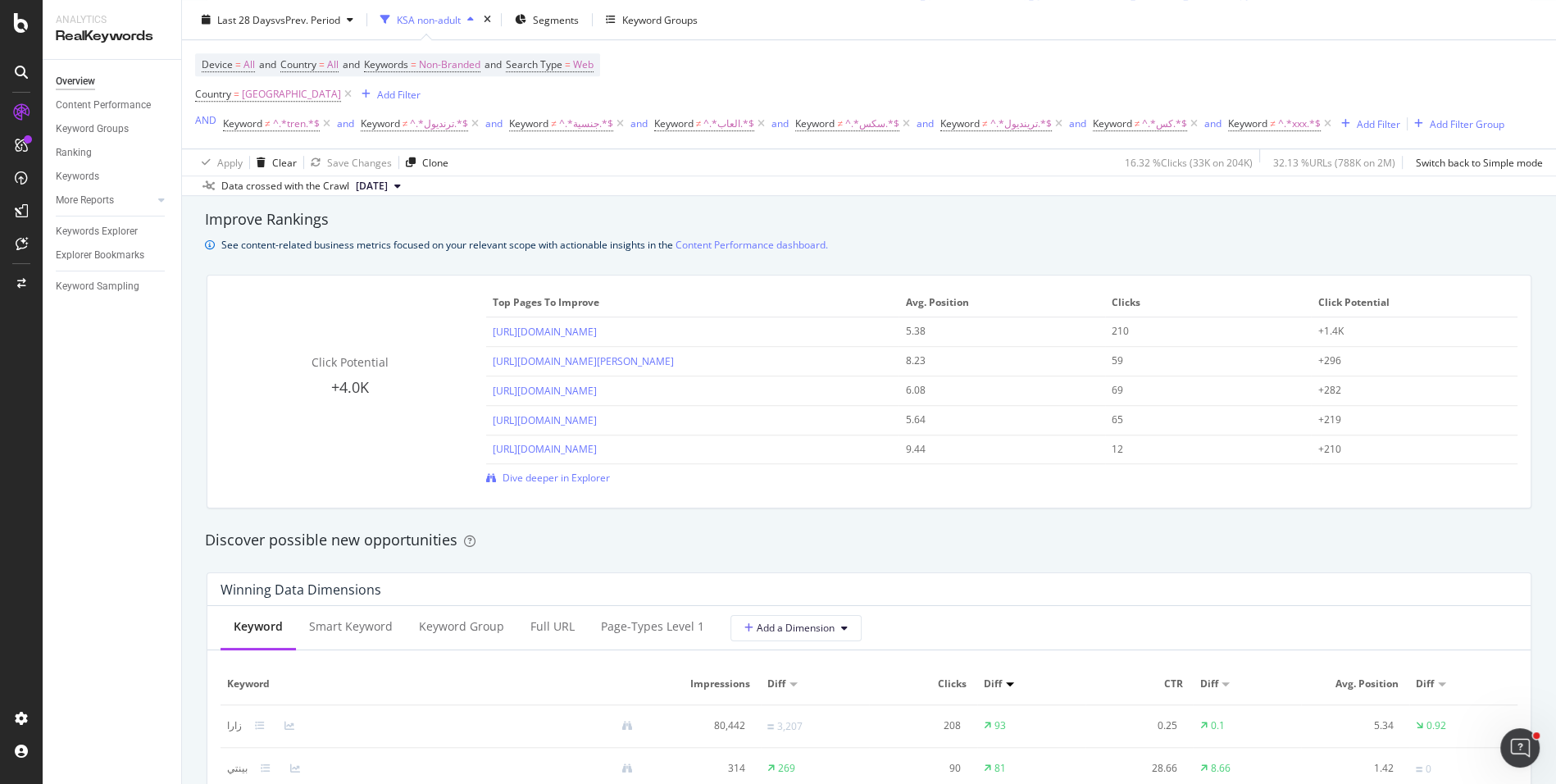
scroll to position [1500, 0]
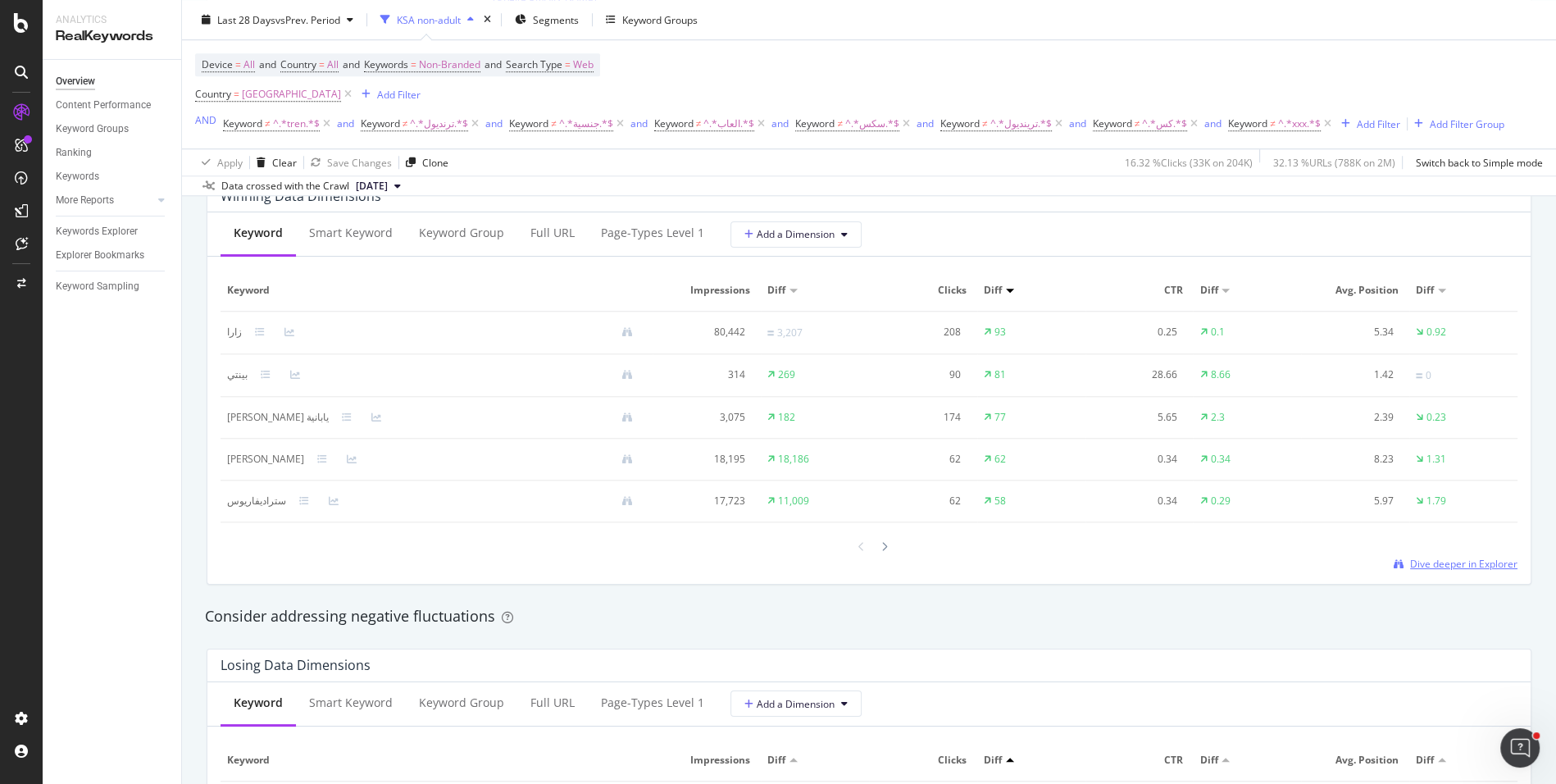
click at [1436, 560] on span "Dive deeper in Explorer" at bounding box center [1464, 564] width 108 height 14
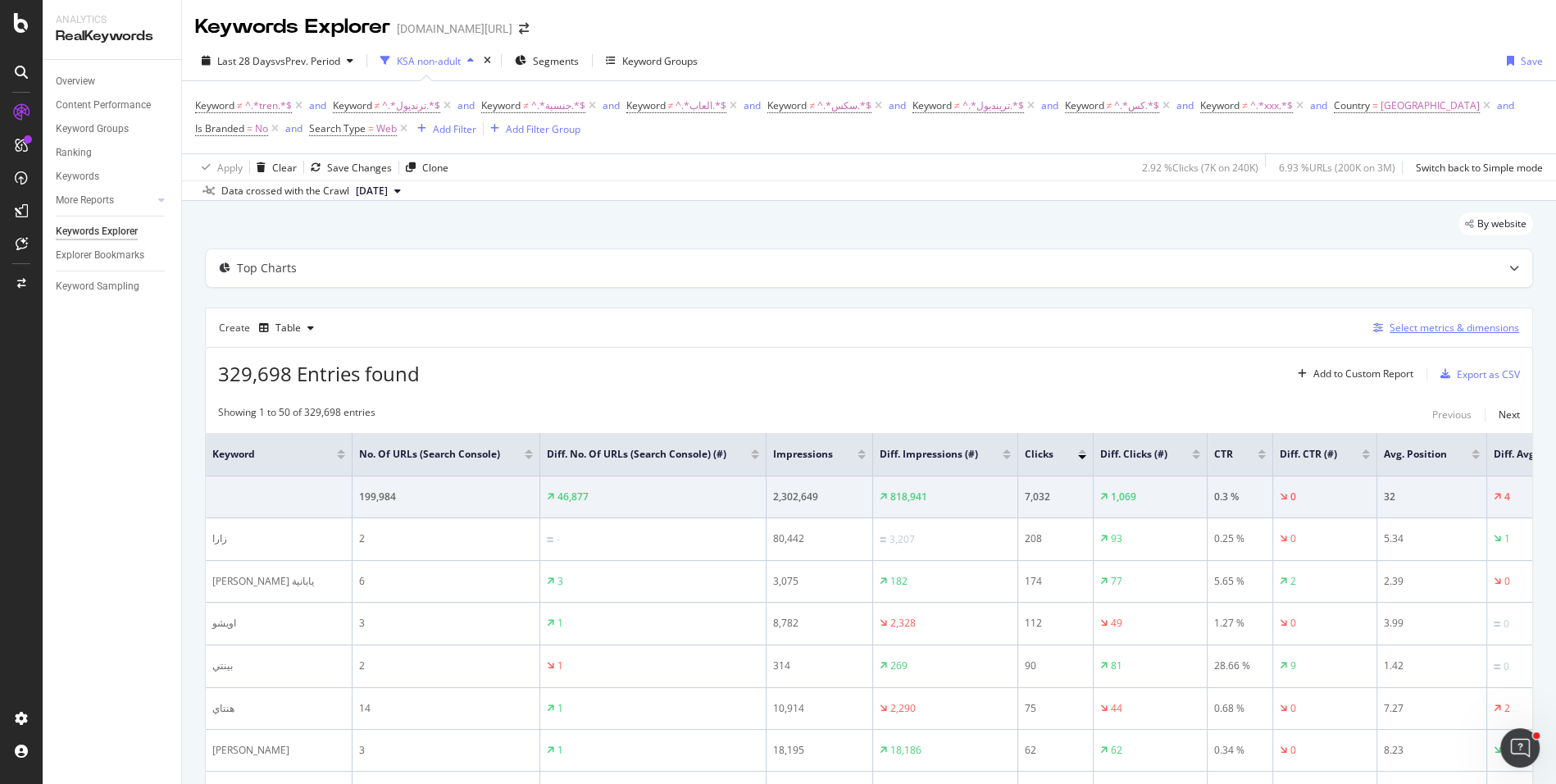
click at [1397, 326] on div "Select metrics & dimensions" at bounding box center [1455, 327] width 130 height 14
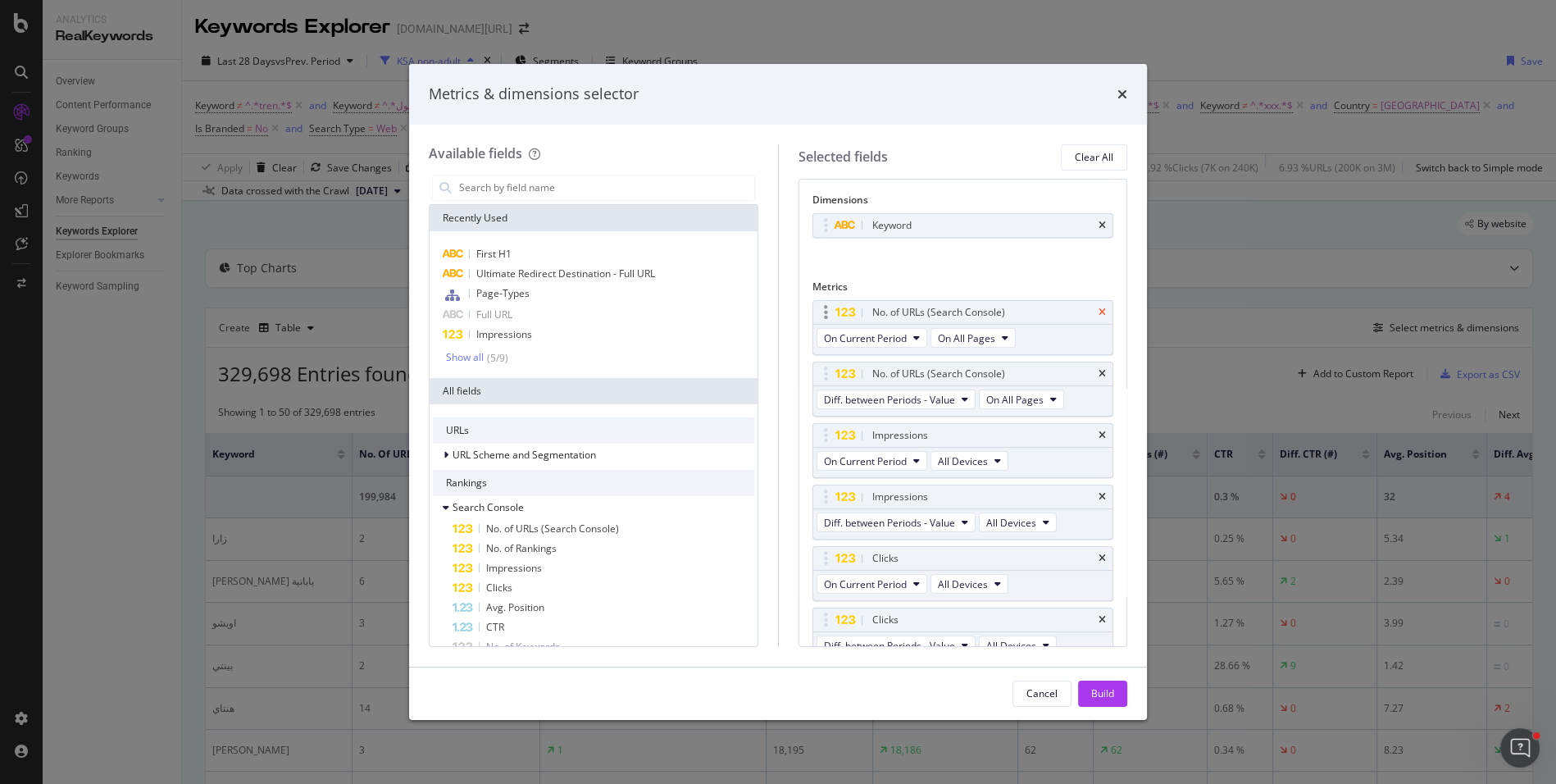
click at [1102, 310] on icon "times" at bounding box center [1102, 312] width 8 height 10
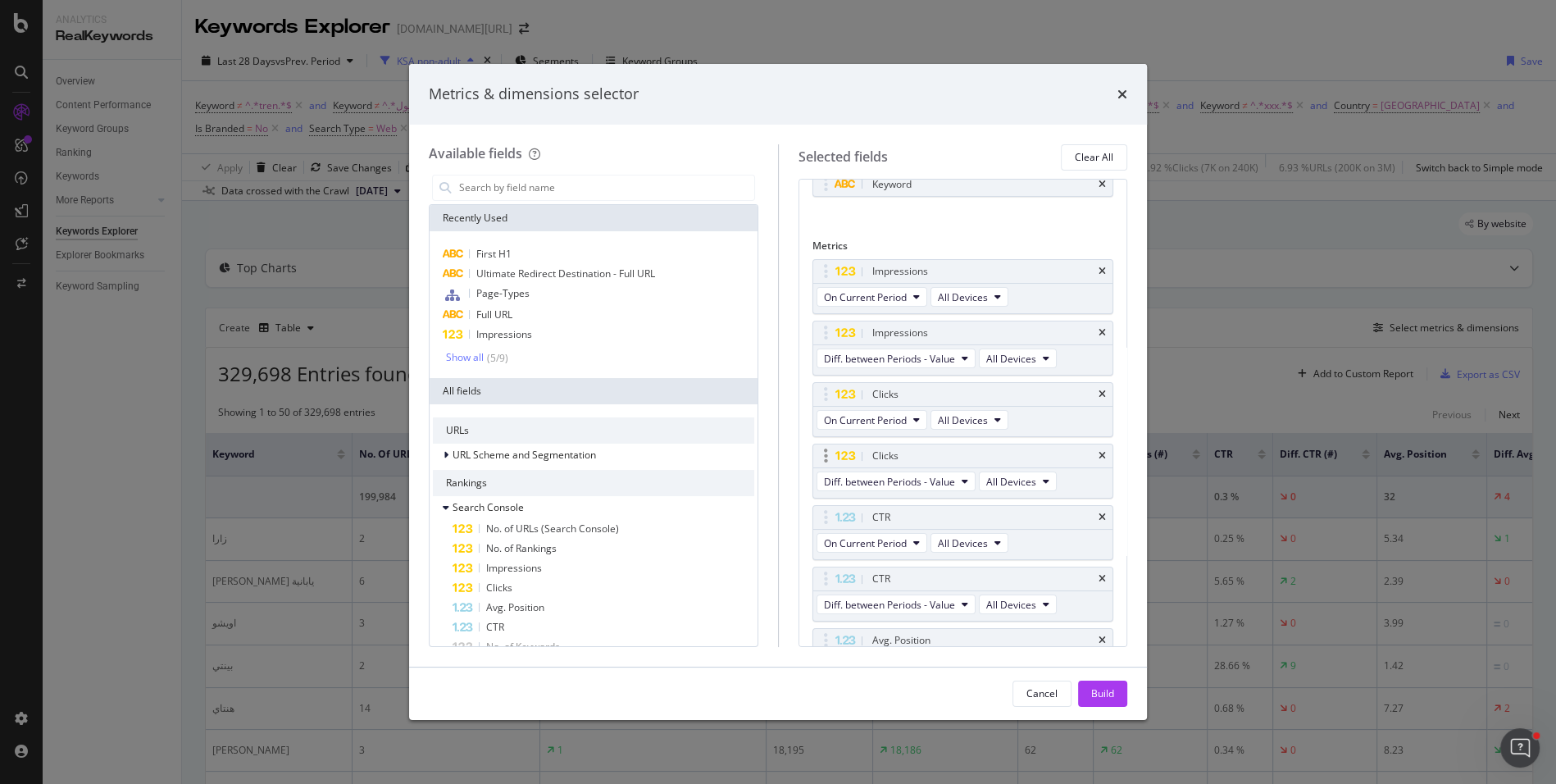
scroll to position [39, 0]
click at [1103, 516] on icon "times" at bounding box center [1102, 520] width 8 height 10
click at [1115, 688] on button "Build" at bounding box center [1102, 693] width 49 height 26
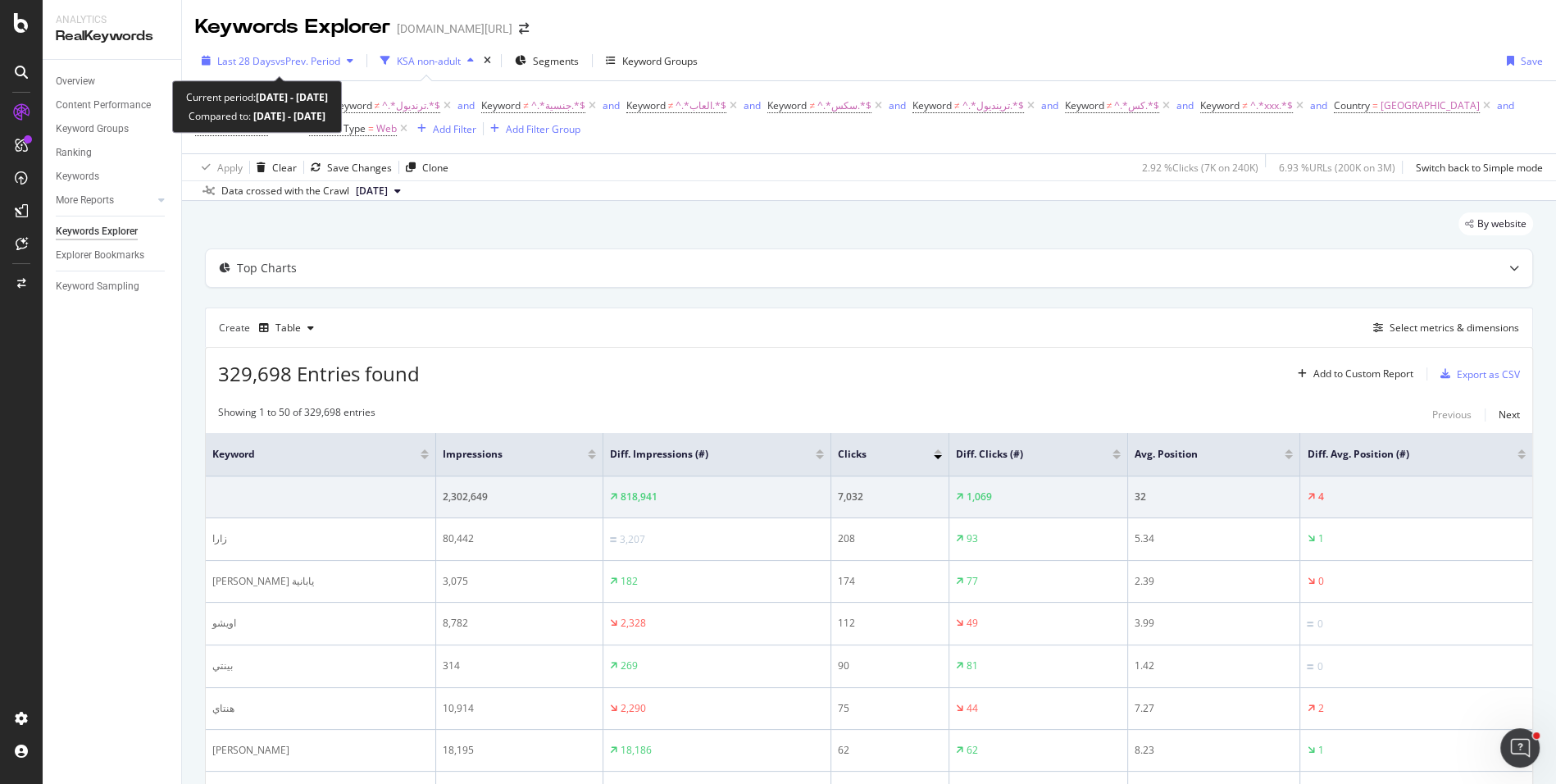
click at [322, 60] on span "vs Prev. Period" at bounding box center [307, 61] width 65 height 14
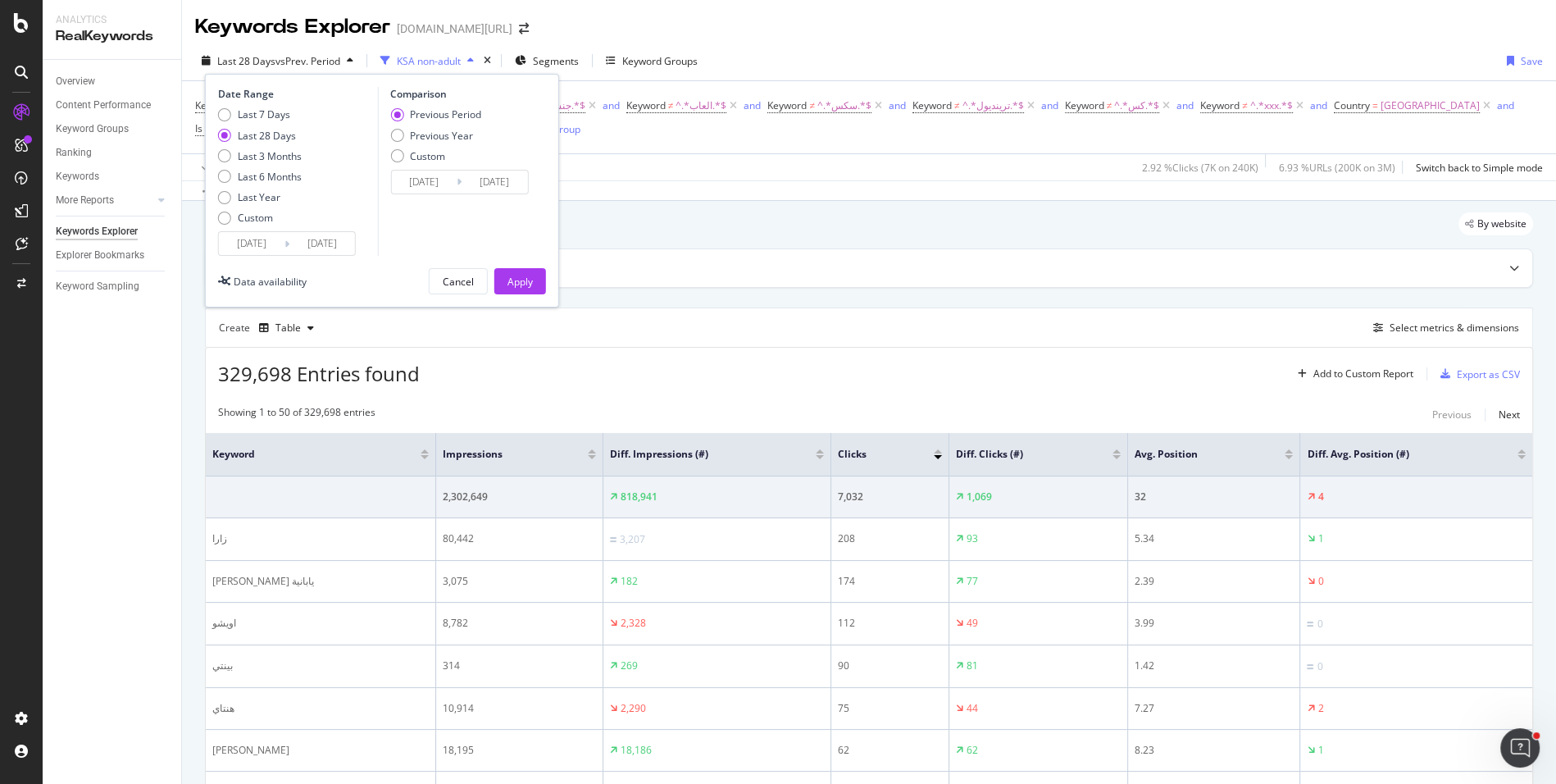
click at [268, 241] on input "2025/07/12" at bounding box center [252, 243] width 66 height 23
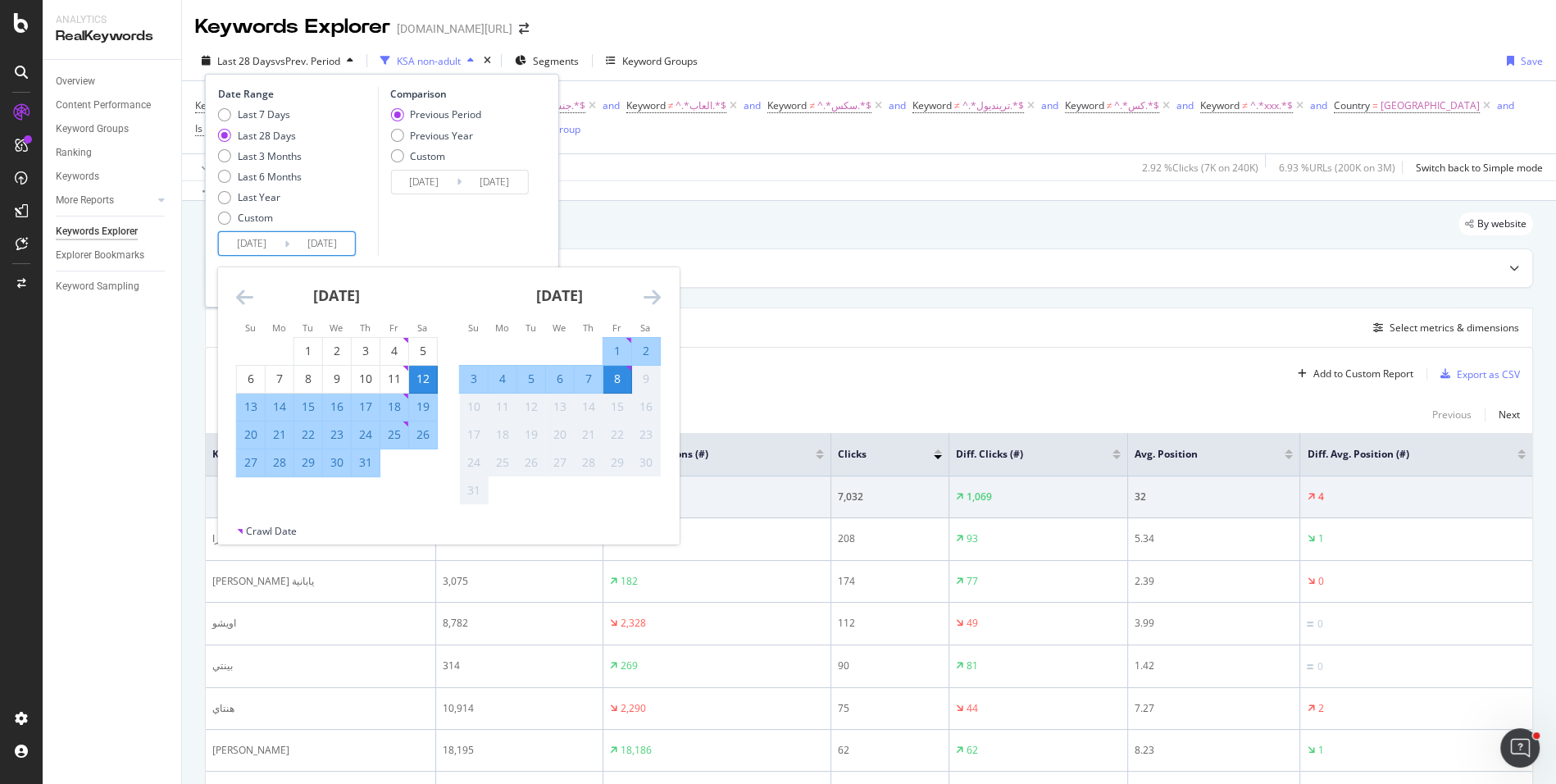
click at [252, 467] on div "27" at bounding box center [251, 462] width 28 height 16
type input "2025/07/27"
type input "2025/07/14"
type input "2025/07/26"
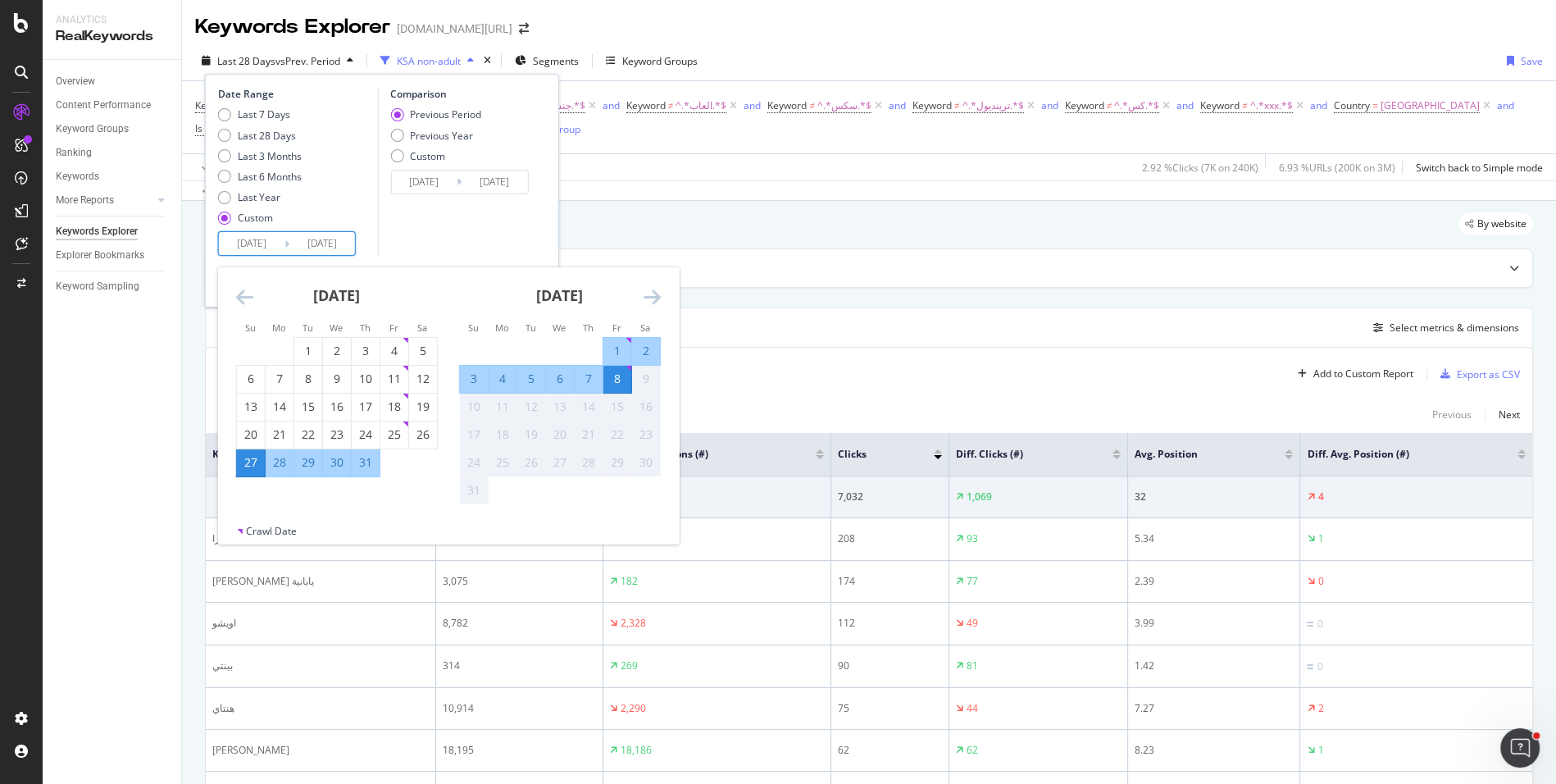
click at [472, 378] on div "3" at bounding box center [474, 378] width 28 height 16
type input "2025/08/03"
type input "2025/07/19"
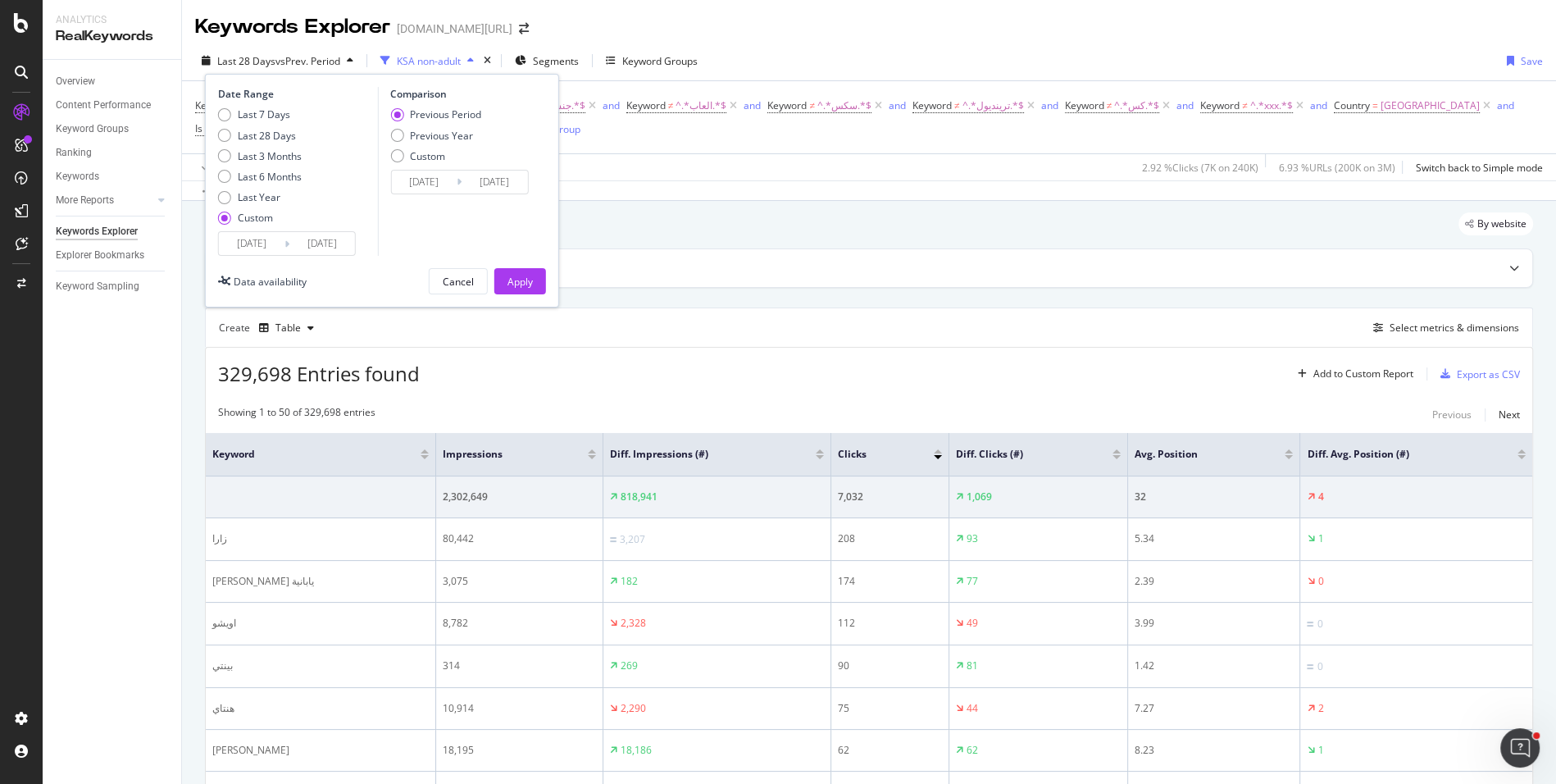
click at [281, 232] on input "2025/07/27" at bounding box center [252, 243] width 66 height 23
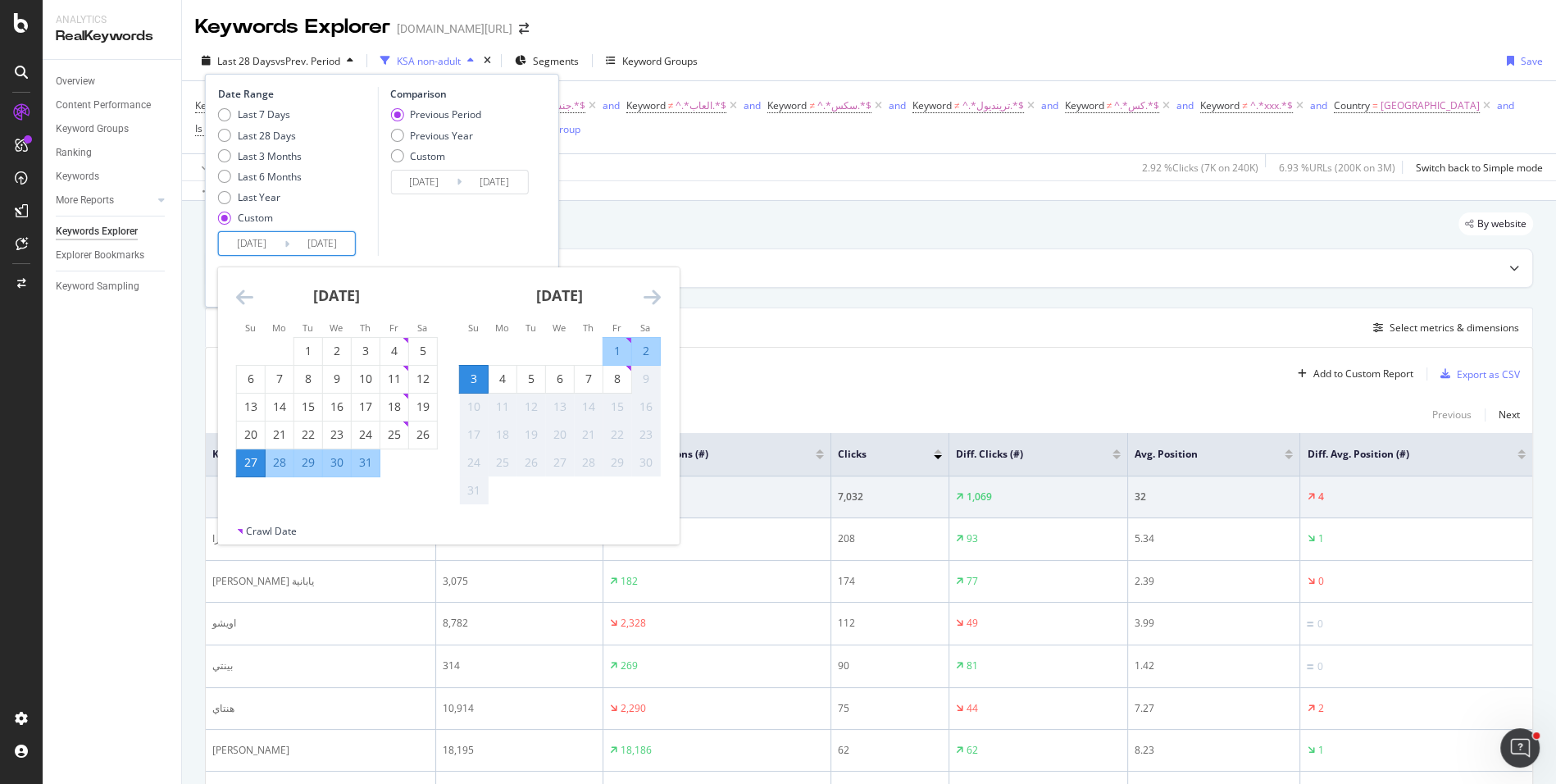
click at [472, 379] on div "3" at bounding box center [474, 378] width 28 height 16
type input "2025/08/03"
type input "2025/08/02"
click at [617, 384] on div "8" at bounding box center [617, 378] width 28 height 16
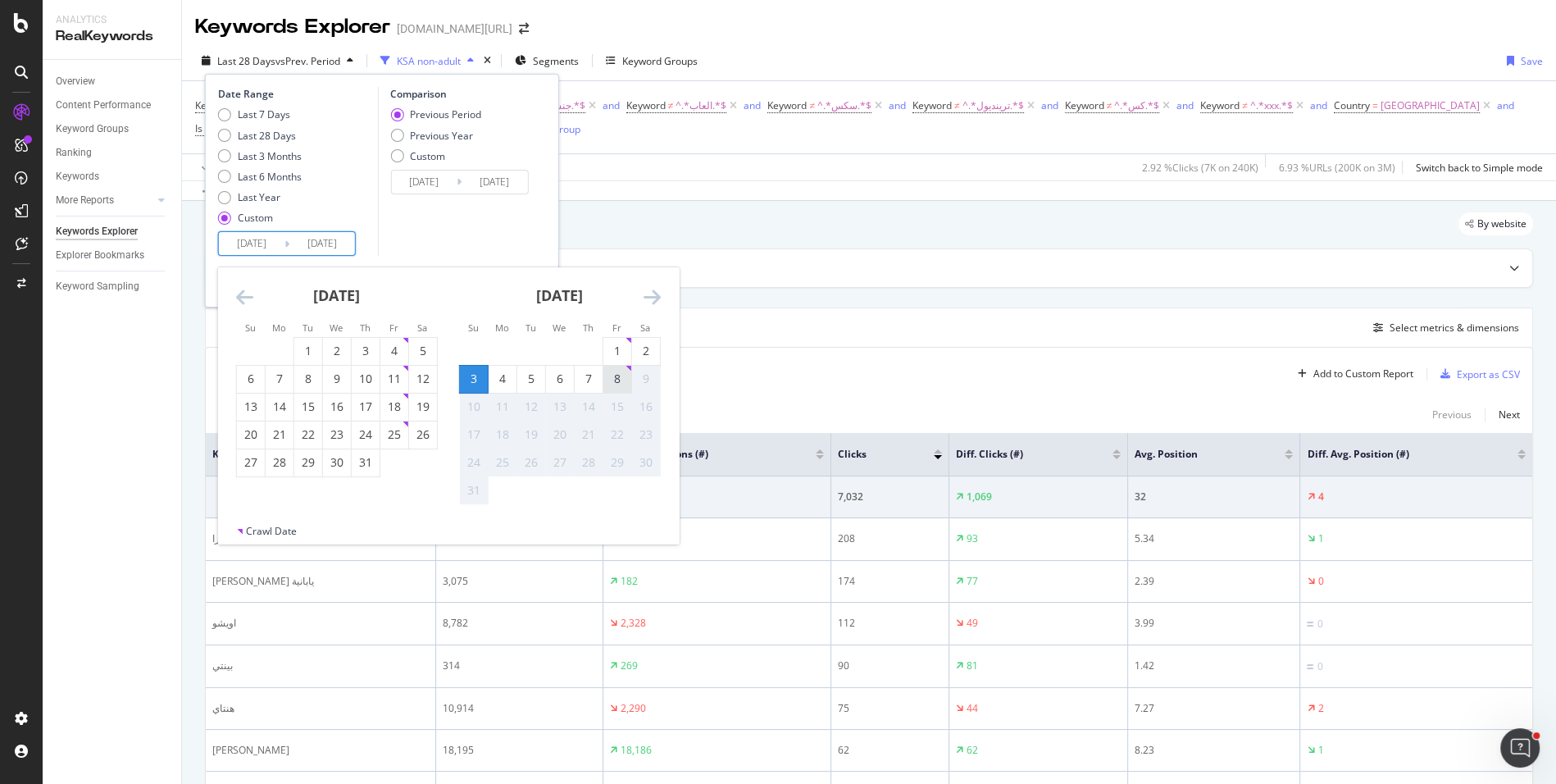
type input "2025/08/08"
type input "2025/07/28"
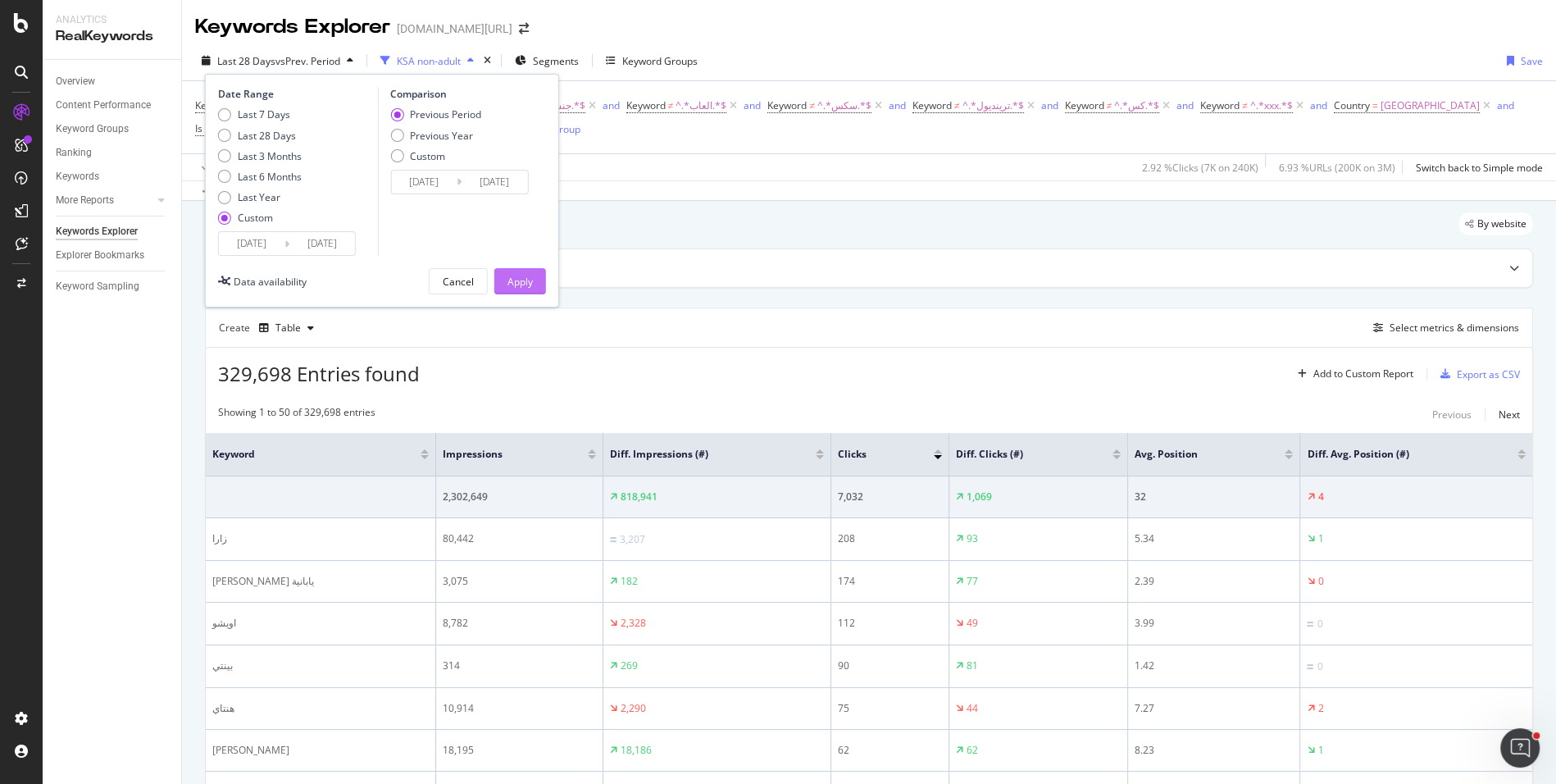
click at [519, 274] on div "Apply" at bounding box center [520, 281] width 25 height 14
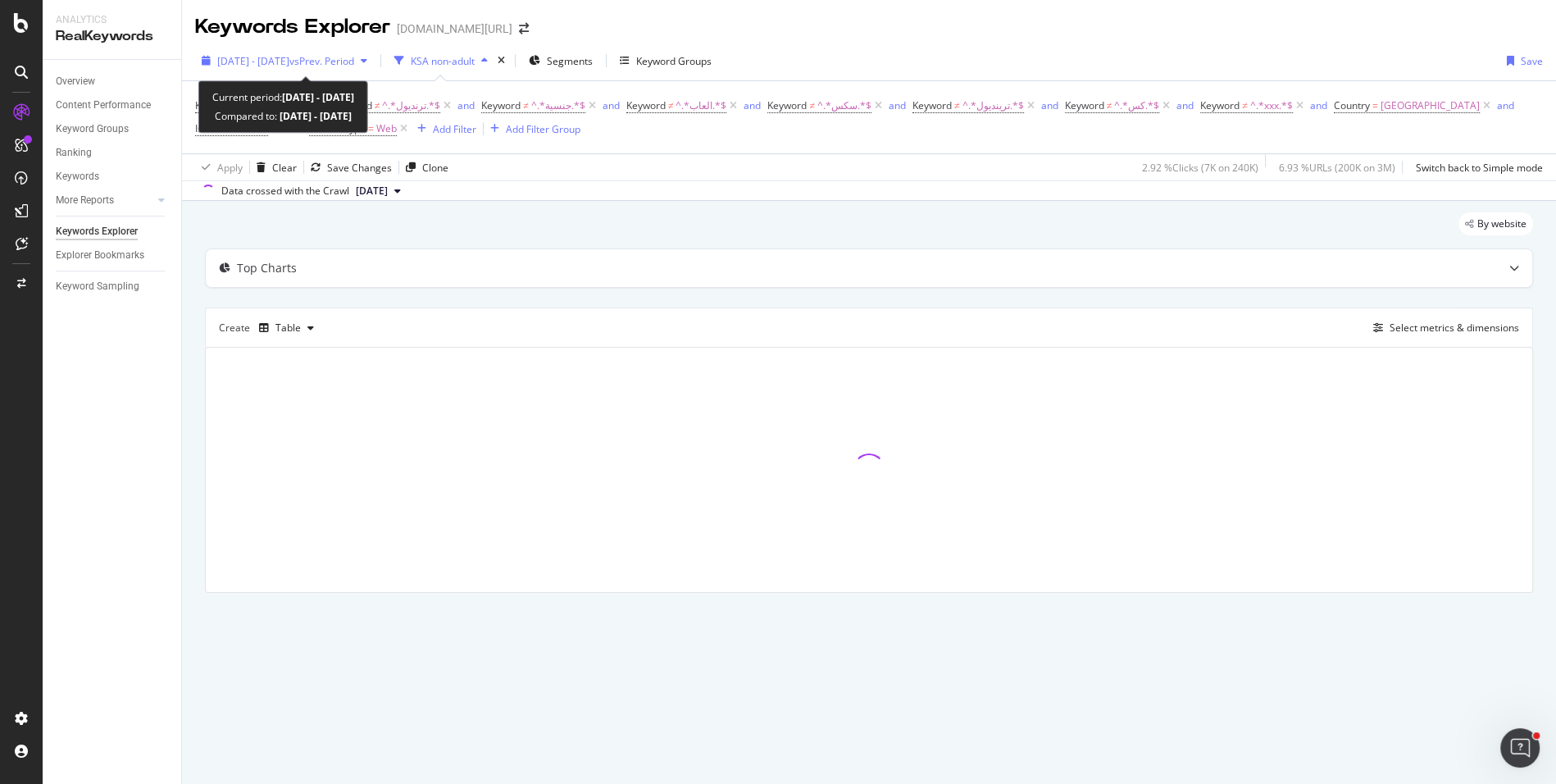
click at [324, 72] on div "2025 Aug. 3rd - Aug. 8th vs Prev. Period" at bounding box center [284, 60] width 178 height 24
click at [647, 228] on div "By website" at bounding box center [869, 230] width 1329 height 36
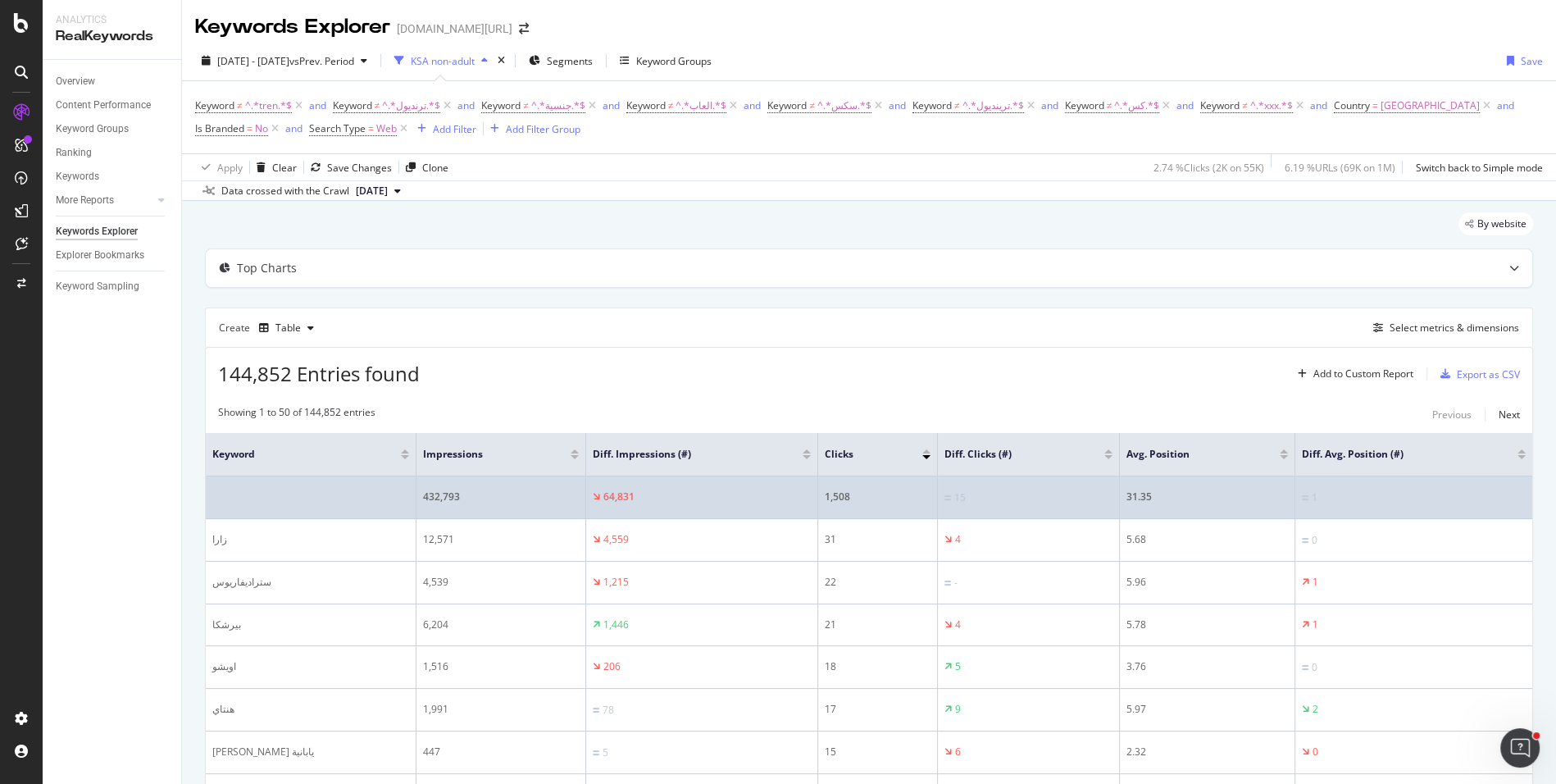
scroll to position [63, 0]
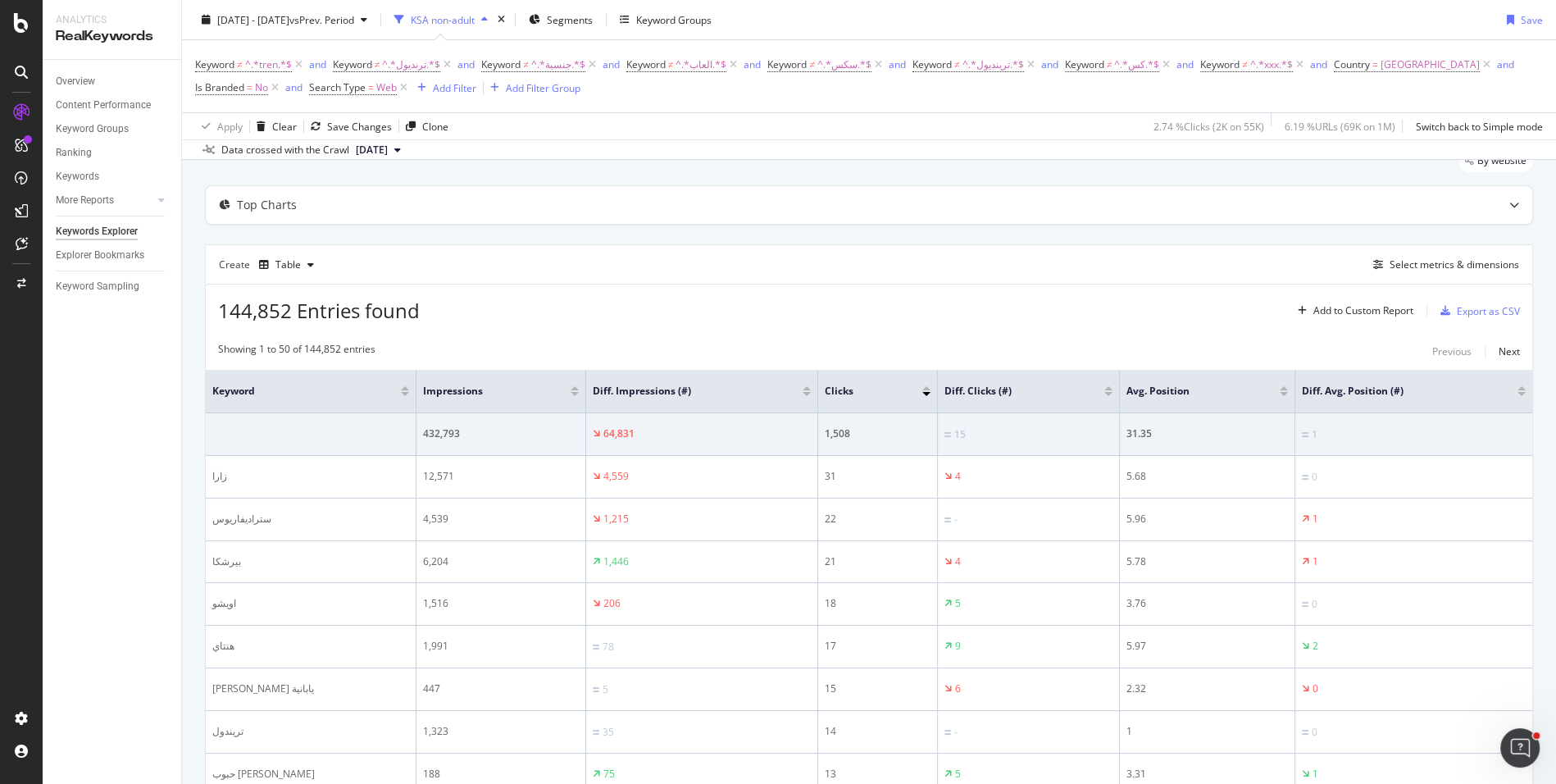
click at [805, 392] on div at bounding box center [807, 394] width 8 height 4
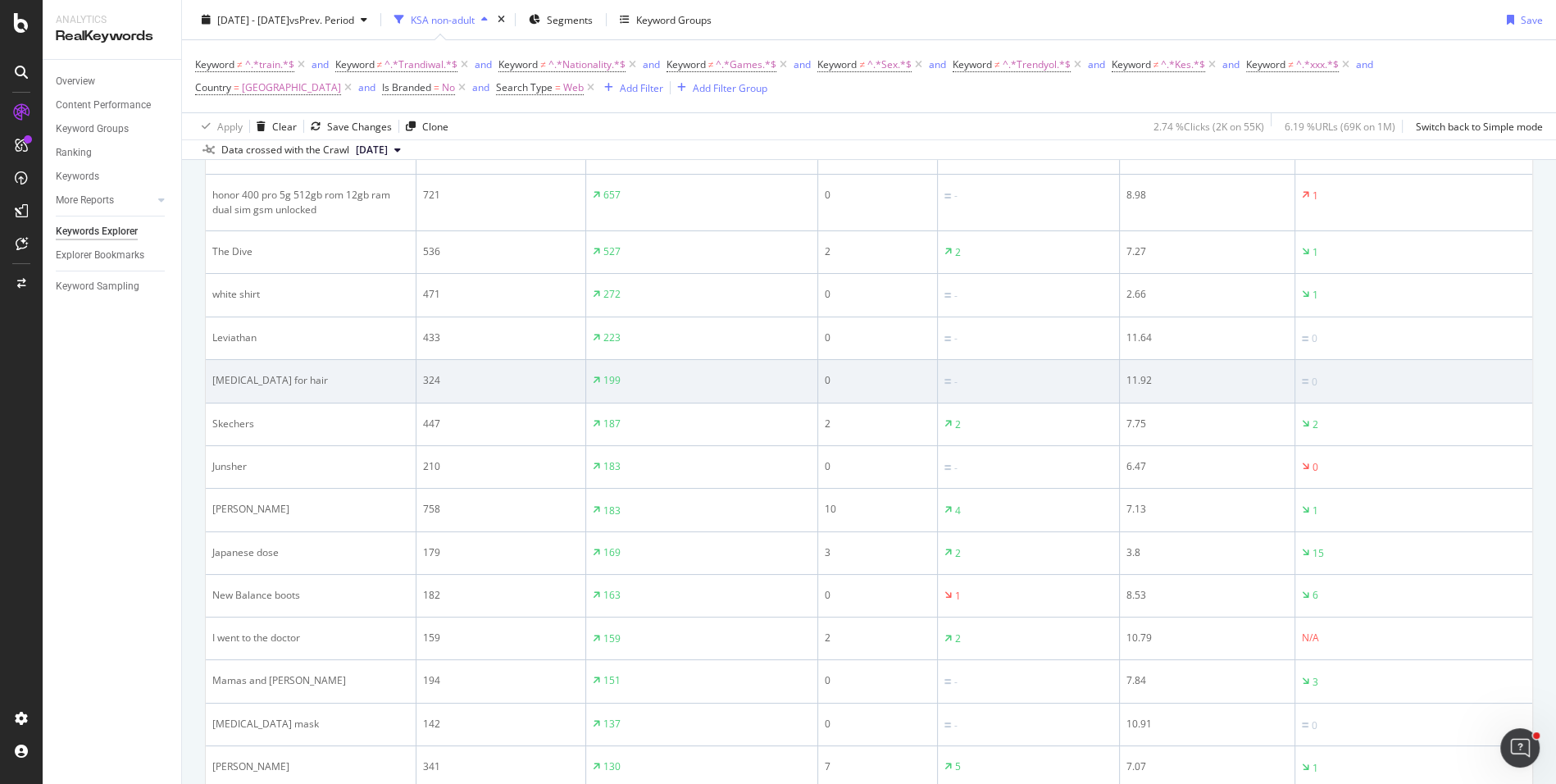
scroll to position [465, 0]
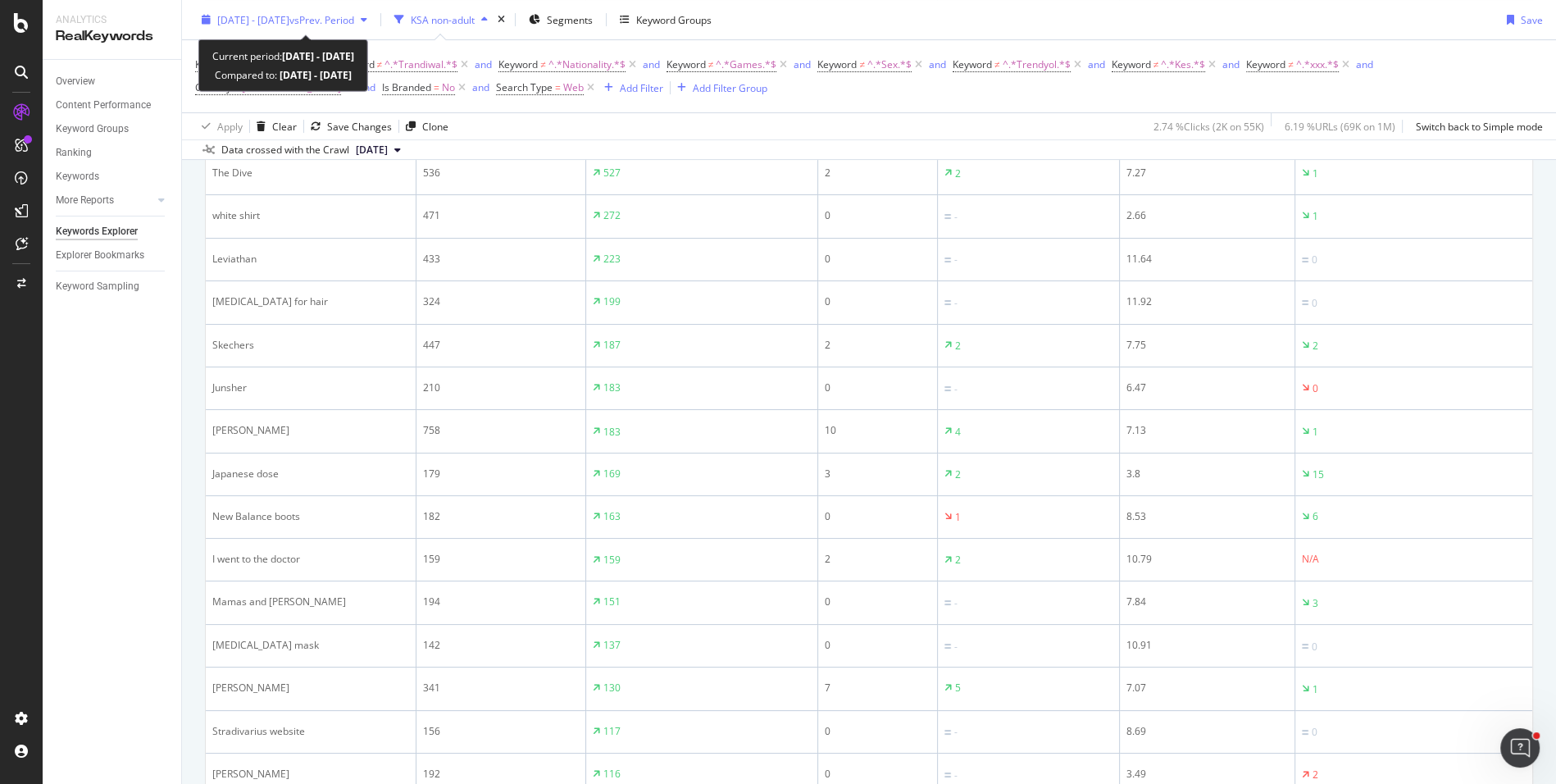
click at [354, 16] on span "vs Prev. Period" at bounding box center [321, 19] width 65 height 14
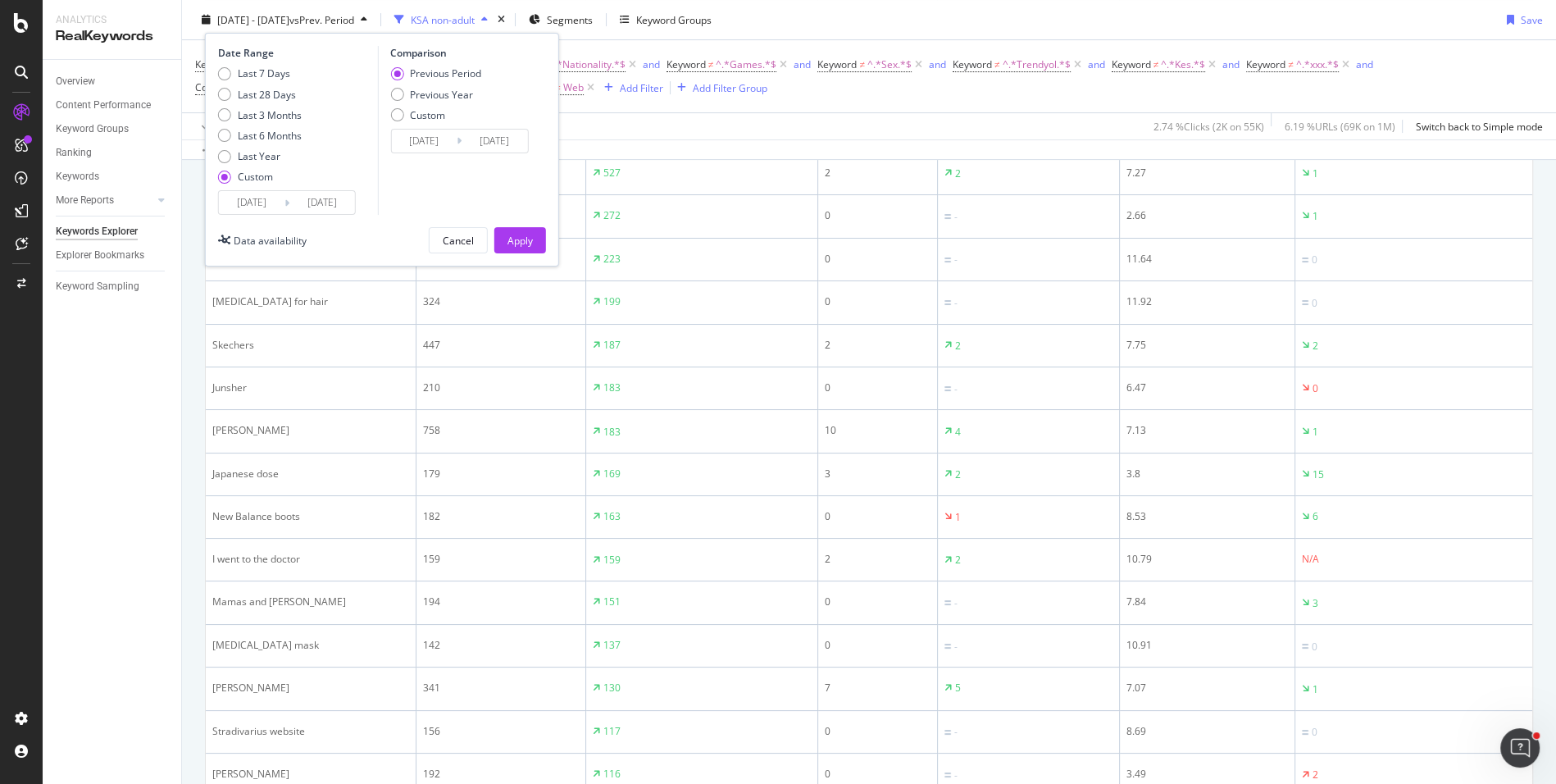
click at [254, 199] on input "2025/08/03" at bounding box center [252, 202] width 66 height 23
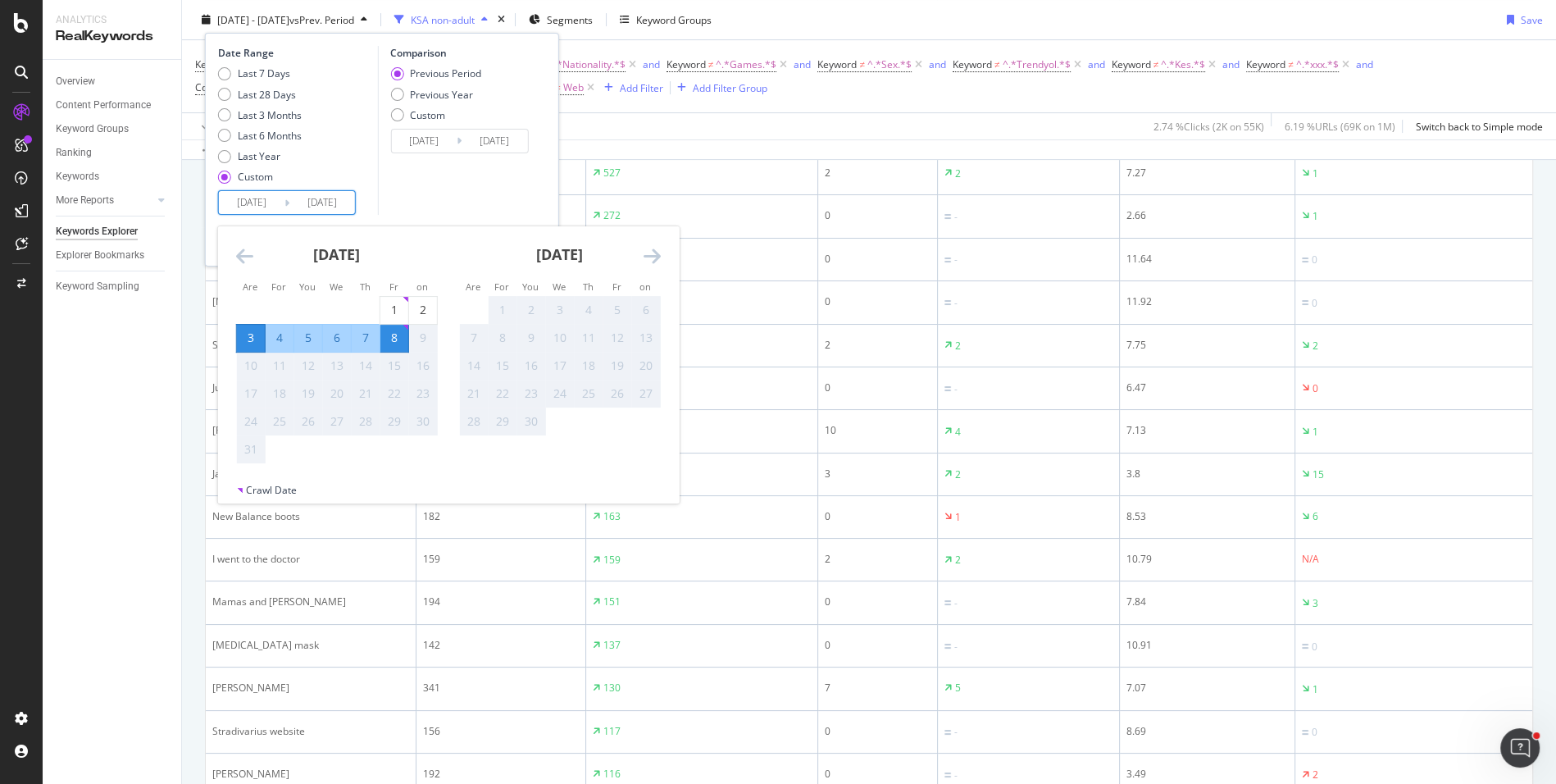
click at [736, 125] on div "Apply Clear Save Changes Clone 2.74 % Clicks ( 2K on 55K ) 6.19 % URLs ( 69K on…" at bounding box center [868, 125] width 1374 height 27
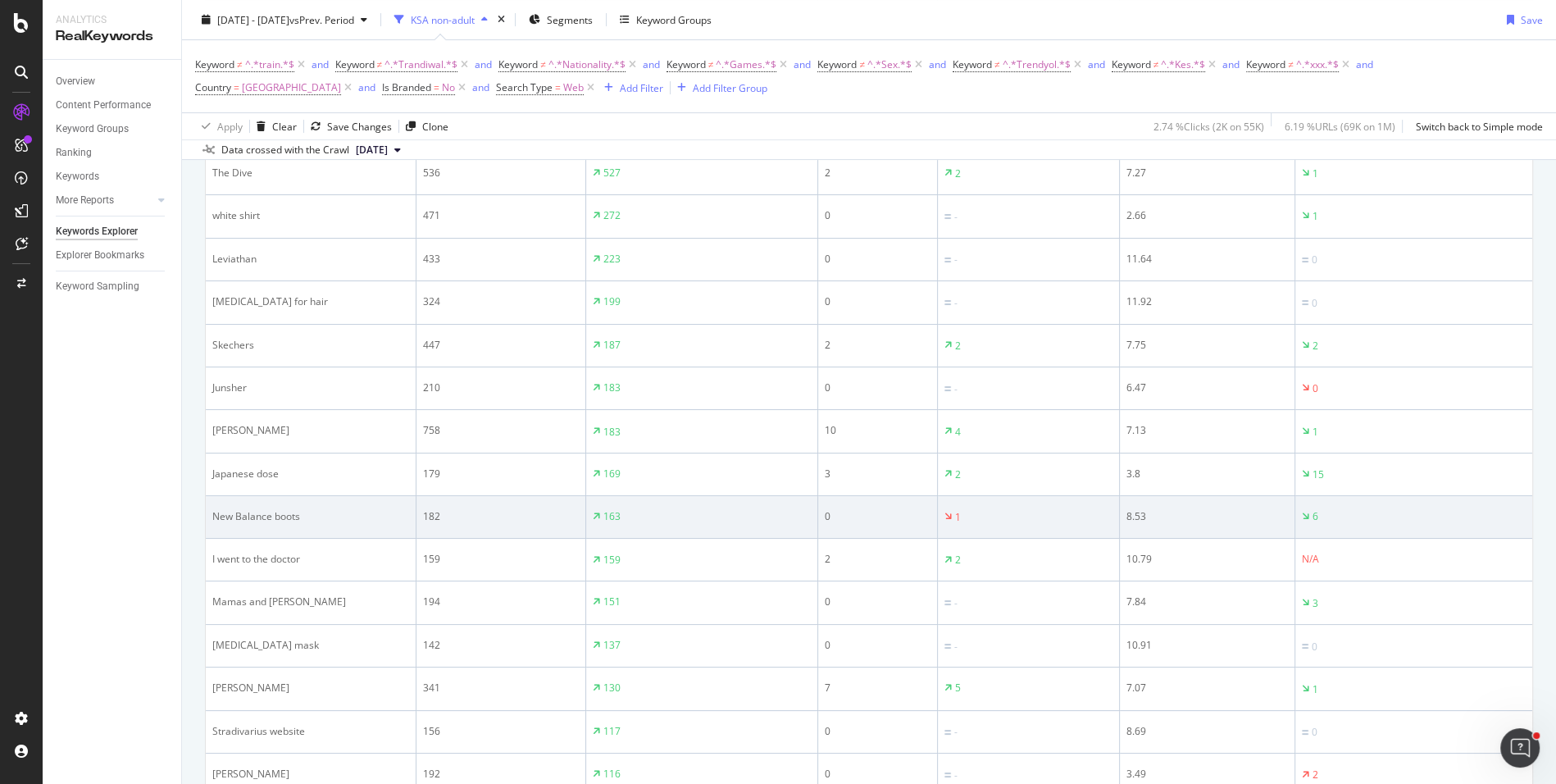
scroll to position [0, 0]
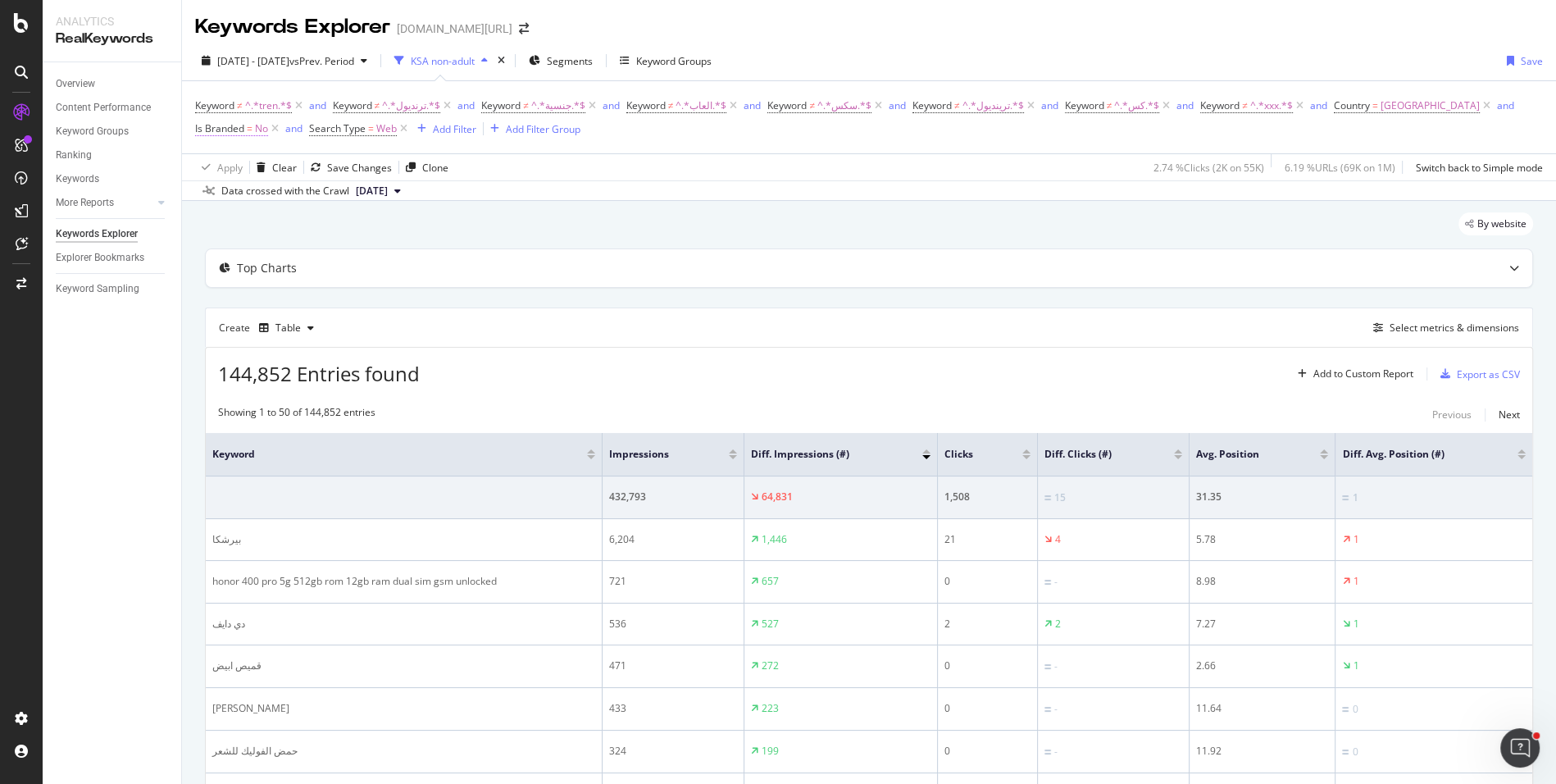
click at [250, 131] on span "=" at bounding box center [249, 128] width 6 height 14
click at [204, 160] on div "No Cancel Add filter Apply" at bounding box center [300, 181] width 207 height 82
click at [215, 163] on span "No" at bounding box center [216, 166] width 13 height 14
click at [228, 204] on span "Yes" at bounding box center [225, 200] width 16 height 14
click at [375, 203] on div "Apply" at bounding box center [377, 201] width 25 height 14
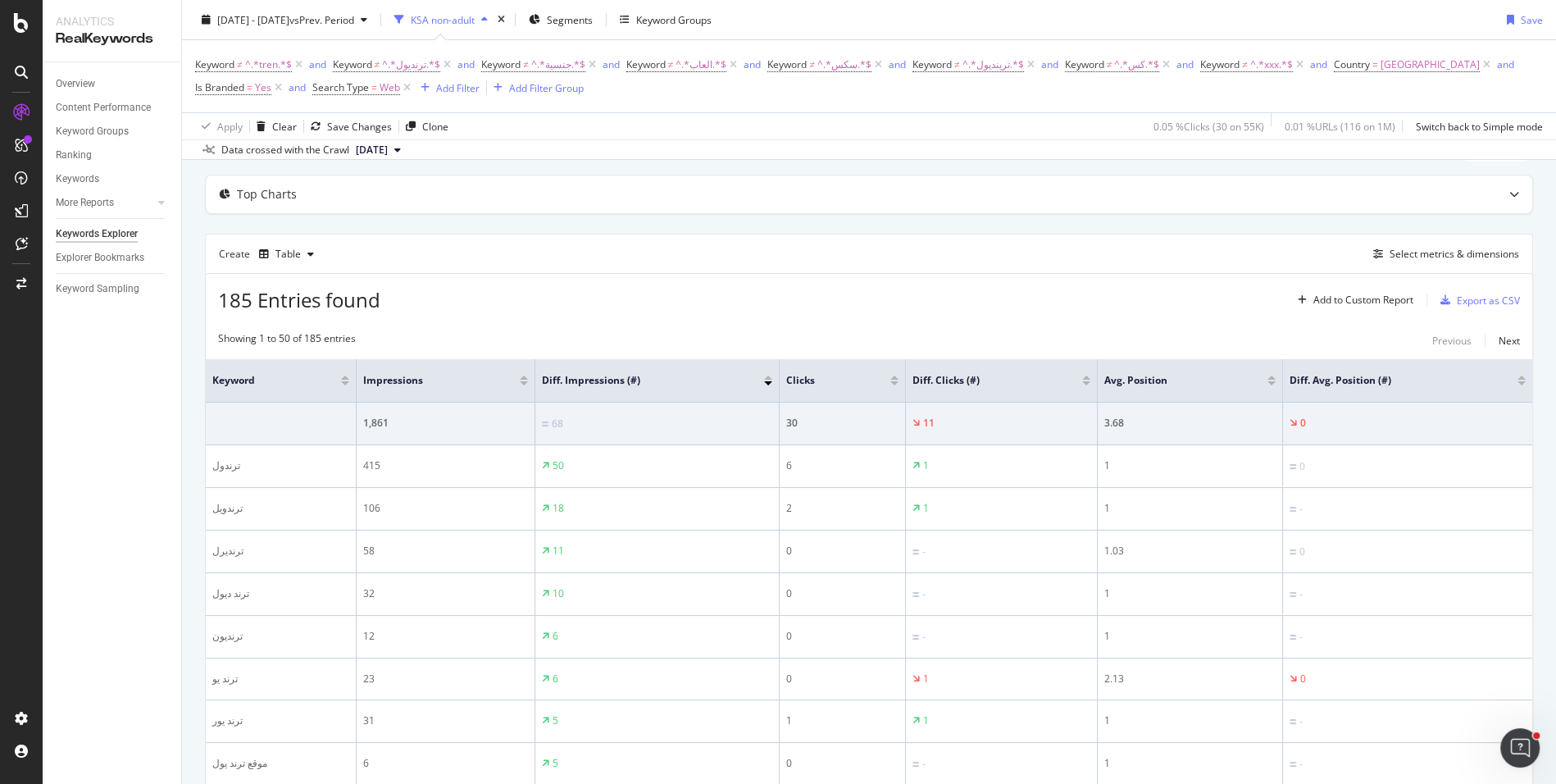
scroll to position [23, 0]
